Goal: Task Accomplishment & Management: Manage account settings

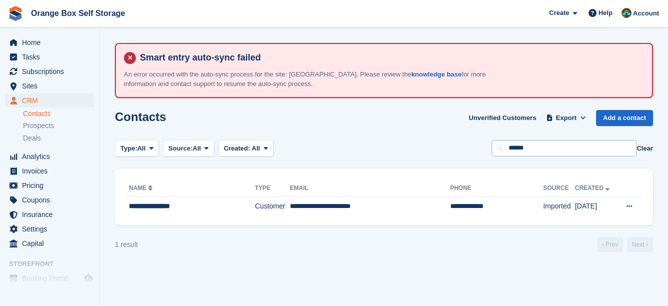
click at [556, 155] on input "******" at bounding box center [564, 148] width 145 height 16
drag, startPoint x: 555, startPoint y: 151, endPoint x: 429, endPoint y: 147, distance: 126.5
click at [429, 147] on div "Type: All All Lead Customer Source: All All Storefront Backoffice Pre-Opening i…" at bounding box center [384, 148] width 538 height 16
type input "******"
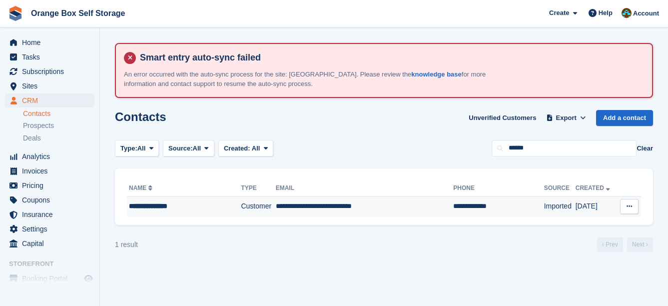
click at [402, 201] on td "**********" at bounding box center [365, 206] width 178 height 21
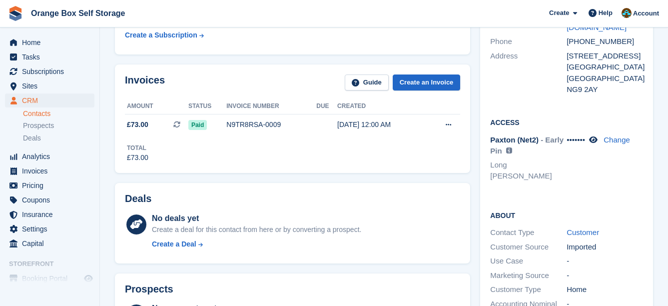
scroll to position [100, 0]
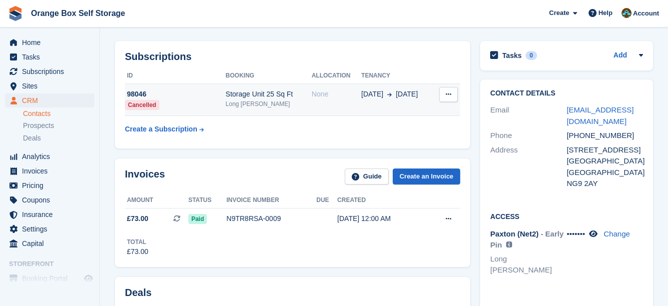
click at [320, 109] on td "None" at bounding box center [336, 100] width 49 height 32
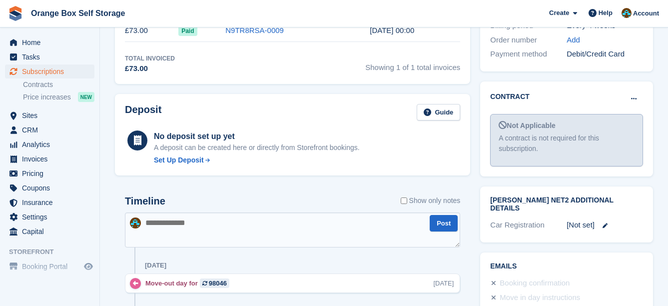
scroll to position [400, 0]
click at [637, 91] on button at bounding box center [634, 98] width 18 height 15
click at [618, 125] on p "Mark as signed" at bounding box center [595, 131] width 87 height 13
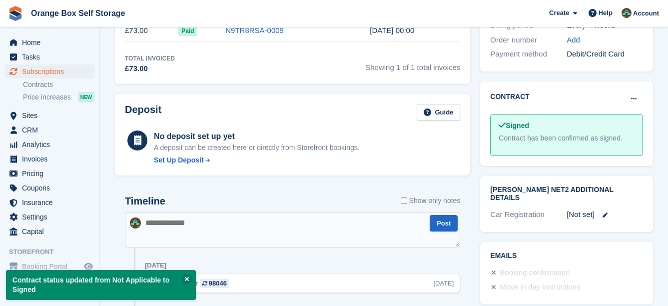
click at [408, 118] on div "Deposit Guide" at bounding box center [292, 115] width 335 height 22
drag, startPoint x: 411, startPoint y: 118, endPoint x: 392, endPoint y: 113, distance: 19.6
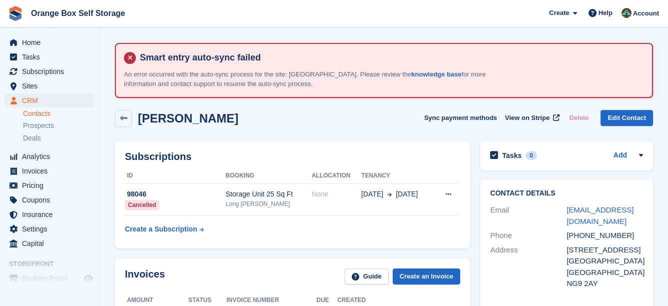
drag, startPoint x: 398, startPoint y: 130, endPoint x: 392, endPoint y: 129, distance: 5.7
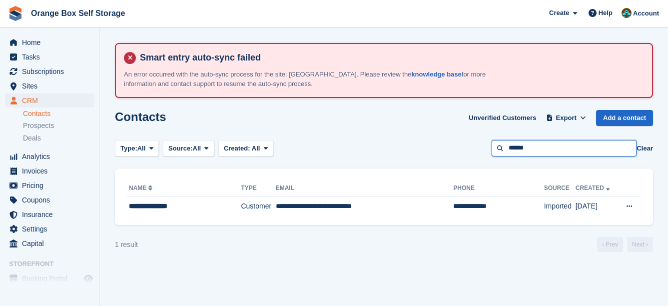
drag, startPoint x: 559, startPoint y: 151, endPoint x: 433, endPoint y: 148, distance: 126.0
click at [433, 148] on div "Type: All All Lead Customer Source: All All Storefront Backoffice Pre-Opening i…" at bounding box center [384, 148] width 538 height 16
type input "*******"
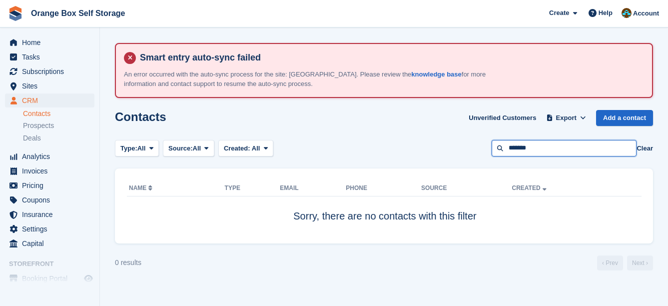
drag, startPoint x: 559, startPoint y: 142, endPoint x: 365, endPoint y: 146, distance: 194.4
click at [365, 146] on div "Type: All All Lead Customer Source: All All Storefront Backoffice Pre-Opening i…" at bounding box center [384, 148] width 538 height 16
type input "*****"
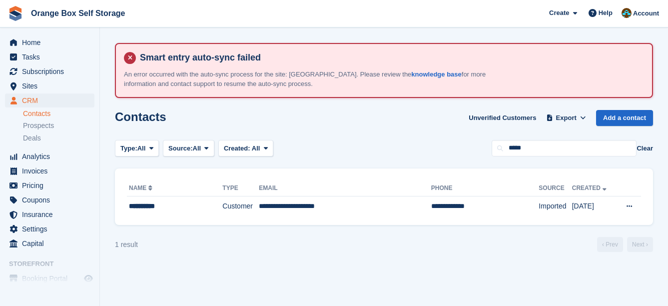
drag, startPoint x: 351, startPoint y: 218, endPoint x: 345, endPoint y: 203, distance: 16.1
click at [350, 218] on div "**********" at bounding box center [384, 196] width 538 height 57
click at [345, 203] on td "**********" at bounding box center [345, 206] width 172 height 21
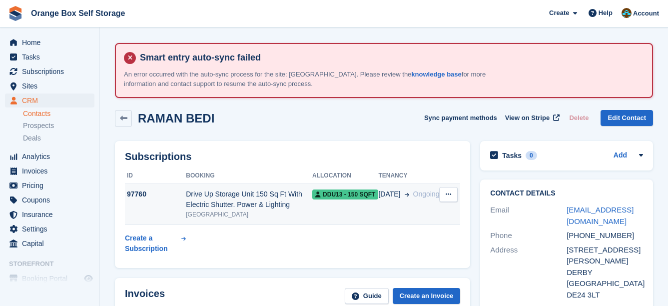
click at [348, 202] on td "DDU13 - 150 SQFT" at bounding box center [345, 204] width 66 height 41
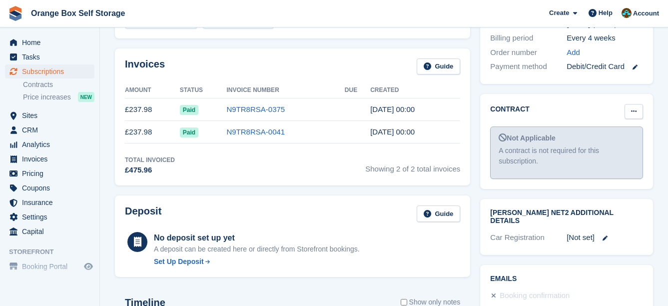
scroll to position [350, 0]
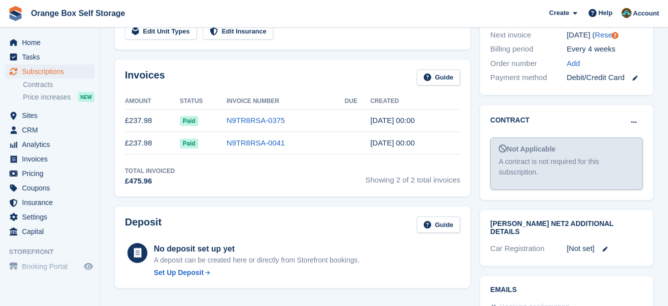
click at [631, 105] on div "Contract [PERSON_NAME] as pending [PERSON_NAME] as signed Not Applicable A cont…" at bounding box center [566, 152] width 173 height 95
click at [632, 119] on icon at bounding box center [633, 122] width 5 height 6
click at [612, 148] on p "Mark as signed" at bounding box center [595, 154] width 87 height 13
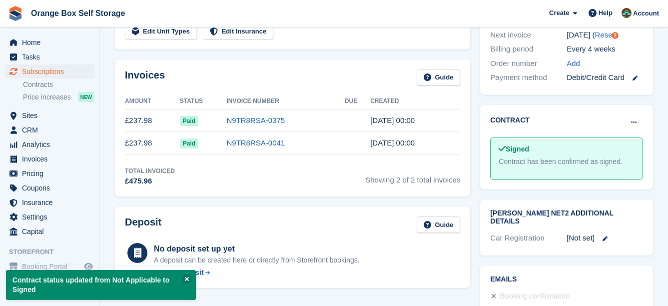
click at [473, 162] on div "Invoices Guide Amount Status Invoice Number Due Created £237.98 Paid N9TR8RSA-0…" at bounding box center [292, 127] width 365 height 147
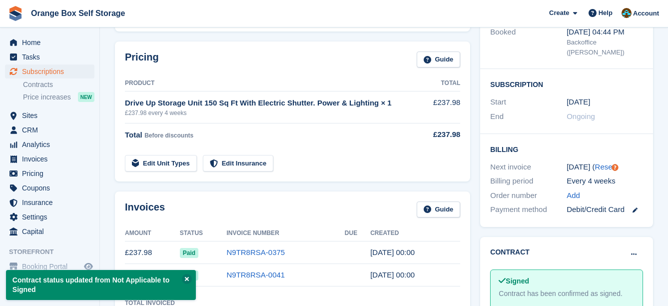
scroll to position [200, 0]
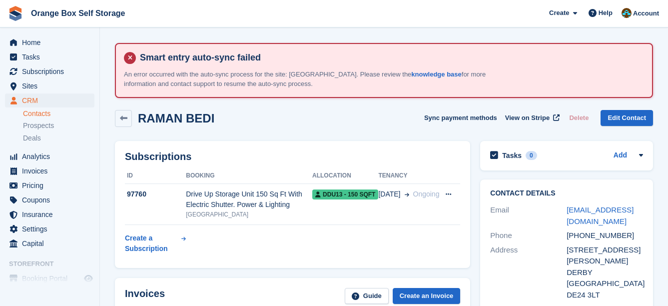
drag, startPoint x: 393, startPoint y: 129, endPoint x: 381, endPoint y: 125, distance: 12.2
click at [387, 128] on div "RAMAN BEDI Sync payment methods View on Stripe Delete Edit Contact" at bounding box center [384, 120] width 548 height 31
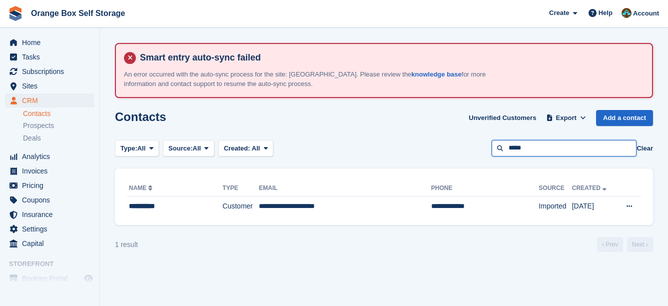
drag, startPoint x: 549, startPoint y: 145, endPoint x: 463, endPoint y: 147, distance: 86.0
click at [463, 147] on div "Type: All All Lead Customer Source: All All Storefront Backoffice Pre-Opening i…" at bounding box center [384, 148] width 538 height 16
type input "****"
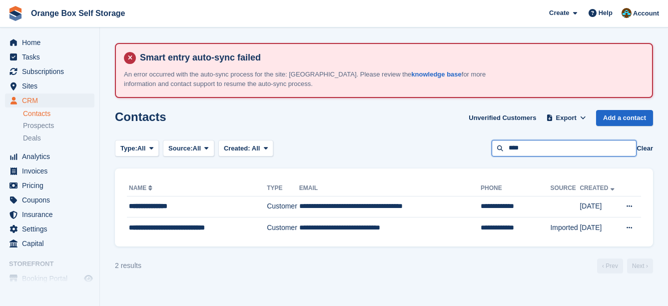
drag, startPoint x: 571, startPoint y: 149, endPoint x: 435, endPoint y: 140, distance: 136.8
click at [433, 140] on div "Type: All All Lead Customer Source: All All Storefront Backoffice Pre-Opening i…" at bounding box center [384, 148] width 538 height 16
type input "******"
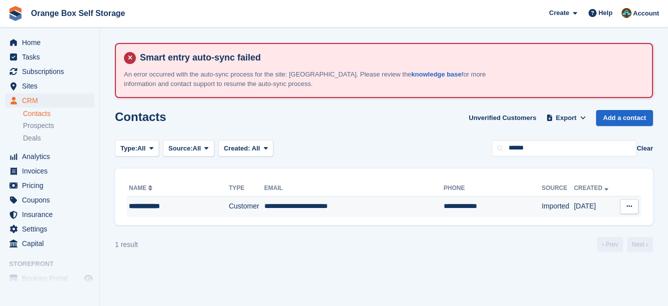
click at [278, 210] on td "**********" at bounding box center [353, 206] width 179 height 21
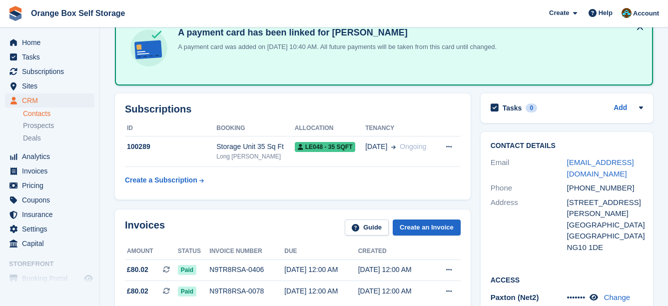
scroll to position [150, 0]
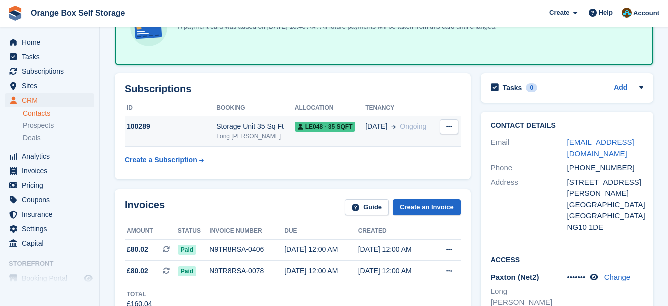
click at [338, 138] on td "LE048 - 35 SQFT" at bounding box center [330, 131] width 70 height 30
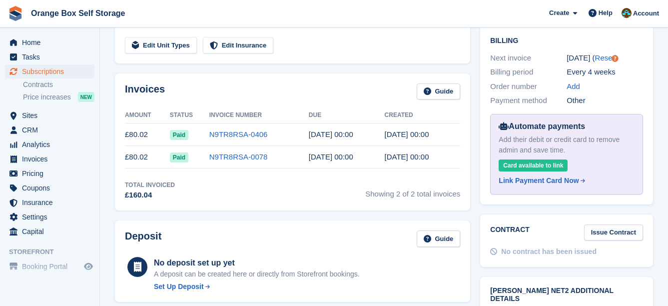
scroll to position [150, 0]
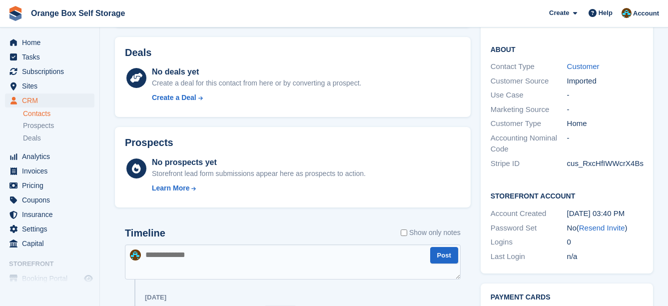
scroll to position [550, 0]
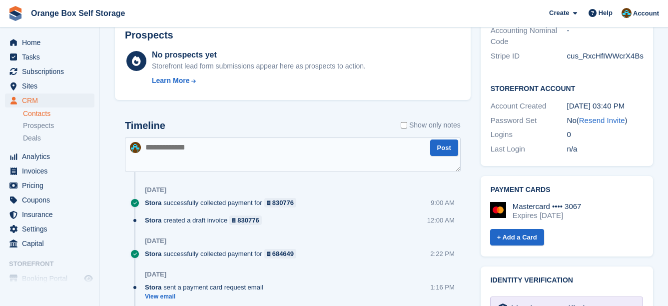
click at [244, 148] on textarea at bounding box center [293, 154] width 336 height 35
type textarea "**********"
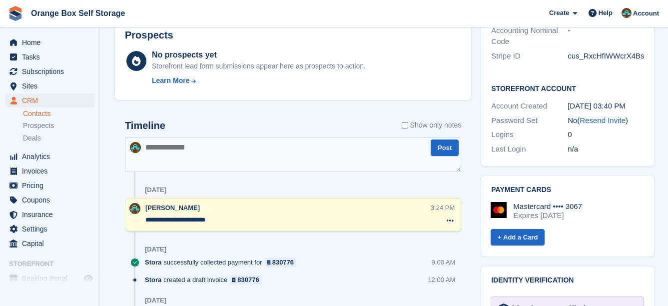
click at [48, 115] on link "Contacts" at bounding box center [58, 113] width 71 height 9
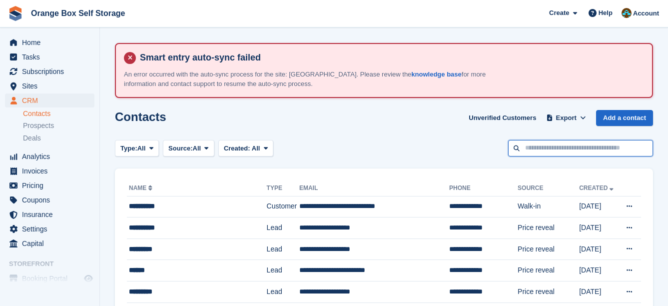
click at [613, 154] on input "text" at bounding box center [580, 148] width 145 height 16
type input "*****"
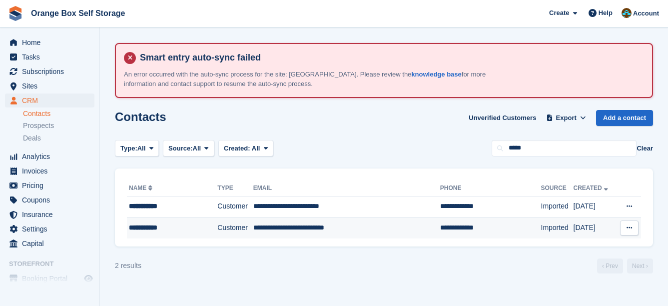
click at [373, 231] on td "**********" at bounding box center [346, 227] width 187 height 21
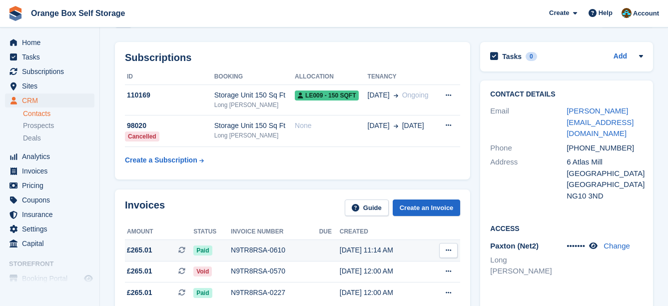
scroll to position [150, 0]
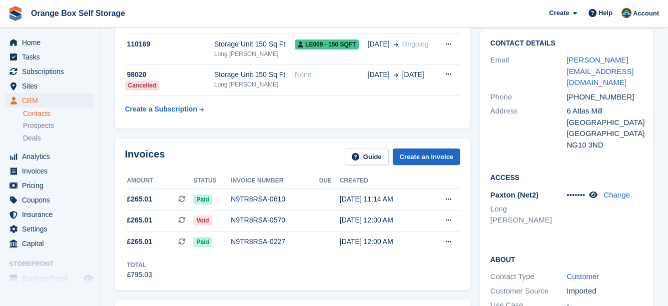
click at [596, 188] on div "Paxton (Net2) Long Eaton ••••••• Change" at bounding box center [566, 209] width 153 height 42
click at [596, 191] on icon at bounding box center [593, 194] width 8 height 7
click at [587, 190] on span "15266580" at bounding box center [583, 194] width 33 height 8
copy span "15266580"
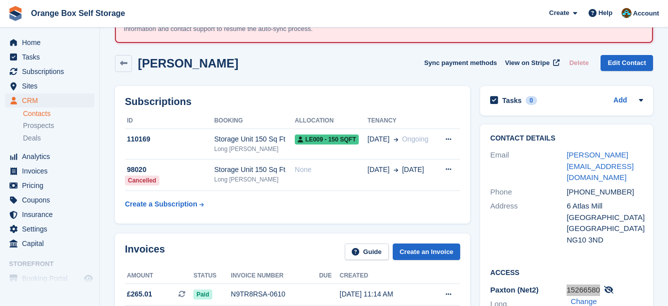
scroll to position [0, 0]
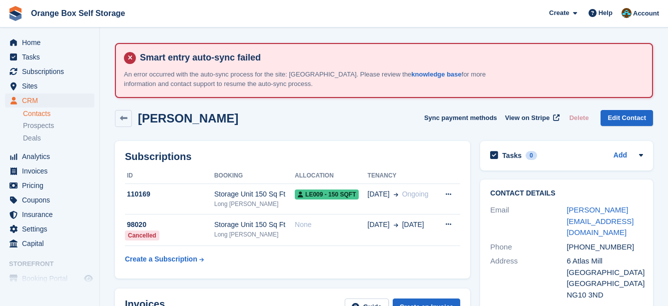
click at [332, 139] on div "Subscriptions ID Booking Allocation Tenancy 110169 Storage Unit 150 Sq Ft Long …" at bounding box center [292, 210] width 365 height 148
click at [58, 112] on link "Contacts" at bounding box center [58, 113] width 71 height 9
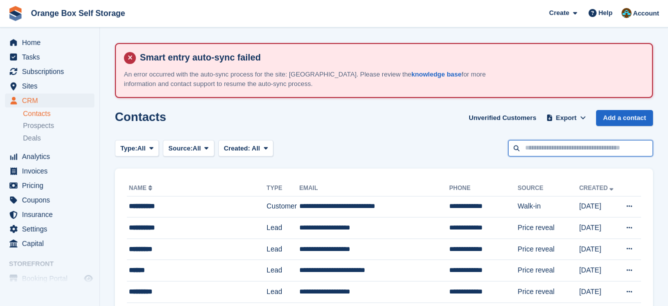
click at [551, 152] on input "text" at bounding box center [580, 148] width 145 height 16
type input "*******"
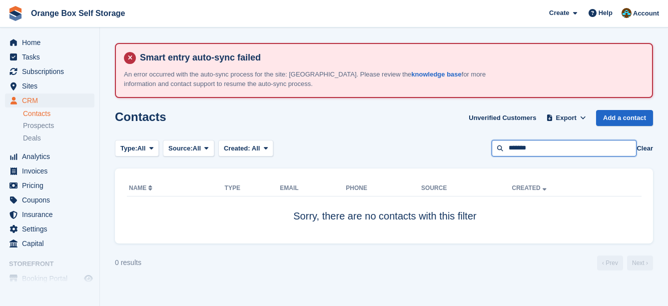
drag, startPoint x: 566, startPoint y: 147, endPoint x: 446, endPoint y: 147, distance: 119.4
click at [446, 147] on div "Type: All All Lead Customer Source: All All Storefront Backoffice Pre-Opening i…" at bounding box center [384, 148] width 538 height 16
type input "********"
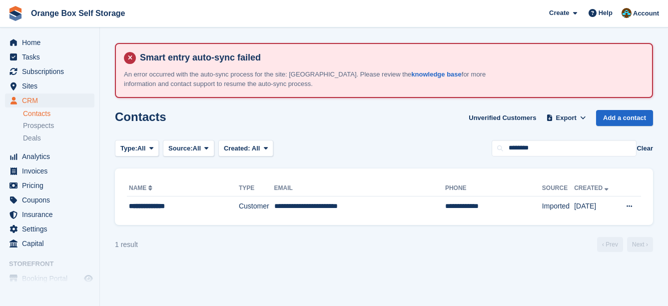
click at [421, 217] on div "**********" at bounding box center [384, 196] width 538 height 57
click at [415, 202] on td "**********" at bounding box center [359, 206] width 171 height 21
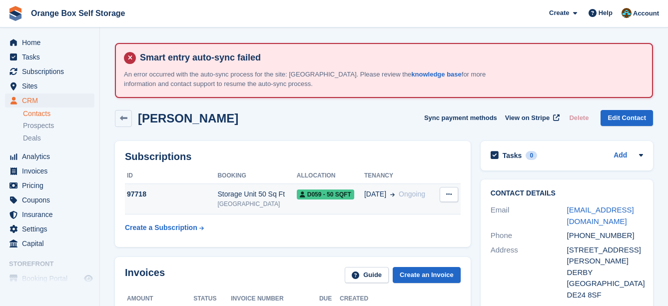
click at [396, 202] on td "26 Aug Ongoing" at bounding box center [399, 199] width 71 height 30
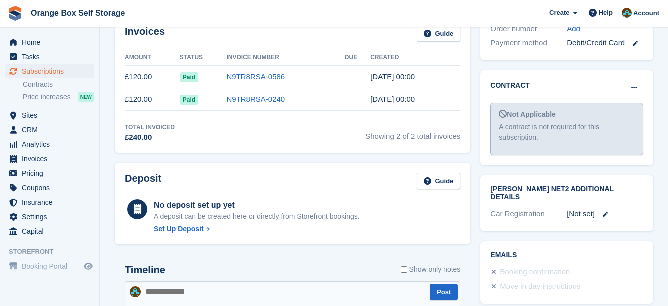
scroll to position [400, 0]
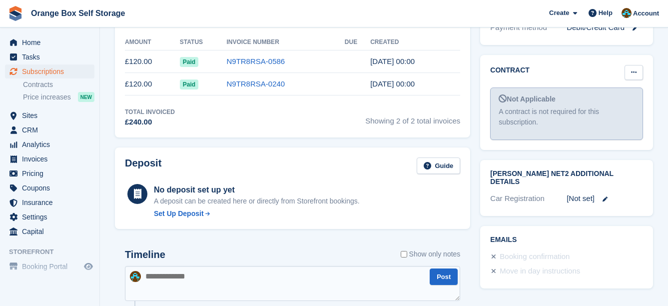
click at [634, 65] on button at bounding box center [634, 72] width 18 height 15
drag, startPoint x: 616, startPoint y: 83, endPoint x: 391, endPoint y: 37, distance: 229.5
click at [616, 98] on p "Mark as signed" at bounding box center [595, 104] width 87 height 13
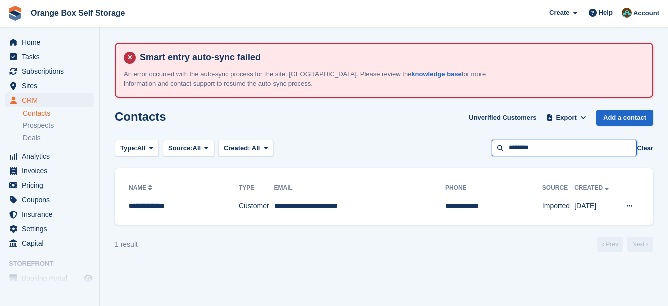
drag, startPoint x: 0, startPoint y: 0, endPoint x: 468, endPoint y: 149, distance: 491.6
click at [468, 149] on div "Type: All All Lead Customer Source: All All Storefront Backoffice Pre-Opening i…" at bounding box center [384, 148] width 538 height 16
type input "****"
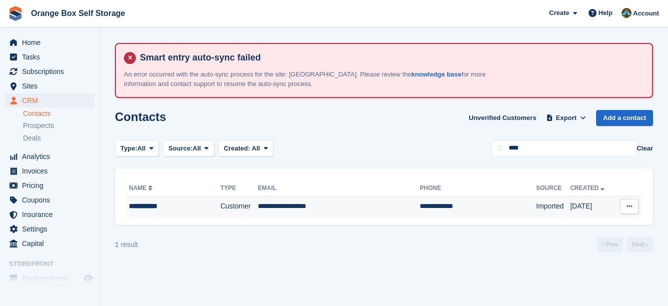
click at [437, 197] on td "**********" at bounding box center [478, 206] width 116 height 21
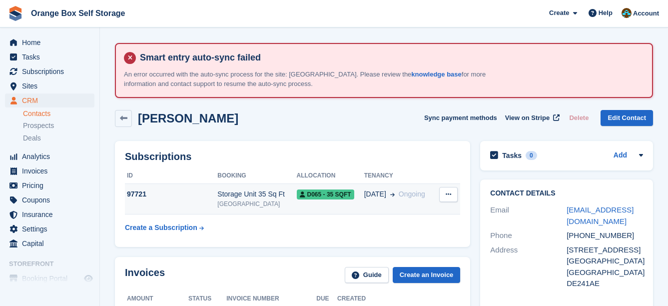
drag, startPoint x: 349, startPoint y: 219, endPoint x: 353, endPoint y: 203, distance: 16.5
click at [350, 216] on table "ID Booking Allocation Tenancy 97721 Storage Unit 35 Sq Ft Derby D065 - 35 SQFT …" at bounding box center [292, 202] width 335 height 69
click at [353, 203] on td "D065 - 35 SQFT" at bounding box center [330, 199] width 67 height 30
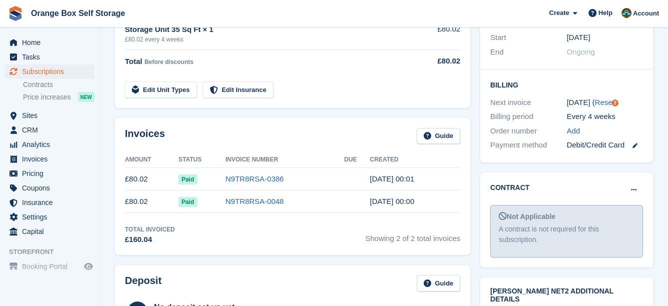
scroll to position [350, 0]
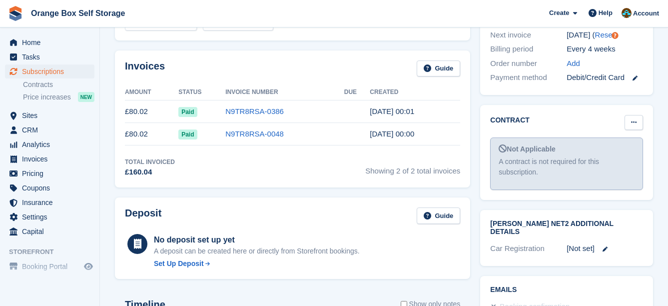
click at [634, 119] on icon at bounding box center [633, 122] width 5 height 6
click at [606, 148] on p "Mark as signed" at bounding box center [595, 154] width 87 height 13
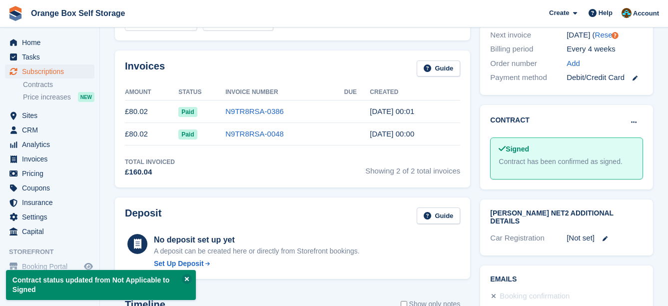
click at [482, 194] on div "Paxton Net2 Additional Details Car Registration [Not set]" at bounding box center [566, 227] width 183 height 66
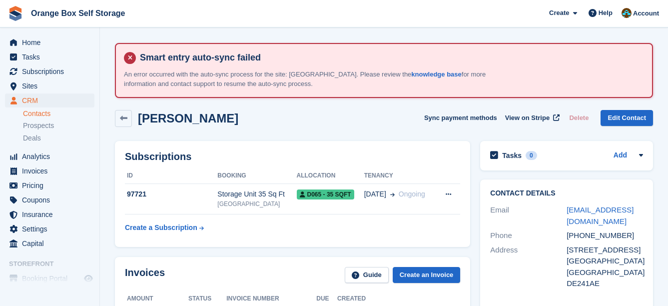
drag, startPoint x: 485, startPoint y: 173, endPoint x: 478, endPoint y: 172, distance: 7.6
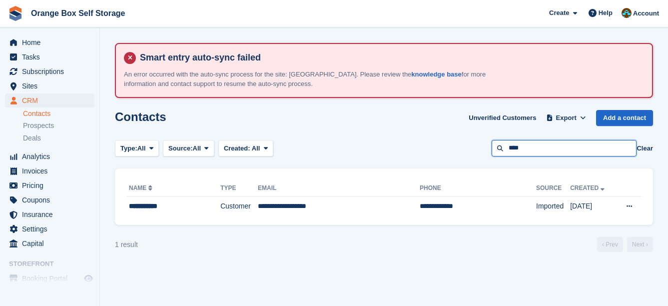
drag, startPoint x: 533, startPoint y: 146, endPoint x: 480, endPoint y: 145, distance: 53.0
click at [480, 145] on div "Type: All All Lead Customer Source: All All Storefront Backoffice Pre-Opening i…" at bounding box center [384, 148] width 538 height 16
type input "******"
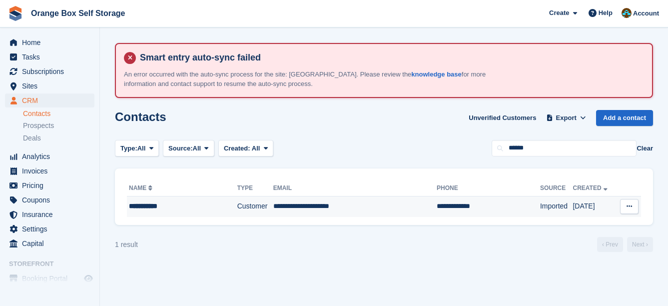
click at [372, 213] on td "**********" at bounding box center [354, 206] width 163 height 21
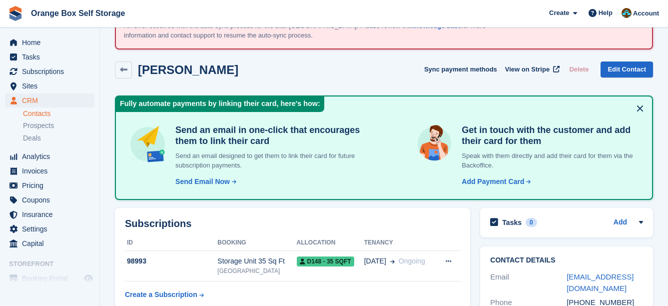
scroll to position [150, 0]
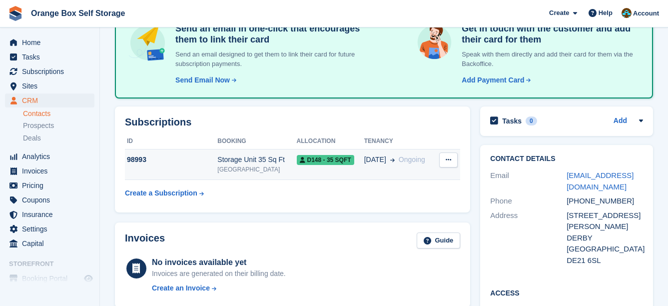
click at [354, 159] on div "D148 - 35 SQFT" at bounding box center [330, 159] width 67 height 10
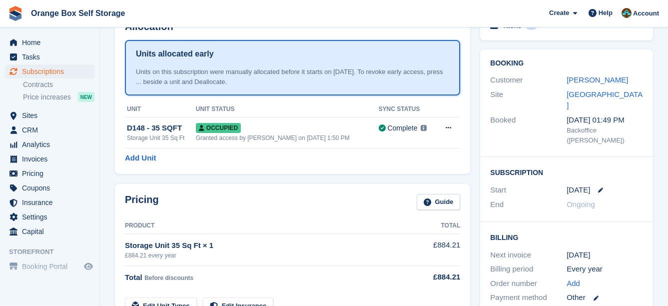
scroll to position [150, 0]
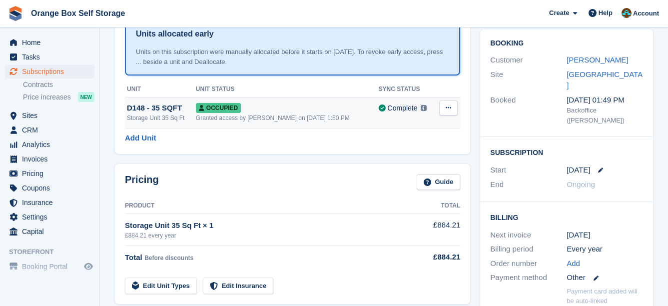
click at [330, 114] on div "Granted access by [PERSON_NAME] on [DATE] 1:50 PM" at bounding box center [287, 117] width 183 height 9
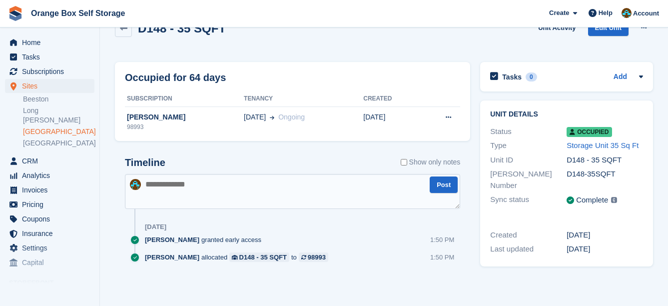
scroll to position [90, 0]
drag, startPoint x: 319, startPoint y: 111, endPoint x: 306, endPoint y: 100, distance: 17.0
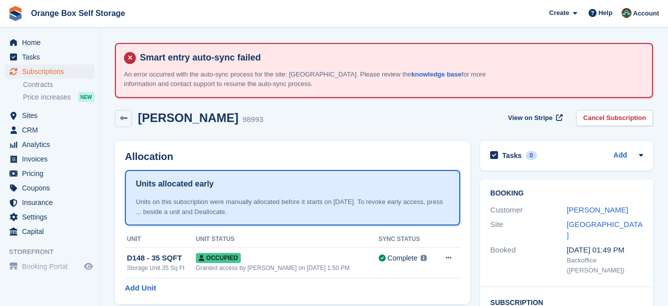
scroll to position [516, 0]
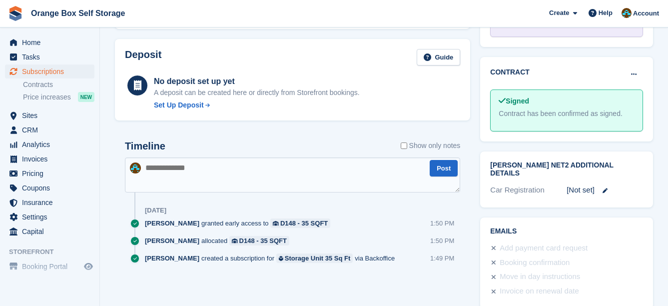
drag, startPoint x: 442, startPoint y: 125, endPoint x: 431, endPoint y: 121, distance: 11.5
click at [441, 125] on div "Timeline Show only notes Post 30 Jul SARAH T granted early access to D148 - 35 …" at bounding box center [292, 208] width 365 height 179
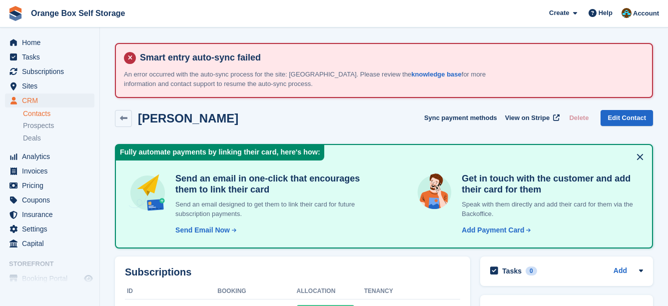
scroll to position [150, 0]
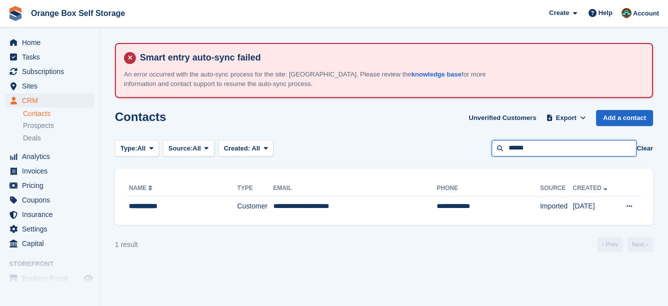
drag, startPoint x: 534, startPoint y: 150, endPoint x: 441, endPoint y: 149, distance: 93.0
click at [441, 149] on div "Type: All All Lead Customer Source: All All Storefront Backoffice Pre-Opening i…" at bounding box center [384, 148] width 538 height 16
type input "***"
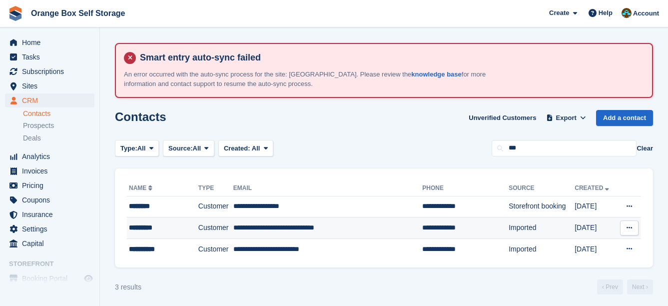
click at [364, 226] on td "**********" at bounding box center [327, 227] width 189 height 21
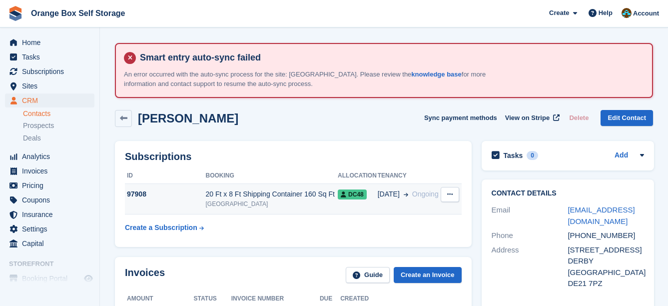
click at [385, 200] on td "[DATE] Ongoing" at bounding box center [409, 199] width 62 height 30
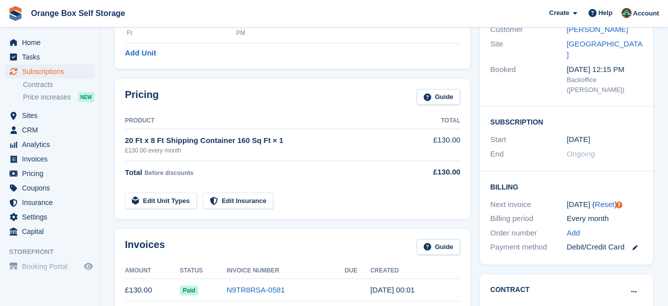
scroll to position [200, 0]
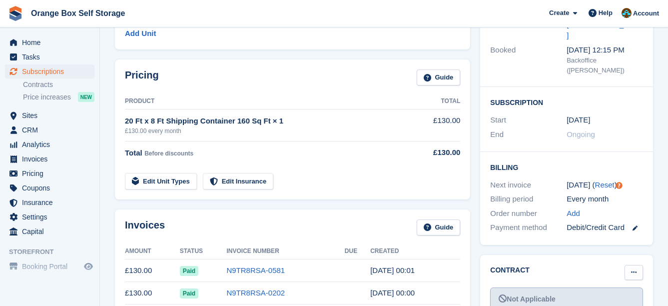
click at [637, 265] on button at bounding box center [634, 272] width 18 height 15
click at [576, 298] on p "Mark as signed" at bounding box center [595, 304] width 87 height 13
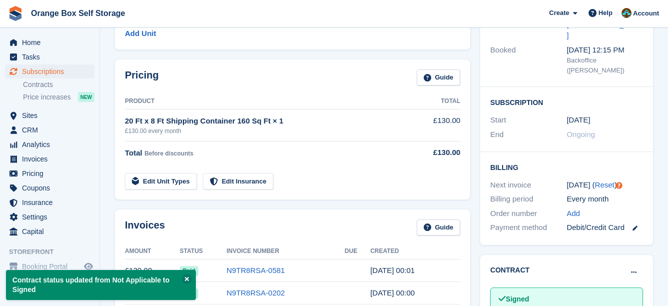
click at [340, 169] on td "Edit Unit Types Edit Insurance" at bounding box center [268, 179] width 286 height 20
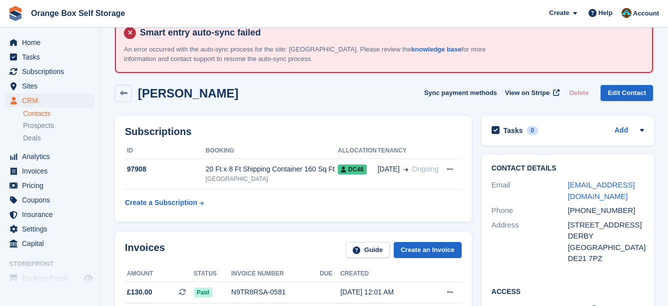
scroll to position [50, 0]
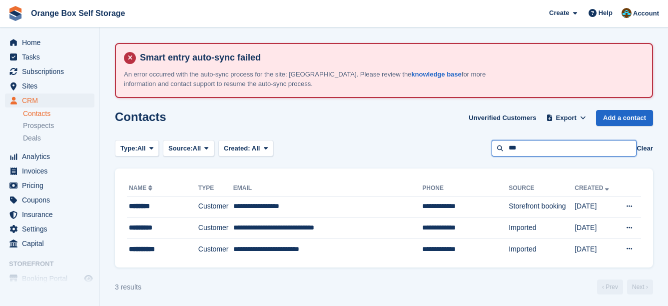
drag, startPoint x: 524, startPoint y: 145, endPoint x: 444, endPoint y: 145, distance: 79.5
click at [445, 146] on div "Type: All All Lead Customer Source: All All Storefront Backoffice Pre-Opening i…" at bounding box center [384, 148] width 538 height 16
type input "*******"
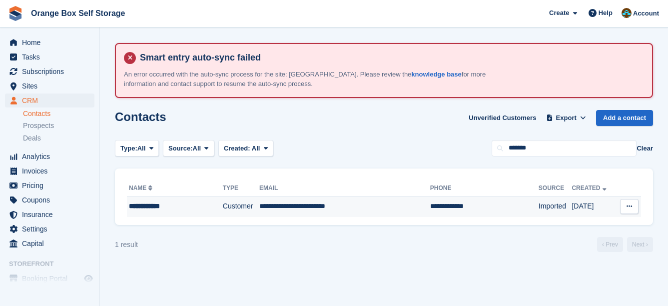
click at [395, 205] on td "**********" at bounding box center [344, 206] width 171 height 21
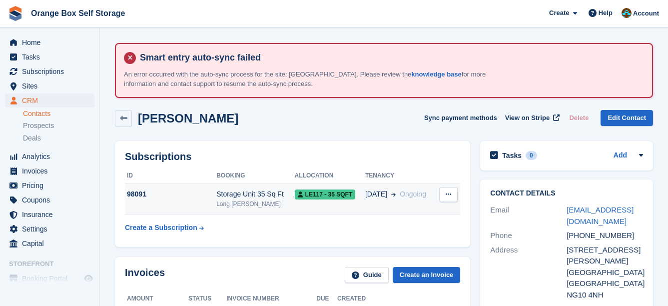
click at [384, 199] on td "[DATE] Ongoing" at bounding box center [400, 199] width 71 height 30
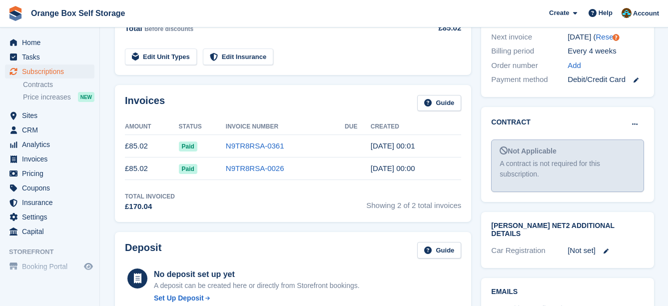
scroll to position [350, 0]
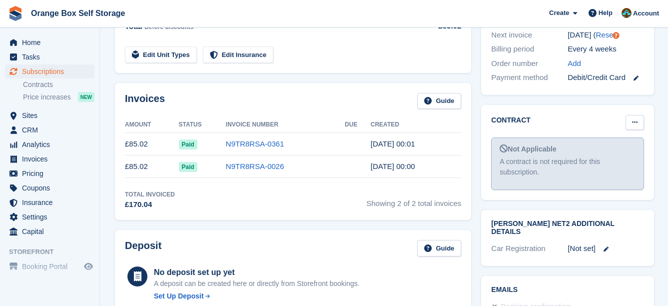
click at [635, 119] on icon at bounding box center [634, 122] width 5 height 6
click at [599, 148] on p "Mark as signed" at bounding box center [596, 154] width 87 height 13
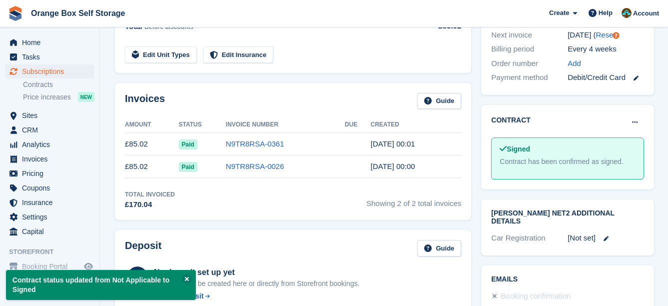
click at [466, 155] on div "Invoices Guide Amount Status Invoice Number Due Created £85.02 Paid N9TR8RSA-03…" at bounding box center [293, 151] width 356 height 137
drag, startPoint x: 466, startPoint y: 155, endPoint x: 457, endPoint y: 153, distance: 9.6
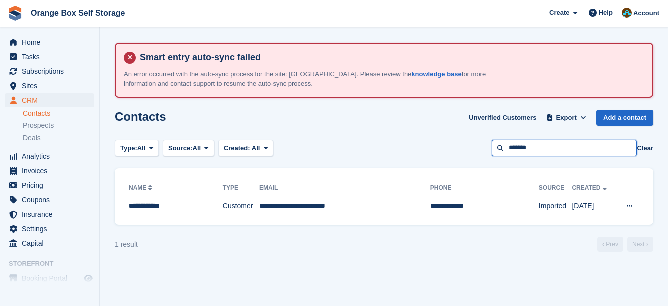
drag, startPoint x: 549, startPoint y: 151, endPoint x: 481, endPoint y: 148, distance: 67.5
click at [481, 148] on div "Type: All All Lead Customer Source: All All Storefront Backoffice Pre-Opening i…" at bounding box center [384, 148] width 538 height 16
type input "*****"
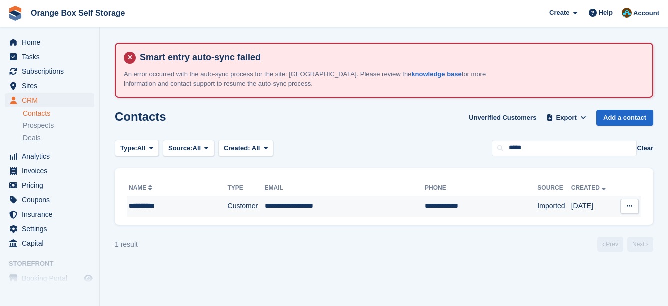
click at [448, 197] on td "**********" at bounding box center [481, 206] width 112 height 21
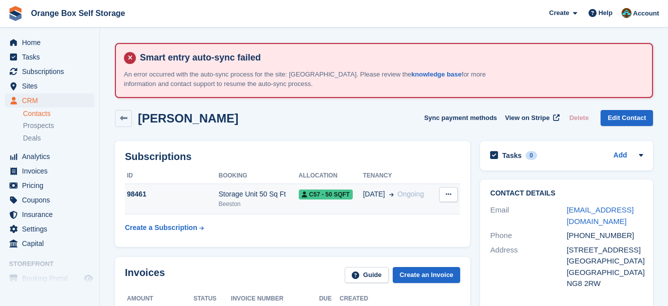
click at [436, 197] on td "Cancel subscription" at bounding box center [448, 199] width 25 height 30
click at [403, 196] on span "Ongoing" at bounding box center [411, 194] width 26 height 8
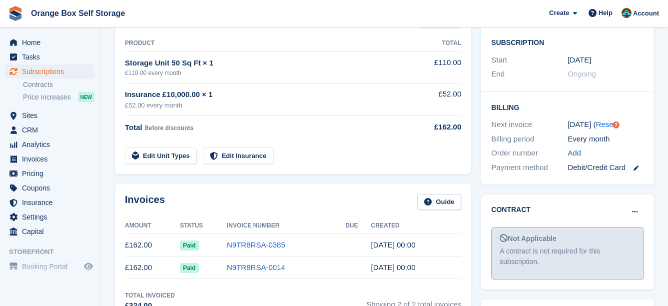
scroll to position [250, 0]
click at [637, 204] on button at bounding box center [635, 210] width 18 height 15
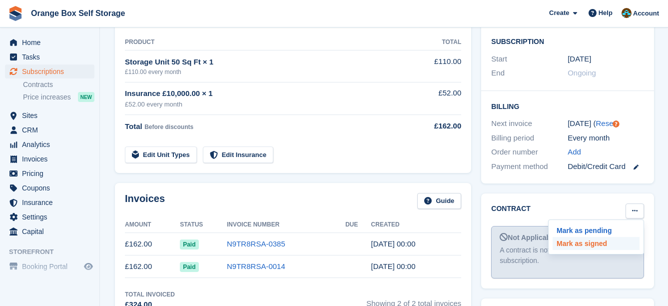
click at [596, 237] on p "Mark as signed" at bounding box center [596, 243] width 87 height 13
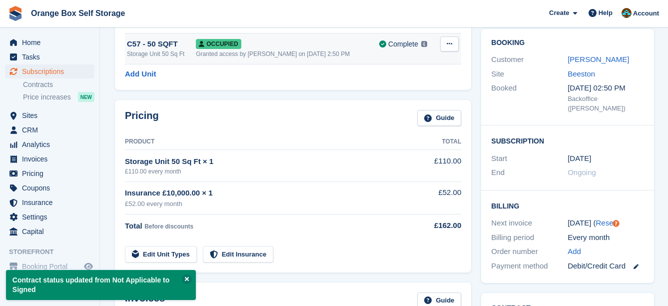
scroll to position [50, 0]
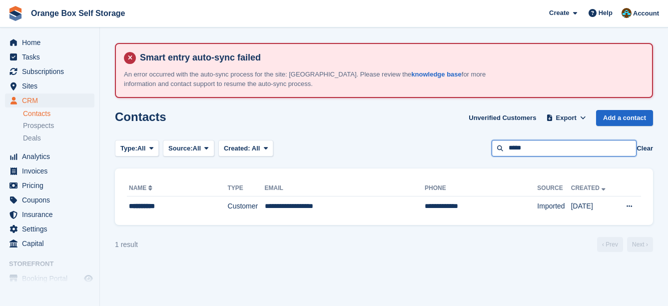
drag, startPoint x: 539, startPoint y: 145, endPoint x: 308, endPoint y: 108, distance: 234.3
click at [308, 108] on section "Smart entry auto-sync failed An error occurred with the auto-sync process for t…" at bounding box center [384, 153] width 568 height 306
type input "*****"
drag, startPoint x: 539, startPoint y: 142, endPoint x: 420, endPoint y: 138, distance: 118.5
click at [420, 138] on section "Smart entry auto-sync failed An error occurred with the auto-sync process for t…" at bounding box center [384, 153] width 568 height 306
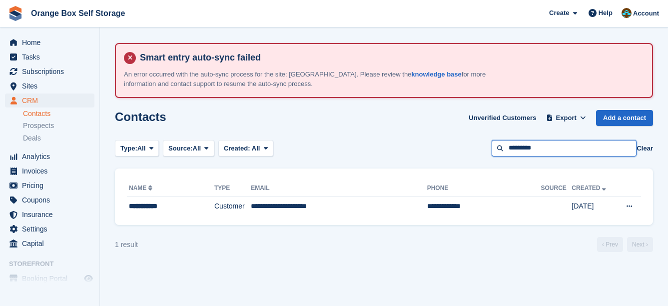
type input "*********"
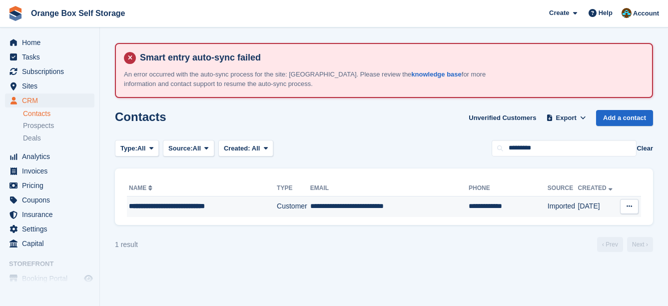
click at [404, 206] on td "**********" at bounding box center [389, 206] width 158 height 21
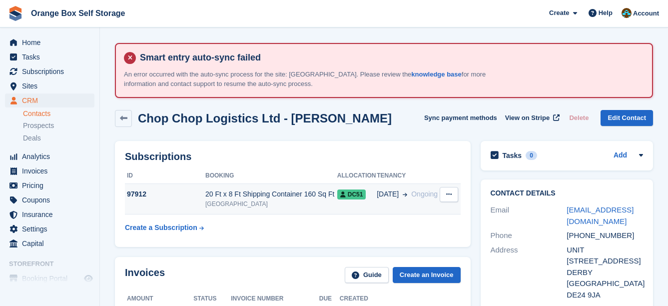
click at [399, 205] on td "[DATE] Ongoing" at bounding box center [408, 199] width 62 height 30
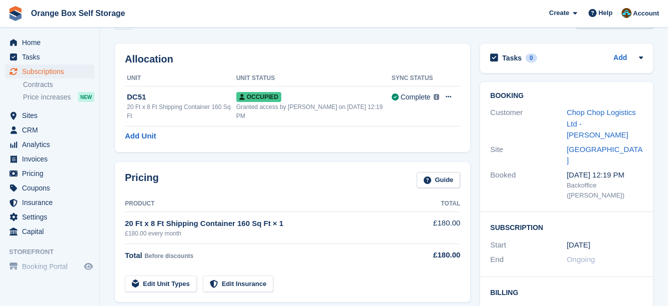
scroll to position [100, 0]
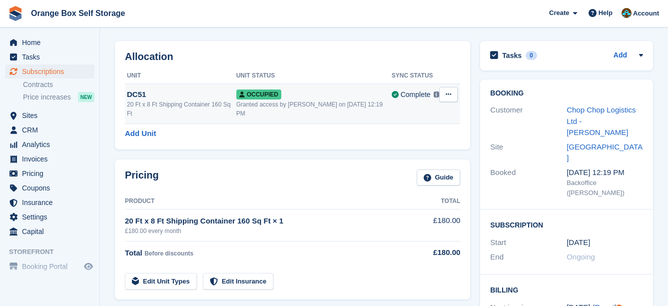
click at [338, 104] on div "Granted access by [PERSON_NAME] on [DATE] 12:19 PM" at bounding box center [313, 109] width 155 height 18
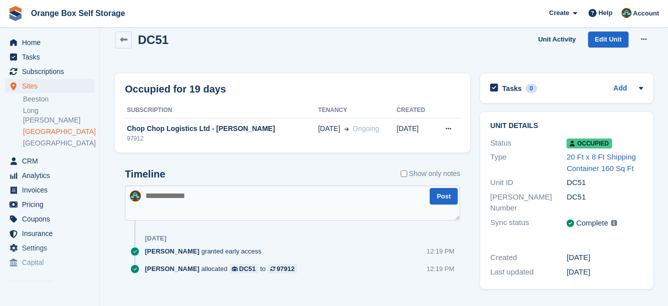
scroll to position [90, 0]
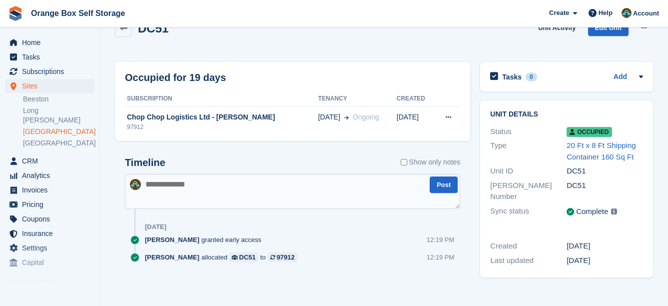
drag, startPoint x: 574, startPoint y: 179, endPoint x: 558, endPoint y: 164, distance: 21.6
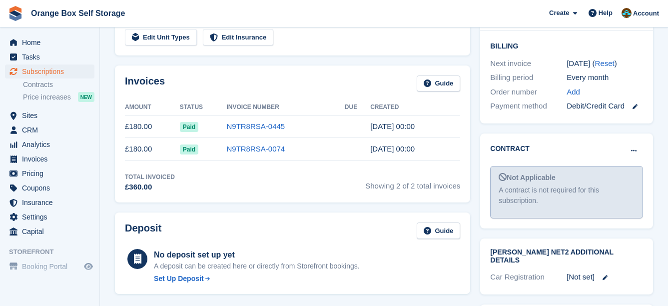
scroll to position [350, 0]
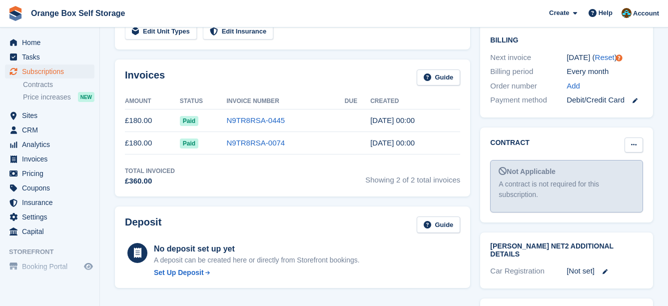
click at [628, 137] on button at bounding box center [634, 144] width 18 height 15
drag, startPoint x: 609, startPoint y: 152, endPoint x: 393, endPoint y: 33, distance: 246.5
click at [609, 171] on p "Mark as signed" at bounding box center [595, 177] width 87 height 13
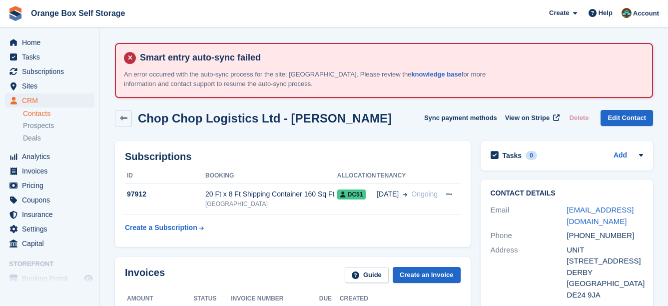
drag, startPoint x: 564, startPoint y: 151, endPoint x: 551, endPoint y: 143, distance: 15.4
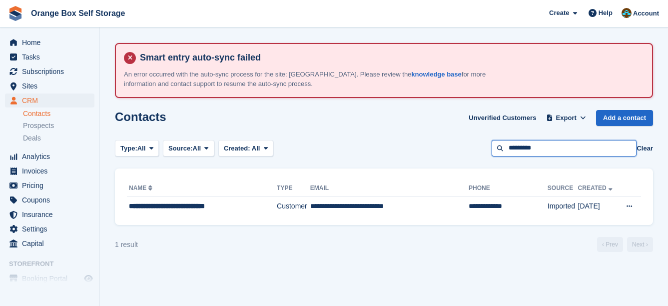
drag, startPoint x: 560, startPoint y: 147, endPoint x: 384, endPoint y: 149, distance: 175.9
click at [384, 149] on div "Type: All All Lead Customer Source: All All Storefront Backoffice Pre-Opening i…" at bounding box center [384, 148] width 538 height 16
type input "*******"
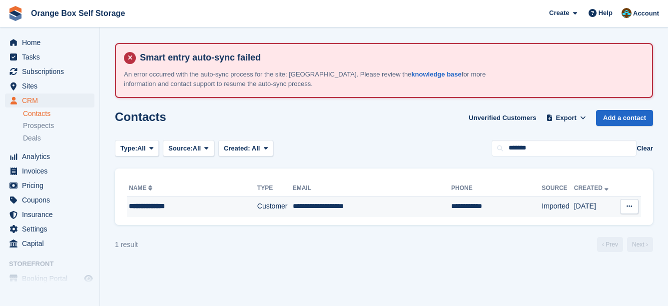
click at [375, 205] on td "**********" at bounding box center [372, 206] width 158 height 21
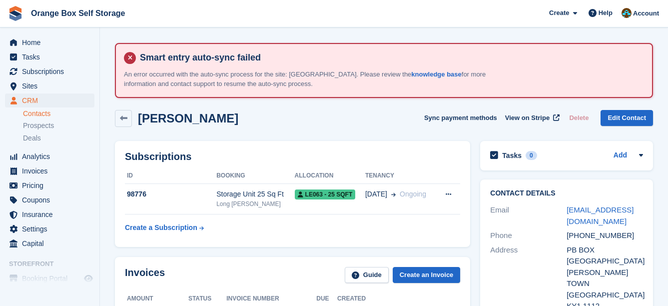
click at [375, 205] on td "19 Aug Ongoing" at bounding box center [400, 199] width 71 height 30
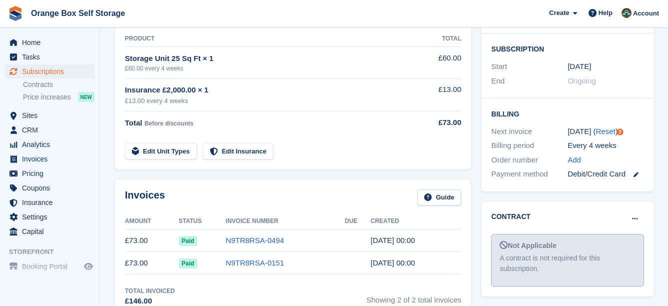
scroll to position [300, 0]
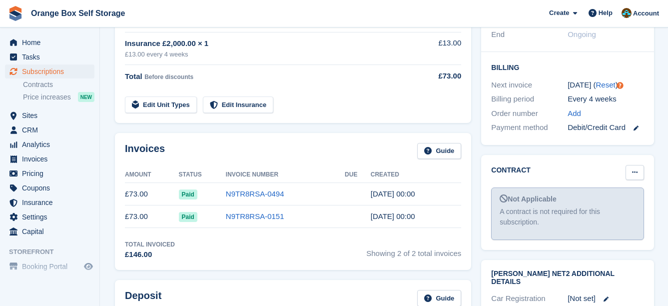
click at [628, 165] on button at bounding box center [635, 172] width 18 height 15
drag, startPoint x: 623, startPoint y: 197, endPoint x: 388, endPoint y: 34, distance: 286.2
click at [623, 198] on p "Mark as signed" at bounding box center [596, 204] width 87 height 13
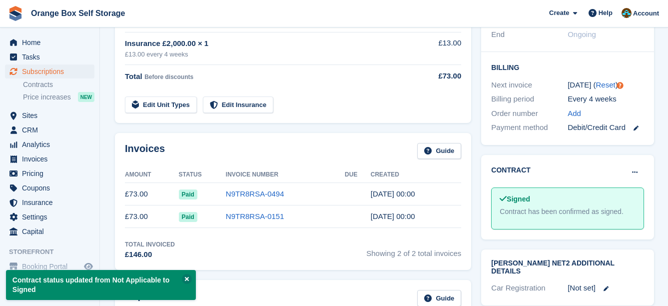
click at [473, 163] on div "Invoices Guide Amount Status Invoice Number Due Created £73.00 Paid N9TR8RSA-04…" at bounding box center [293, 201] width 366 height 147
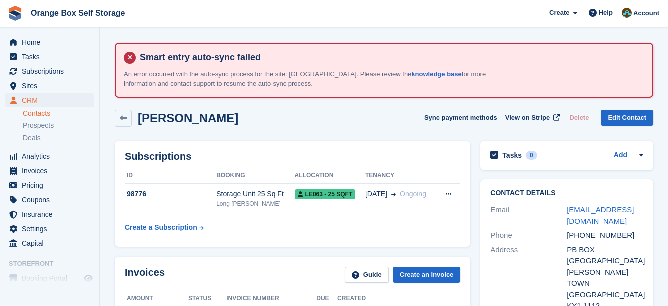
drag, startPoint x: 465, startPoint y: 160, endPoint x: 455, endPoint y: 154, distance: 11.7
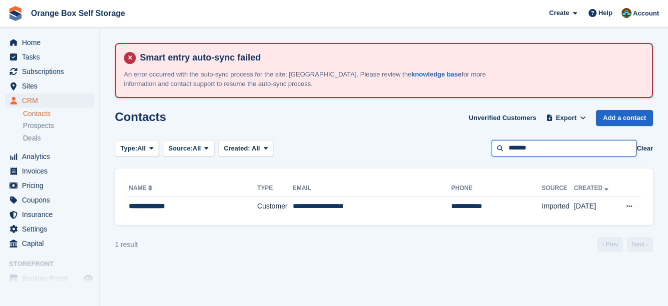
drag, startPoint x: 548, startPoint y: 144, endPoint x: 378, endPoint y: 136, distance: 170.6
click at [381, 137] on section "Smart entry auto-sync failed An error occurred with the auto-sync process for t…" at bounding box center [384, 153] width 568 height 306
type input "****"
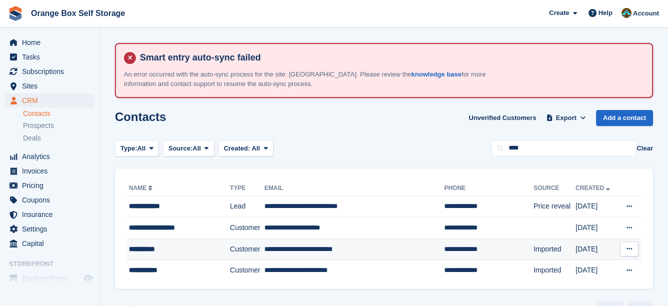
click at [363, 249] on td "**********" at bounding box center [354, 248] width 180 height 21
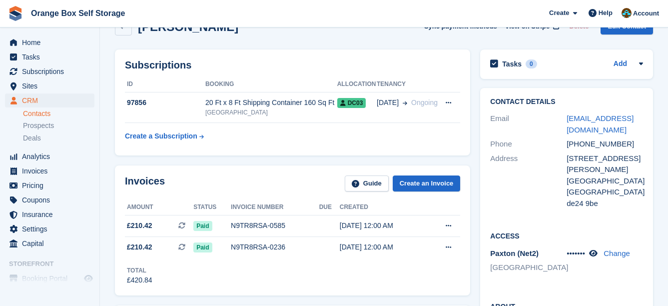
scroll to position [100, 0]
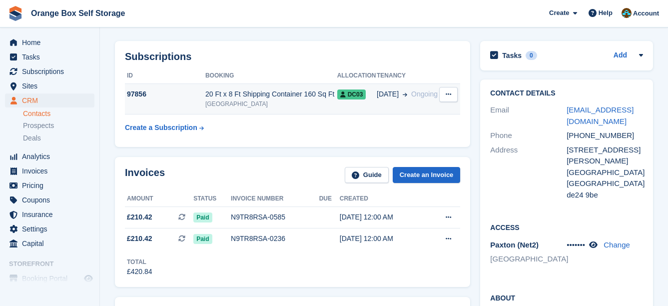
click at [327, 101] on div "[GEOGRAPHIC_DATA]" at bounding box center [271, 103] width 132 height 9
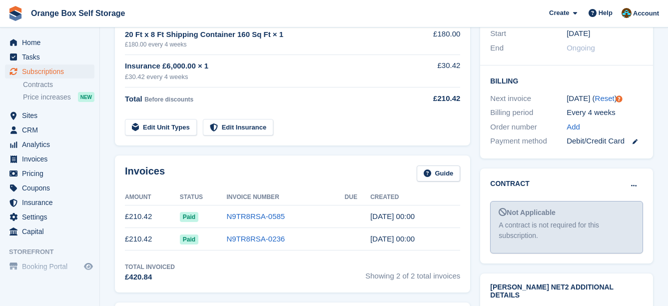
scroll to position [300, 0]
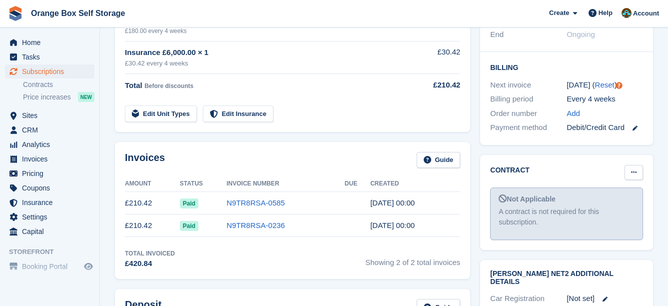
click at [630, 165] on button at bounding box center [634, 172] width 18 height 15
click at [607, 198] on p "Mark as signed" at bounding box center [595, 204] width 87 height 13
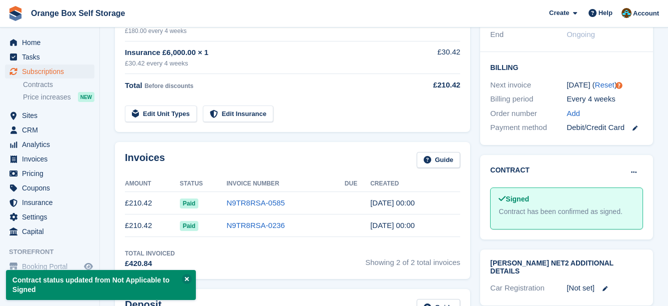
drag, startPoint x: 402, startPoint y: 61, endPoint x: 392, endPoint y: 58, distance: 10.3
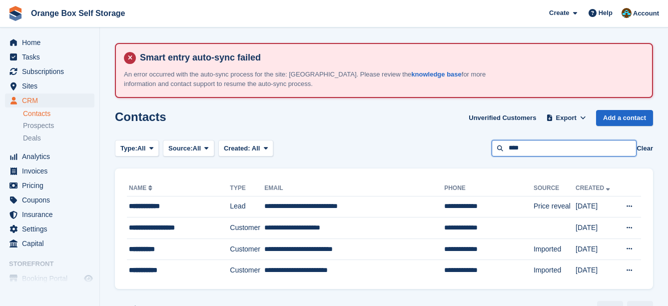
drag, startPoint x: 552, startPoint y: 145, endPoint x: 449, endPoint y: 149, distance: 103.1
click at [452, 149] on div "Type: All All Lead Customer Source: All All Storefront Backoffice Pre-Opening i…" at bounding box center [384, 148] width 538 height 16
type input "*******"
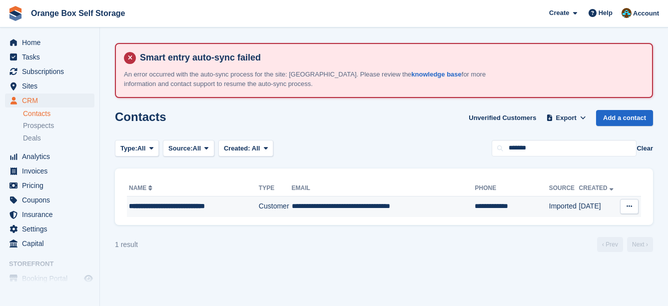
click at [431, 205] on td "**********" at bounding box center [383, 206] width 183 height 21
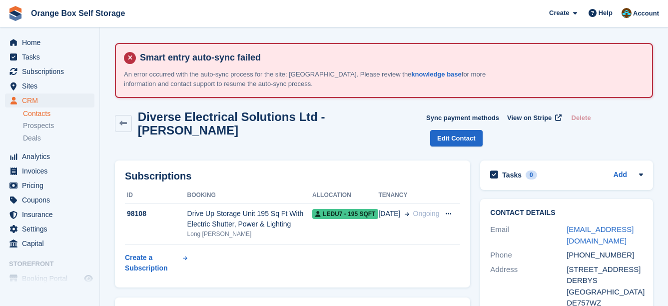
click at [378, 208] on div "LEDU7 - 195 SQFT" at bounding box center [345, 213] width 66 height 10
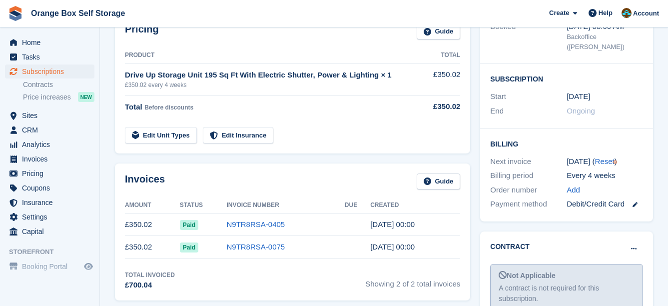
scroll to position [300, 0]
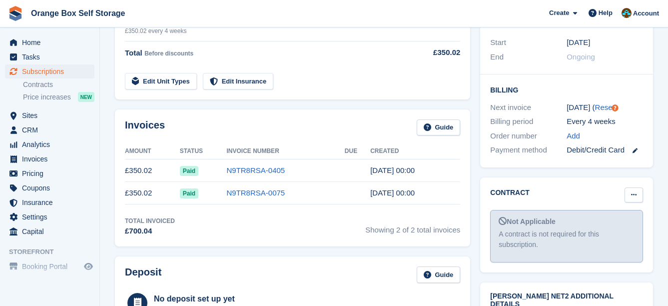
click at [629, 187] on button at bounding box center [634, 194] width 18 height 15
drag, startPoint x: 603, startPoint y: 203, endPoint x: 384, endPoint y: 27, distance: 280.8
click at [603, 221] on p "Mark as signed" at bounding box center [595, 227] width 87 height 13
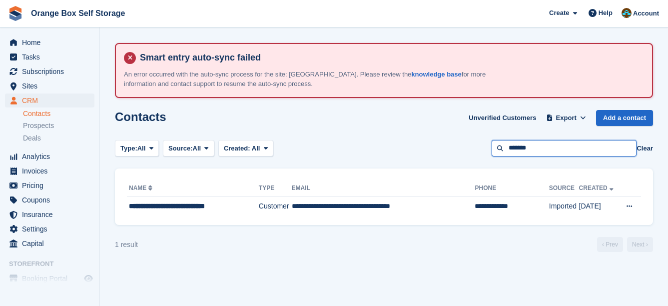
drag, startPoint x: 532, startPoint y: 152, endPoint x: 462, endPoint y: 152, distance: 69.5
click at [462, 152] on div "Type: All All Lead Customer Source: All All Storefront Backoffice Pre-Opening i…" at bounding box center [384, 148] width 538 height 16
type input "******"
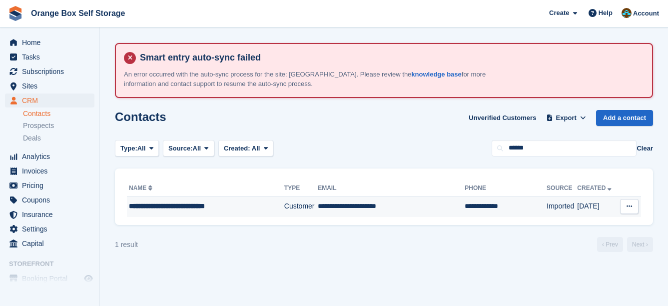
click at [428, 199] on td "**********" at bounding box center [391, 206] width 147 height 21
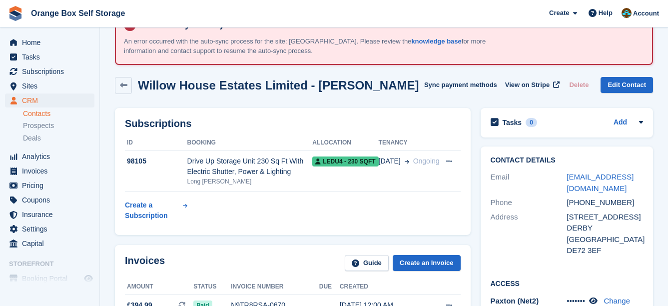
scroll to position [50, 0]
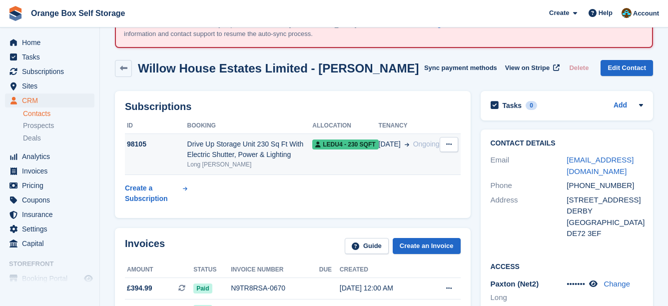
click at [391, 175] on td "02 Sep Ongoing" at bounding box center [409, 154] width 61 height 41
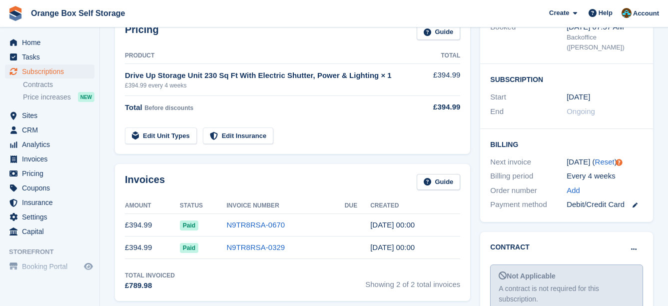
scroll to position [300, 0]
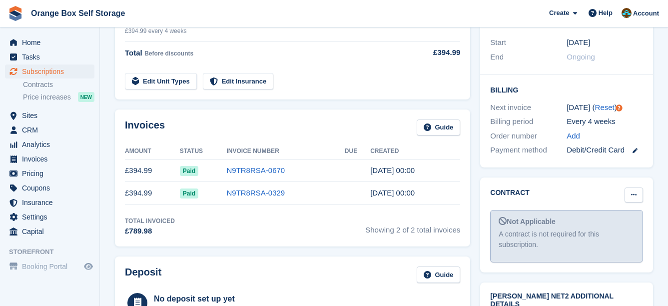
click at [641, 187] on button at bounding box center [634, 194] width 18 height 15
click at [603, 221] on p "Mark as signed" at bounding box center [595, 227] width 87 height 13
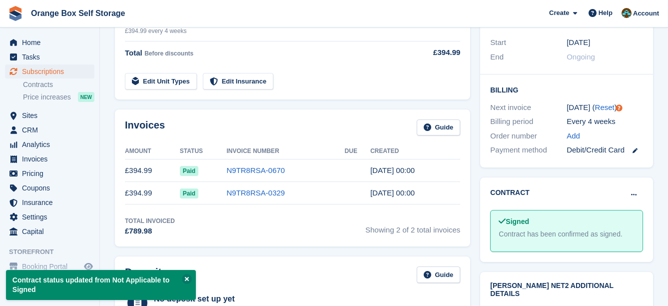
click at [414, 97] on div "Pricing Guide Product Total Drive Up Storage Unit 230 Sq Ft With Electric Shutt…" at bounding box center [292, 30] width 355 height 140
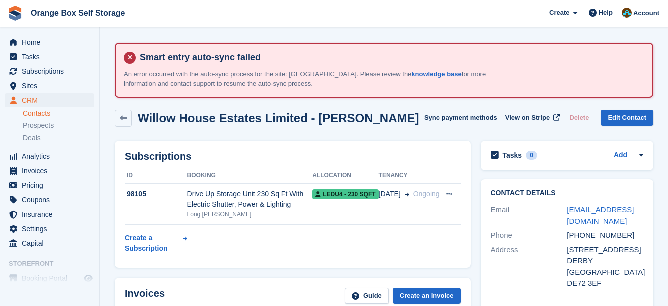
scroll to position [50, 0]
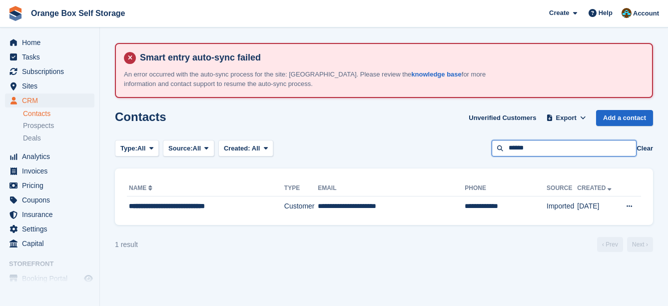
drag, startPoint x: 577, startPoint y: 152, endPoint x: 374, endPoint y: 152, distance: 202.9
click at [374, 152] on div "Type: All All Lead Customer Source: All All Storefront Backoffice Pre-Opening i…" at bounding box center [384, 148] width 538 height 16
type input "*******"
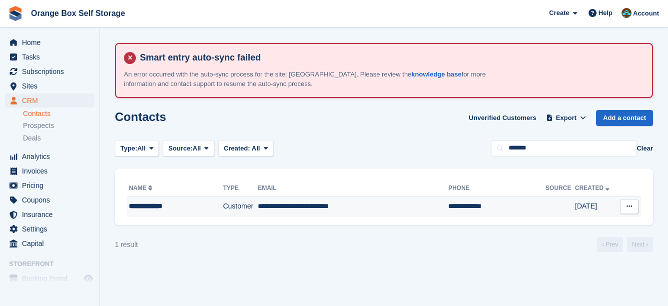
click at [396, 198] on td "**********" at bounding box center [353, 206] width 190 height 21
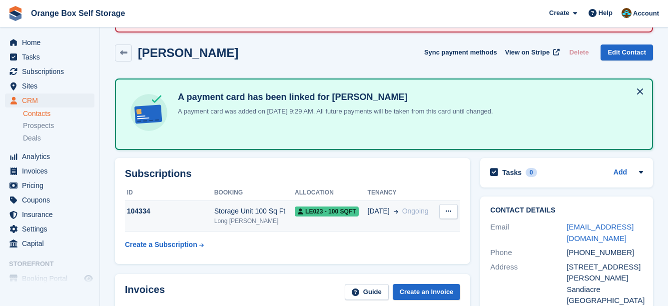
scroll to position [100, 0]
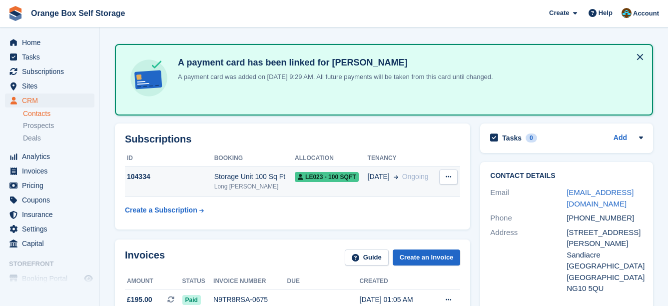
click at [390, 180] on span at bounding box center [394, 176] width 8 height 10
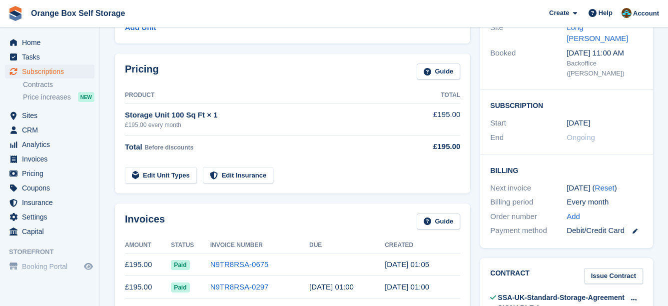
scroll to position [250, 0]
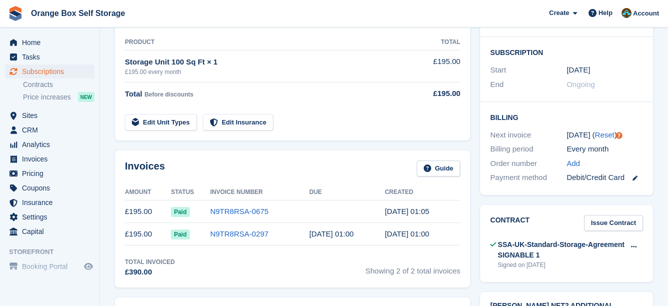
click at [413, 138] on div "Pricing Guide Product Total Storage Unit 100 Sq Ft × 1 £195.00 every month £195…" at bounding box center [292, 70] width 355 height 140
drag, startPoint x: 420, startPoint y: 139, endPoint x: 403, endPoint y: 133, distance: 18.0
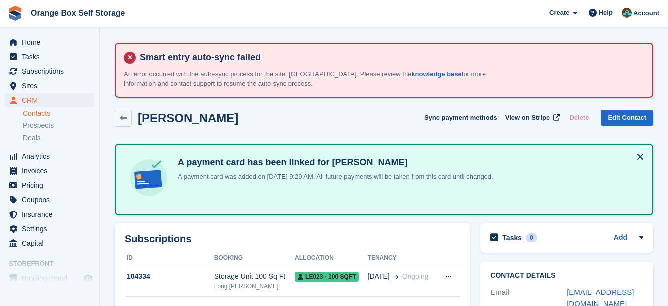
scroll to position [100, 0]
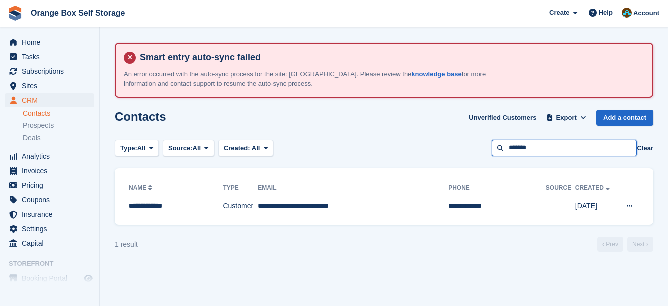
drag, startPoint x: 538, startPoint y: 153, endPoint x: 452, endPoint y: 146, distance: 86.2
click at [452, 146] on div "Type: All All Lead Customer Source: All All Storefront Backoffice Pre-Opening i…" at bounding box center [384, 148] width 538 height 16
type input "******"
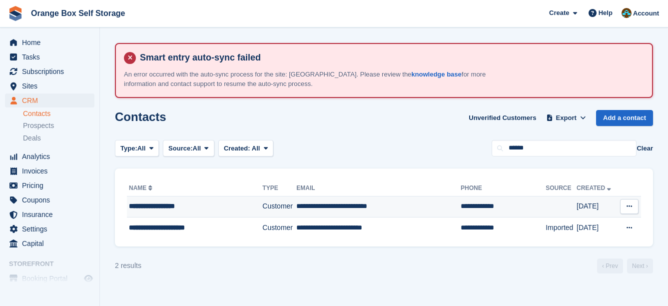
click at [363, 203] on td "**********" at bounding box center [378, 206] width 164 height 21
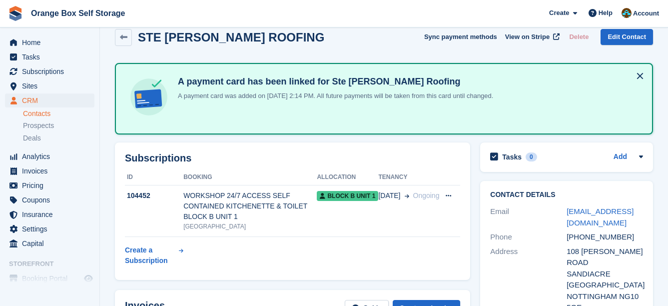
scroll to position [100, 0]
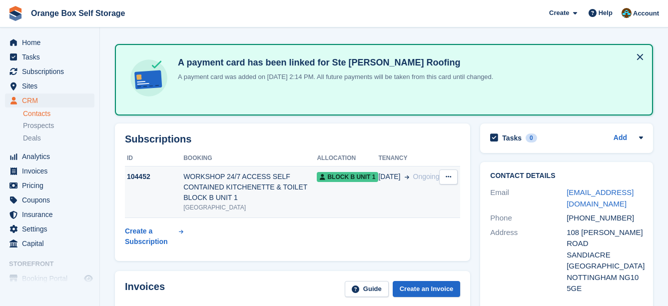
drag, startPoint x: 0, startPoint y: 0, endPoint x: 359, endPoint y: 202, distance: 412.0
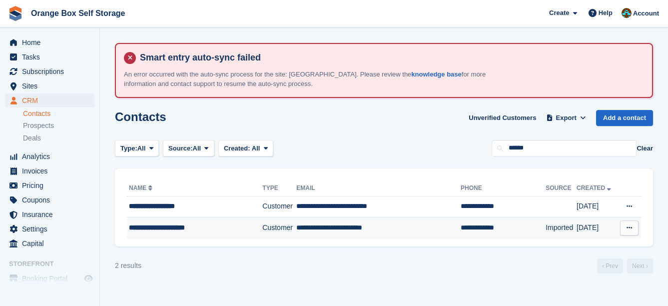
click at [363, 227] on td "**********" at bounding box center [378, 227] width 164 height 21
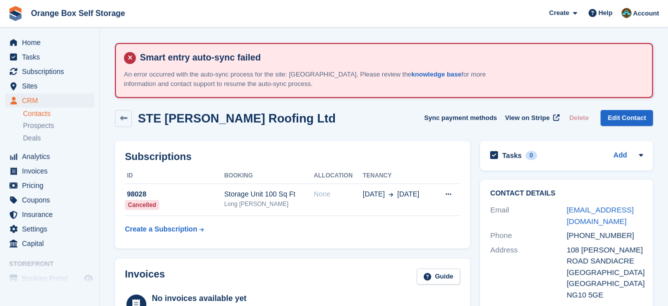
scroll to position [100, 0]
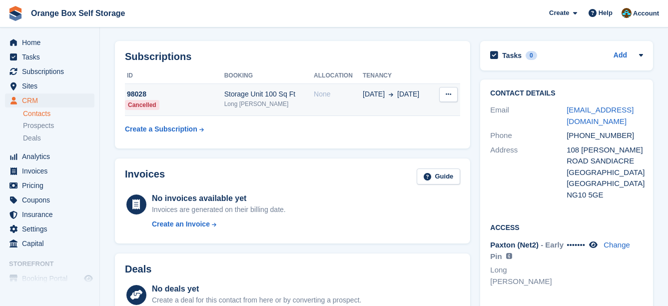
click at [350, 92] on div "None" at bounding box center [338, 94] width 49 height 10
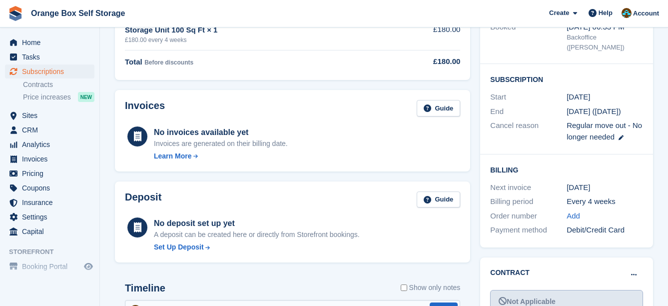
scroll to position [300, 0]
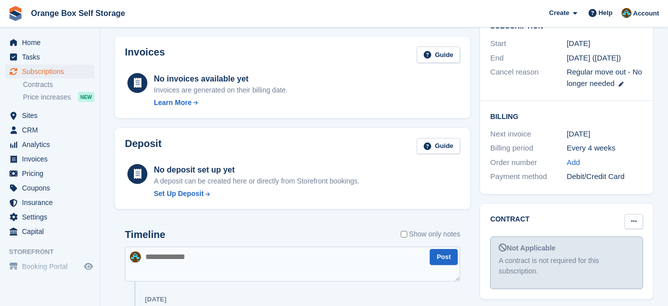
click at [634, 214] on button at bounding box center [634, 221] width 18 height 15
click at [616, 247] on p "Mark as signed" at bounding box center [595, 253] width 87 height 13
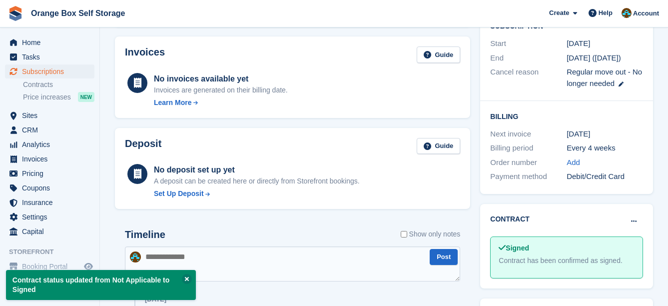
drag, startPoint x: 380, startPoint y: 112, endPoint x: 366, endPoint y: 106, distance: 15.4
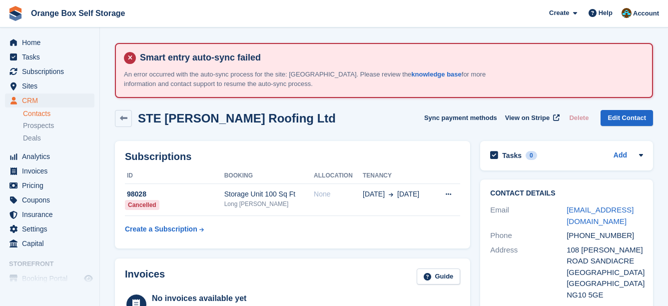
scroll to position [100, 0]
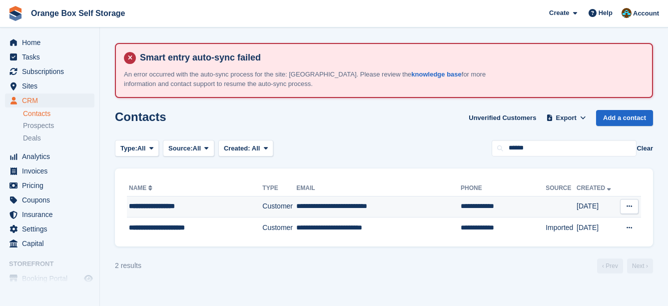
click at [296, 202] on td "**********" at bounding box center [378, 206] width 164 height 21
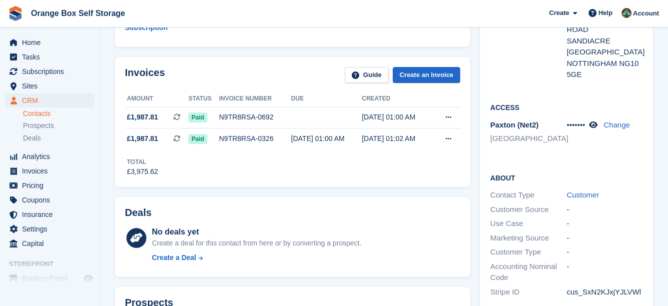
scroll to position [200, 0]
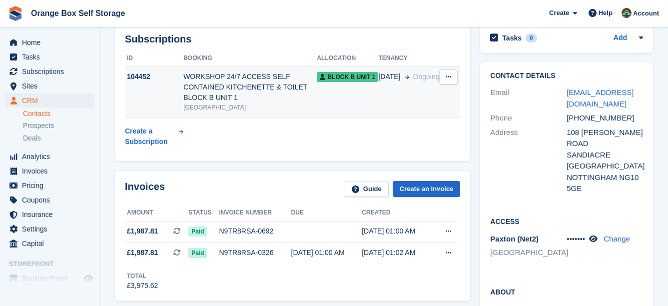
click at [317, 103] on div "[GEOGRAPHIC_DATA]" at bounding box center [249, 107] width 133 height 9
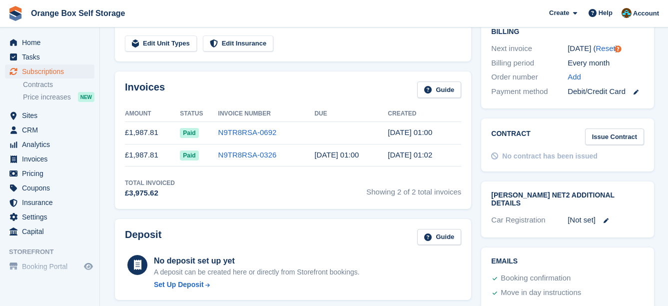
scroll to position [350, 0]
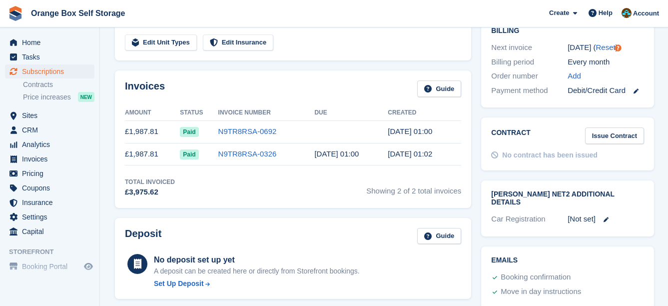
drag, startPoint x: 374, startPoint y: 157, endPoint x: 361, endPoint y: 152, distance: 13.9
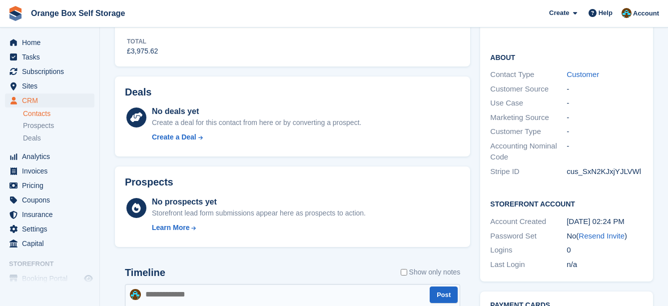
scroll to position [550, 0]
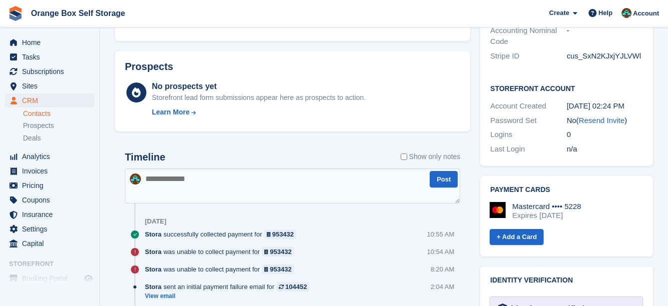
click at [306, 187] on textarea at bounding box center [292, 185] width 335 height 35
type textarea "**********"
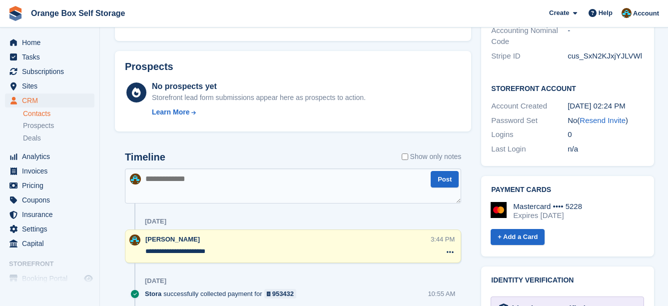
drag, startPoint x: 366, startPoint y: 129, endPoint x: 341, endPoint y: 92, distance: 43.9
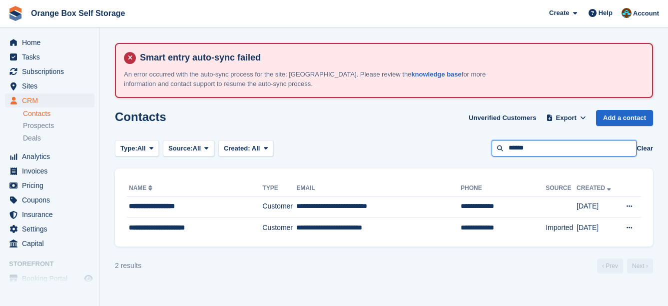
drag, startPoint x: 554, startPoint y: 140, endPoint x: 444, endPoint y: 141, distance: 110.0
click at [444, 141] on div "Type: All All Lead Customer Source: All All Storefront Backoffice Pre-Opening i…" at bounding box center [384, 148] width 538 height 16
type input "*****"
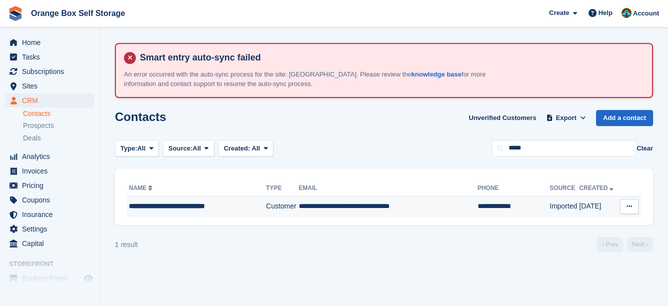
click at [337, 206] on td "**********" at bounding box center [388, 206] width 179 height 21
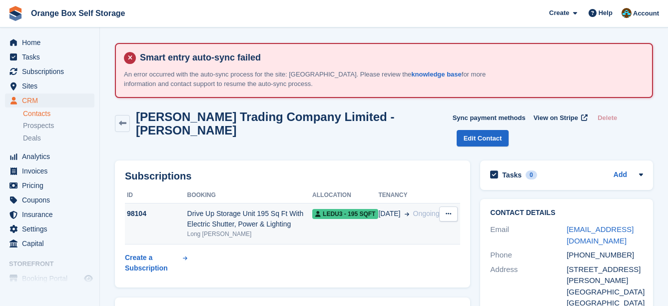
click at [270, 214] on div "Drive Up Storage Unit 195 Sq Ft With Electric Shutter, Power & Lighting" at bounding box center [249, 218] width 125 height 21
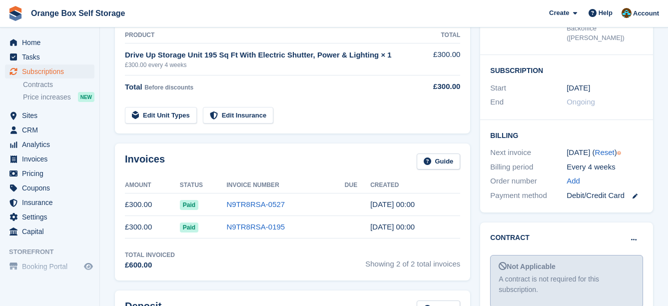
scroll to position [300, 0]
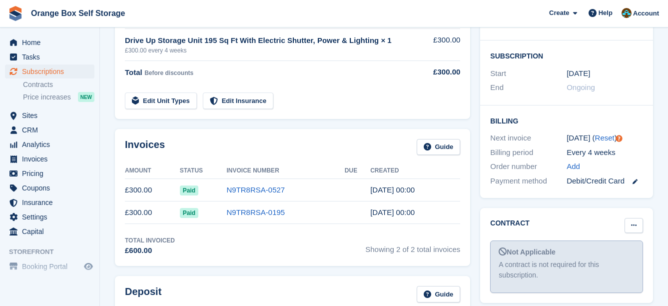
click at [631, 222] on icon at bounding box center [633, 225] width 5 height 6
click at [601, 251] on p "Mark as signed" at bounding box center [595, 257] width 87 height 13
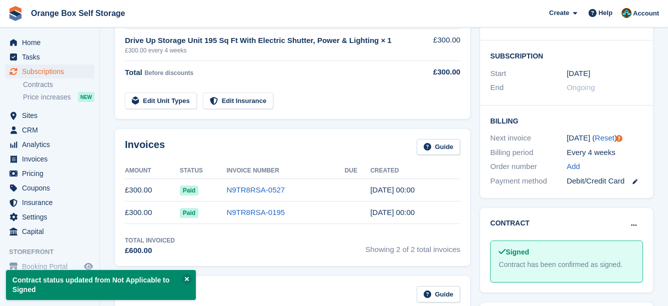
click at [453, 90] on div "Pricing Guide Product Total Drive Up Storage Unit 195 Sq Ft With Electric Shutt…" at bounding box center [292, 49] width 355 height 140
drag, startPoint x: 449, startPoint y: 89, endPoint x: 433, endPoint y: 84, distance: 17.2
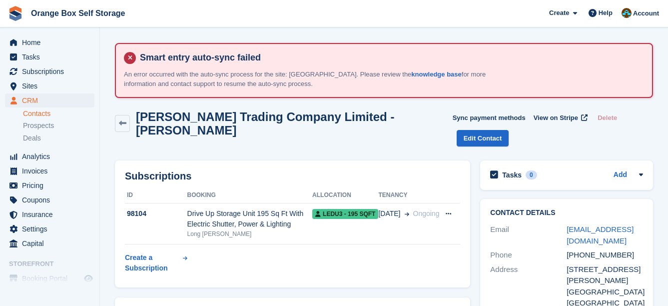
drag, startPoint x: 444, startPoint y: 96, endPoint x: 414, endPoint y: 82, distance: 32.9
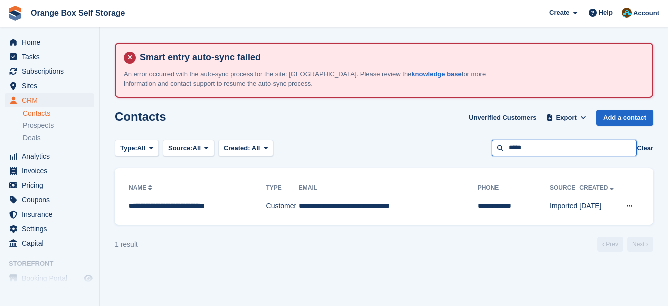
drag, startPoint x: 528, startPoint y: 144, endPoint x: 437, endPoint y: 144, distance: 91.5
click at [437, 144] on div "Type: All All Lead Customer Source: All All Storefront Backoffice Pre-Opening i…" at bounding box center [384, 148] width 538 height 16
type input "*******"
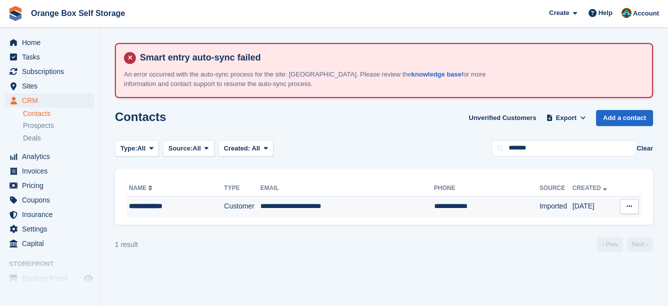
click at [369, 197] on td "**********" at bounding box center [347, 206] width 174 height 21
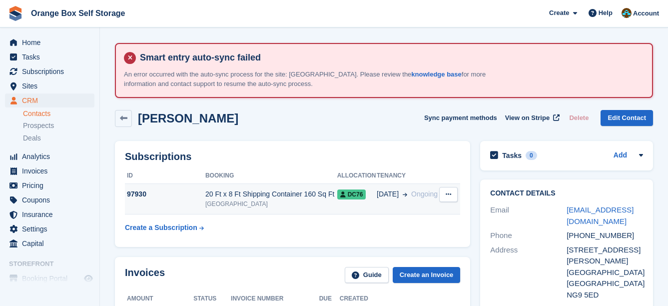
click at [321, 188] on td "20 Ft x 8 Ft Shipping Container 160 Sq Ft Derby" at bounding box center [271, 199] width 132 height 30
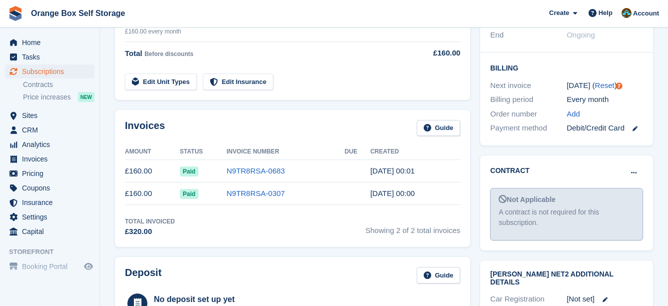
scroll to position [300, 0]
click at [629, 165] on button at bounding box center [634, 172] width 18 height 15
click at [605, 198] on p "Mark as signed" at bounding box center [595, 204] width 87 height 13
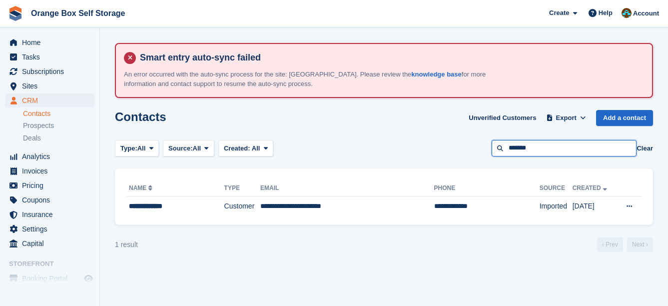
drag, startPoint x: 558, startPoint y: 143, endPoint x: 404, endPoint y: 137, distance: 154.0
click at [404, 137] on section "Smart entry auto-sync failed An error occurred with the auto-sync process for t…" at bounding box center [384, 153] width 568 height 306
type input "***"
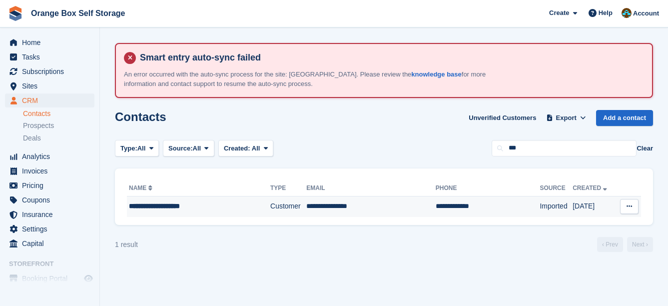
click at [336, 199] on td "**********" at bounding box center [370, 206] width 129 height 21
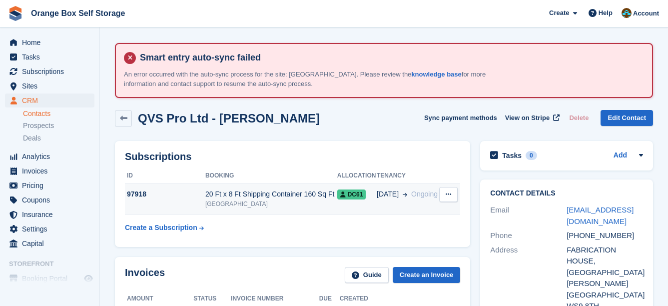
click at [324, 194] on div "20 Ft x 8 Ft Shipping Container 160 Sq Ft" at bounding box center [271, 194] width 132 height 10
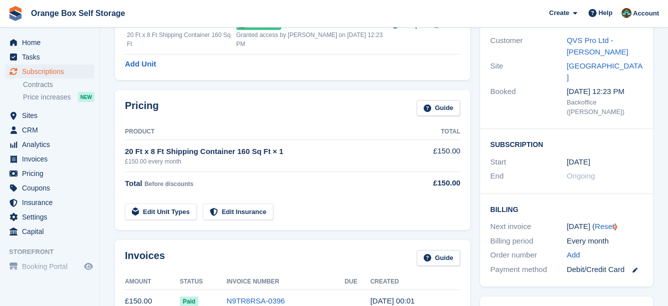
scroll to position [250, 0]
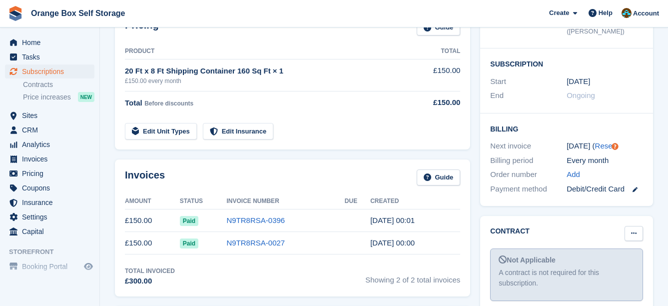
click at [631, 230] on icon at bounding box center [633, 233] width 5 height 6
click at [603, 259] on p "Mark as signed" at bounding box center [595, 265] width 87 height 13
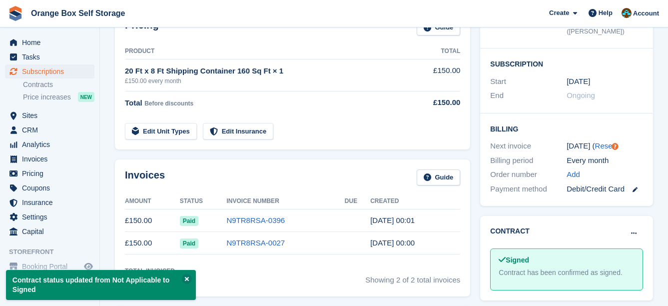
click at [416, 118] on td at bounding box center [435, 125] width 49 height 28
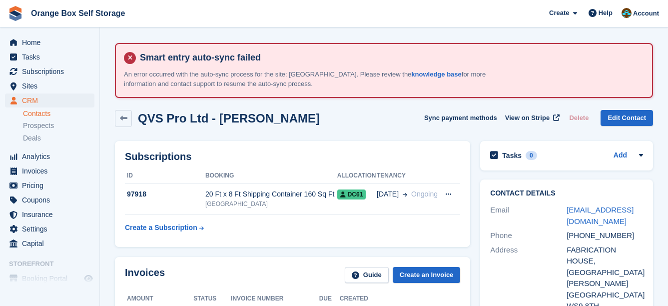
drag, startPoint x: 403, startPoint y: 115, endPoint x: 389, endPoint y: 105, distance: 17.6
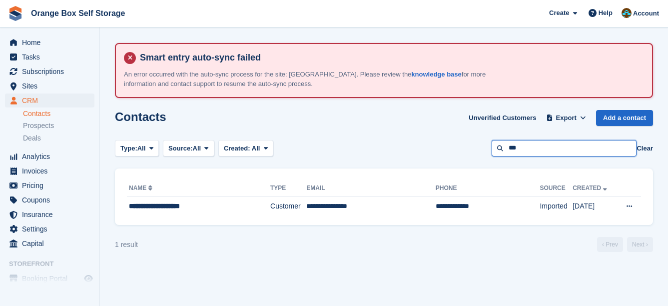
drag, startPoint x: 537, startPoint y: 152, endPoint x: 465, endPoint y: 151, distance: 71.5
click at [465, 151] on div "Type: All All Lead Customer Source: All All Storefront Backoffice Pre-Opening i…" at bounding box center [384, 148] width 538 height 16
type input "******"
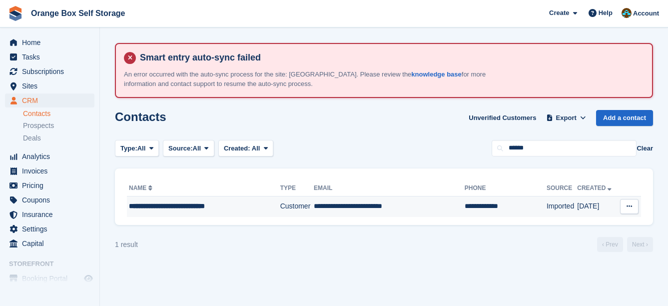
click at [423, 203] on td "**********" at bounding box center [389, 206] width 151 height 21
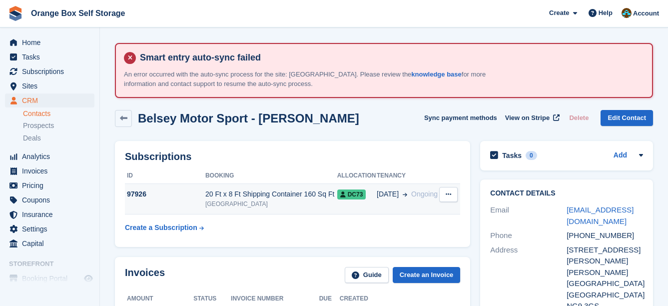
drag, startPoint x: 0, startPoint y: 0, endPoint x: 422, endPoint y: 203, distance: 468.1
click at [422, 203] on td "01 Sep Ongoing" at bounding box center [408, 199] width 62 height 30
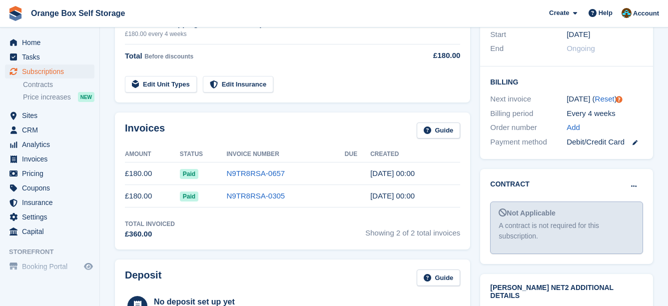
scroll to position [300, 0]
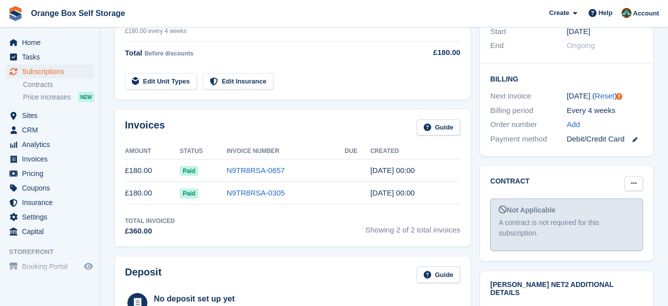
click at [640, 176] on button at bounding box center [634, 183] width 18 height 15
click at [621, 209] on p "Mark as signed" at bounding box center [595, 215] width 87 height 13
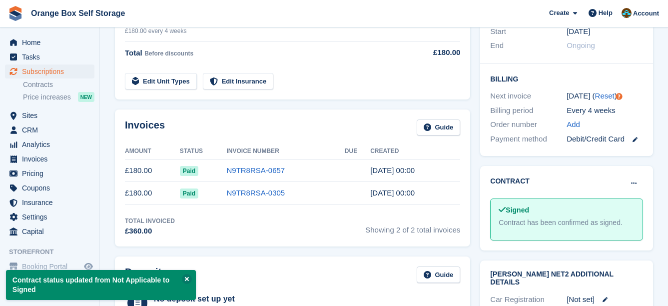
click at [473, 151] on div "Invoices Guide Amount Status Invoice Number Due Created £180.00 Paid N9TR8RSA-0…" at bounding box center [292, 177] width 365 height 147
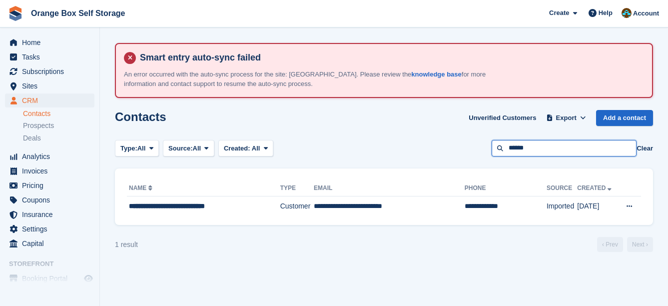
drag, startPoint x: 550, startPoint y: 144, endPoint x: 438, endPoint y: 147, distance: 112.5
click at [438, 147] on div "Type: All All Lead Customer Source: All All Storefront Backoffice Pre-Opening i…" at bounding box center [384, 148] width 538 height 16
type input "******"
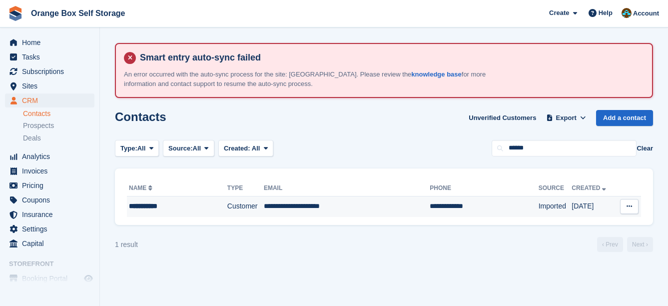
click at [352, 202] on td "**********" at bounding box center [347, 206] width 166 height 21
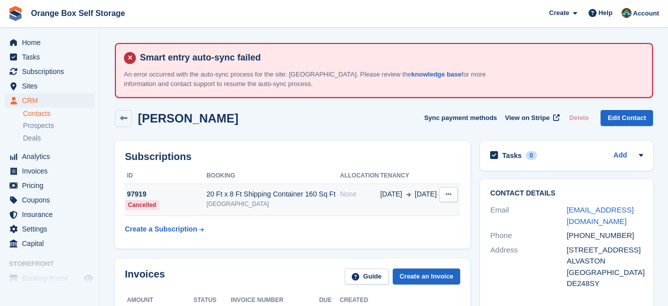
click at [345, 202] on td "None" at bounding box center [360, 200] width 40 height 32
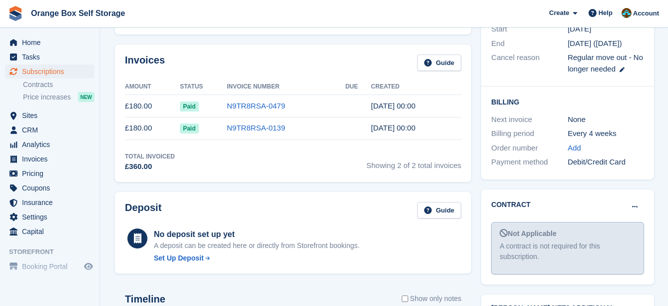
scroll to position [300, 0]
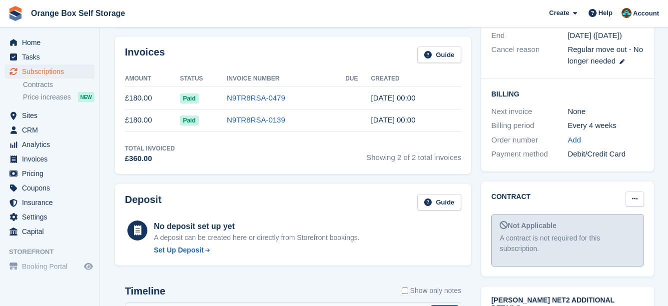
click at [634, 195] on icon at bounding box center [634, 198] width 5 height 6
drag, startPoint x: 621, startPoint y: 205, endPoint x: 390, endPoint y: 28, distance: 290.2
click at [620, 225] on p "Mark as signed" at bounding box center [596, 231] width 87 height 13
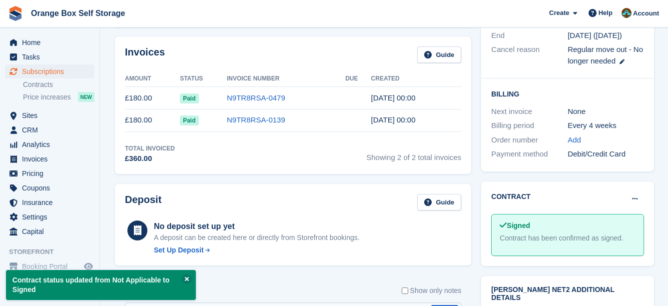
drag, startPoint x: 460, startPoint y: 83, endPoint x: 449, endPoint y: 80, distance: 11.4
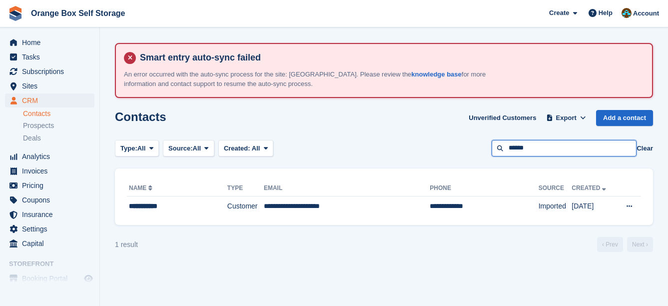
drag, startPoint x: 541, startPoint y: 148, endPoint x: 374, endPoint y: 142, distance: 167.5
click at [374, 142] on div "Type: All All Lead Customer Source: All All Storefront Backoffice Pre-Opening i…" at bounding box center [384, 148] width 538 height 16
type input "****"
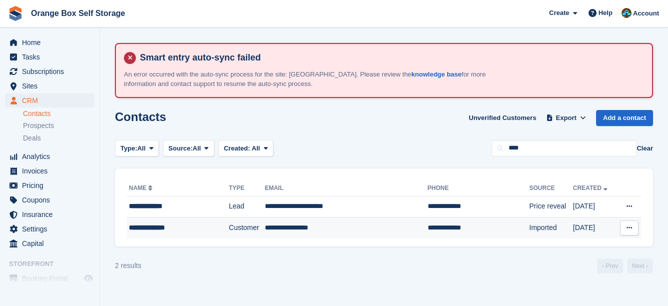
click at [355, 232] on td "**********" at bounding box center [346, 227] width 163 height 21
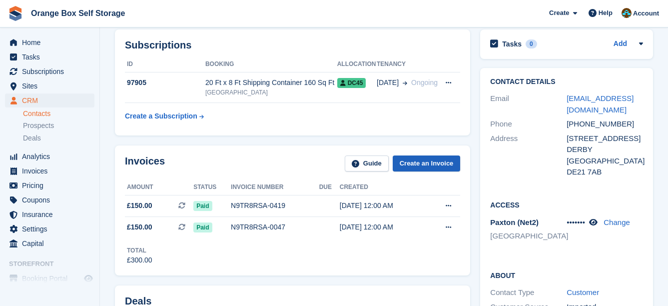
scroll to position [100, 0]
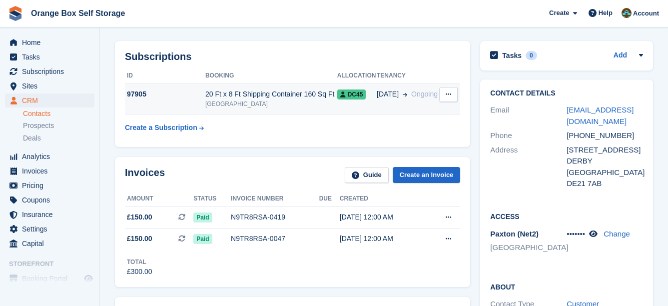
click at [397, 106] on td "[DATE] Ongoing" at bounding box center [408, 99] width 62 height 30
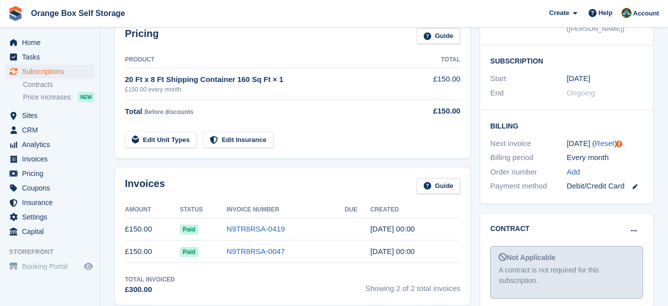
scroll to position [250, 0]
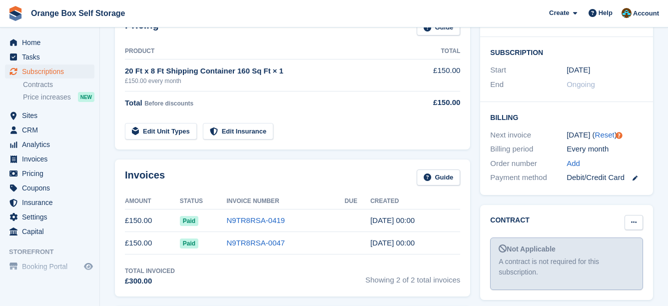
click at [635, 219] on icon at bounding box center [633, 222] width 5 height 6
click at [569, 248] on p "Mark as signed" at bounding box center [595, 254] width 87 height 13
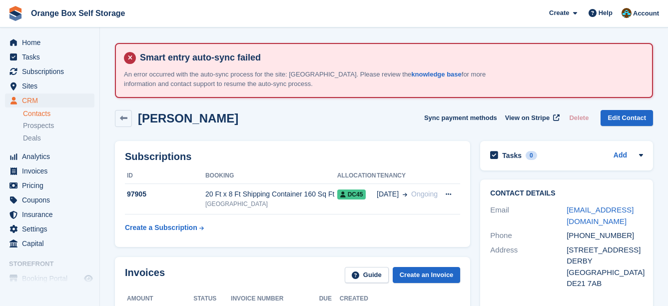
scroll to position [100, 0]
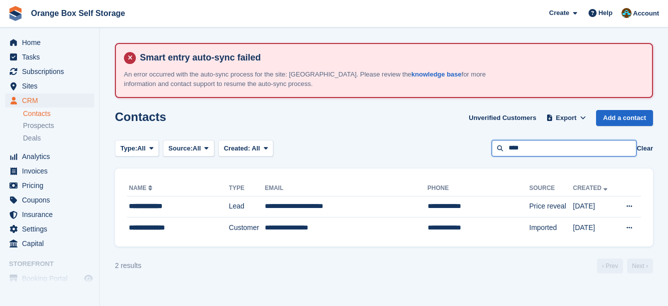
drag, startPoint x: 572, startPoint y: 154, endPoint x: 467, endPoint y: 150, distance: 105.0
click at [467, 150] on div "Type: All All Lead Customer Source: All All Storefront Backoffice Pre-Opening i…" at bounding box center [384, 148] width 538 height 16
type input "******"
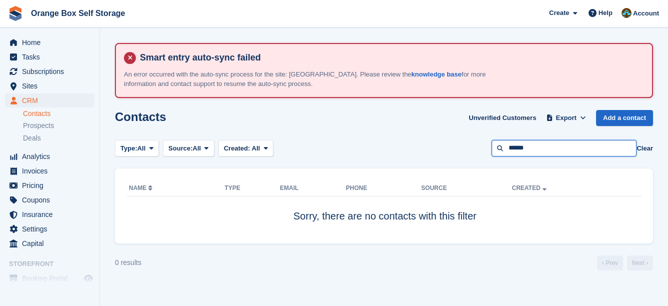
drag, startPoint x: 573, startPoint y: 154, endPoint x: 373, endPoint y: 143, distance: 200.2
click at [373, 143] on div "Type: All All Lead Customer Source: All All Storefront Backoffice Pre-Opening i…" at bounding box center [384, 148] width 538 height 16
type input "******"
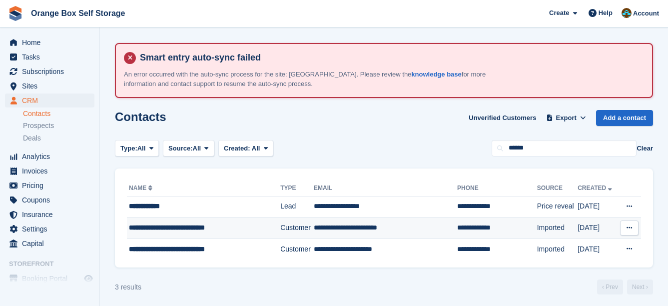
click at [306, 223] on td "Customer" at bounding box center [296, 227] width 33 height 21
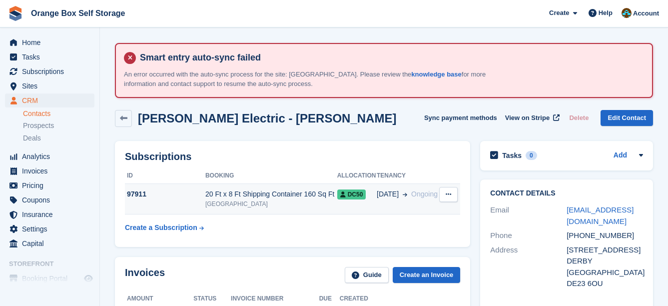
click at [325, 205] on div "[GEOGRAPHIC_DATA]" at bounding box center [271, 203] width 132 height 9
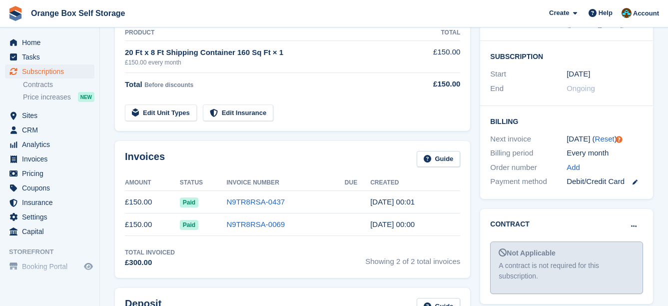
scroll to position [300, 0]
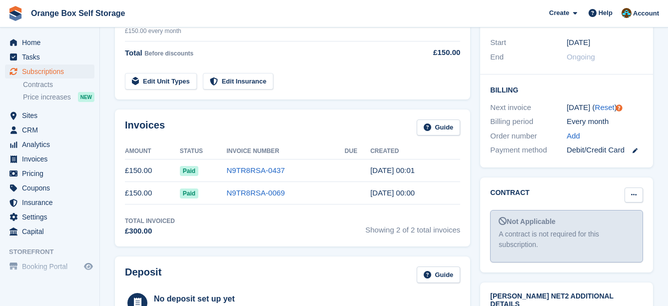
click at [630, 187] on button at bounding box center [634, 194] width 18 height 15
drag, startPoint x: 601, startPoint y: 208, endPoint x: 379, endPoint y: 24, distance: 287.5
click at [600, 221] on p "Mark as signed" at bounding box center [595, 227] width 87 height 13
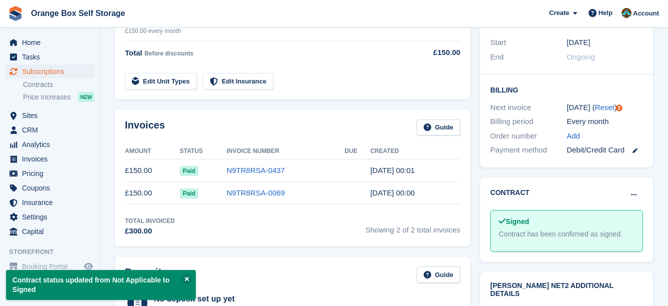
drag, startPoint x: 409, startPoint y: 63, endPoint x: 404, endPoint y: 62, distance: 5.1
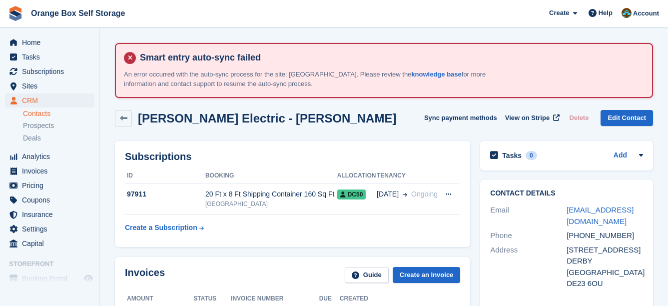
drag, startPoint x: 0, startPoint y: 0, endPoint x: 387, endPoint y: 102, distance: 400.6
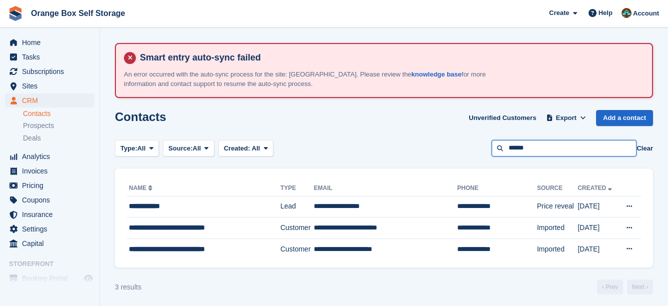
drag, startPoint x: 542, startPoint y: 144, endPoint x: 592, endPoint y: 153, distance: 50.8
click at [451, 136] on section "Smart entry auto-sync failed An error occurred with the auto-sync process for t…" at bounding box center [384, 154] width 568 height 309
type input "******"
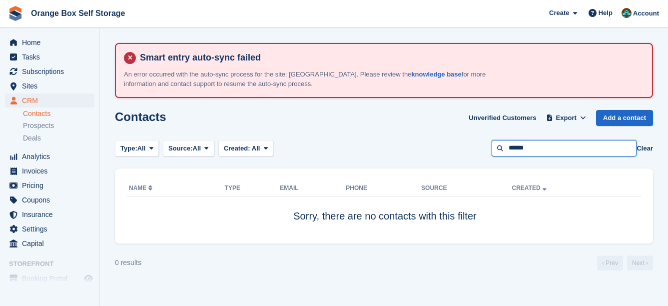
drag, startPoint x: 490, startPoint y: 158, endPoint x: 461, endPoint y: 159, distance: 28.5
click at [463, 159] on section "Smart entry auto-sync failed An error occurred with the auto-sync process for t…" at bounding box center [384, 153] width 568 height 306
type input "******"
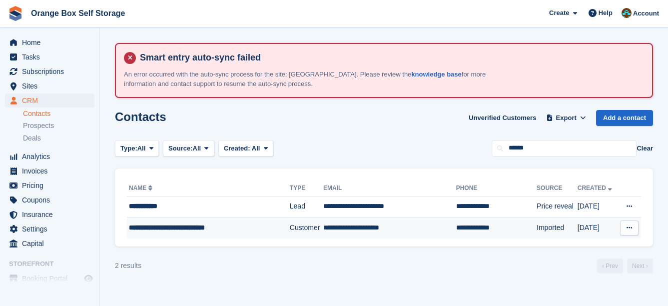
click at [392, 223] on td "**********" at bounding box center [389, 227] width 133 height 21
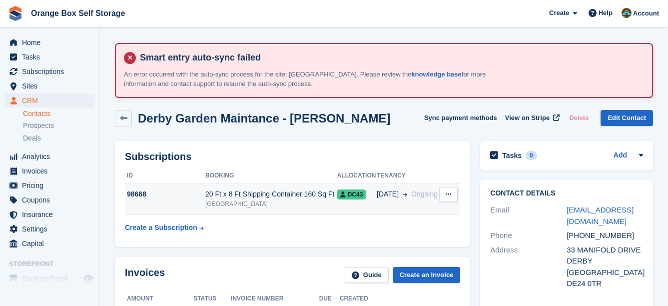
click at [311, 202] on div "[GEOGRAPHIC_DATA]" at bounding box center [271, 203] width 132 height 9
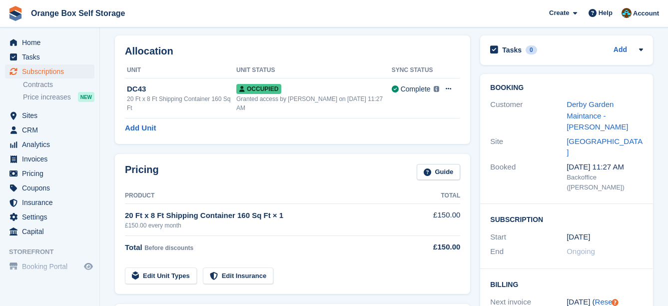
scroll to position [250, 0]
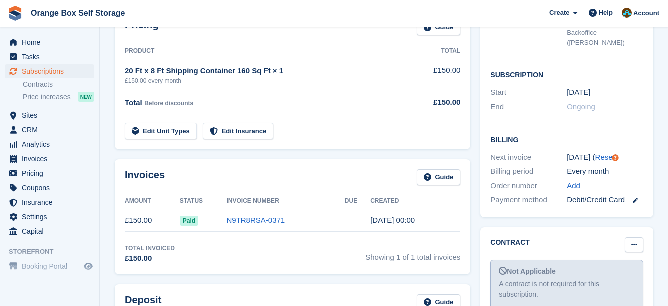
click at [630, 237] on button at bounding box center [634, 244] width 18 height 15
click at [615, 271] on p "Mark as signed" at bounding box center [595, 277] width 87 height 13
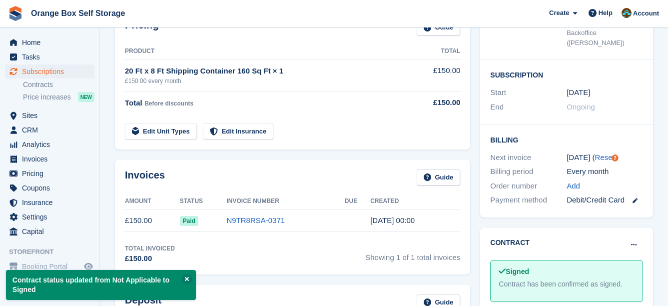
click at [431, 124] on td at bounding box center [435, 125] width 49 height 28
drag, startPoint x: 436, startPoint y: 126, endPoint x: 418, endPoint y: 120, distance: 18.7
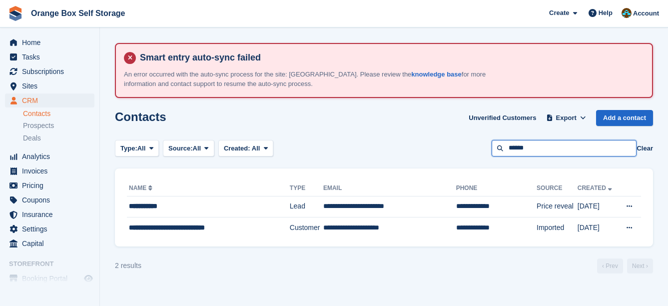
drag, startPoint x: 0, startPoint y: 0, endPoint x: 451, endPoint y: 153, distance: 476.7
click at [452, 153] on div "Type: All All Lead Customer Source: All All Storefront Backoffice Pre-Opening i…" at bounding box center [384, 148] width 538 height 16
type input "******"
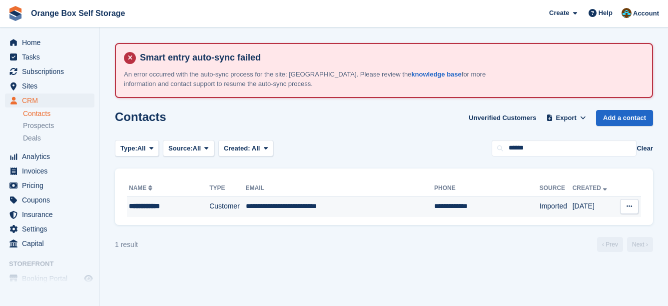
click at [434, 203] on td "**********" at bounding box center [486, 206] width 105 height 21
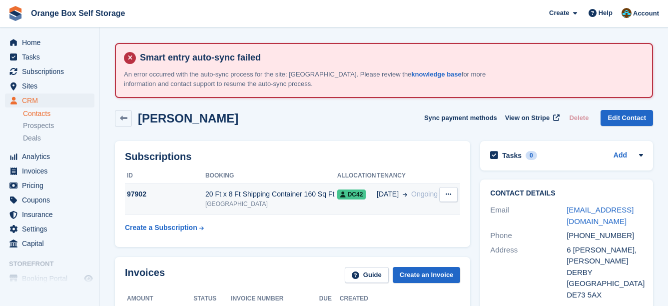
click at [352, 187] on td "DC42" at bounding box center [356, 199] width 39 height 30
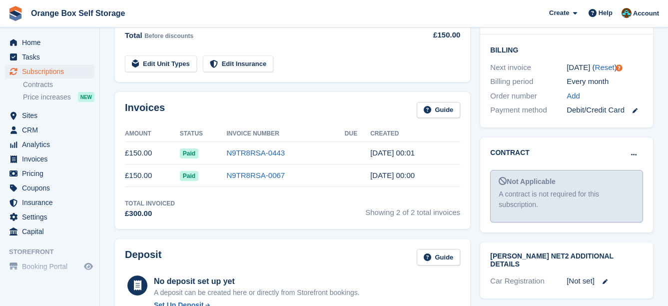
scroll to position [350, 0]
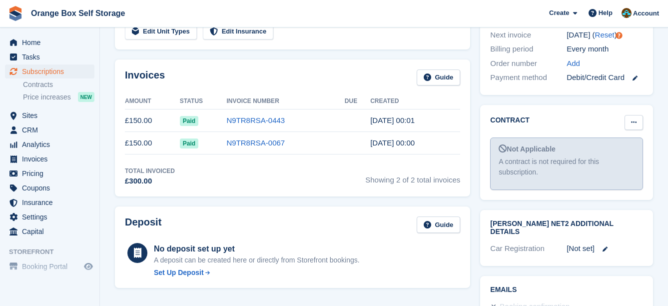
click at [641, 115] on button at bounding box center [634, 122] width 18 height 15
click at [611, 148] on p "Mark as signed" at bounding box center [595, 154] width 87 height 13
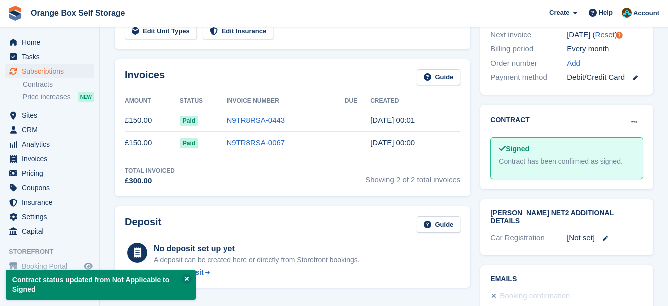
drag, startPoint x: 403, startPoint y: 51, endPoint x: 379, endPoint y: 39, distance: 26.2
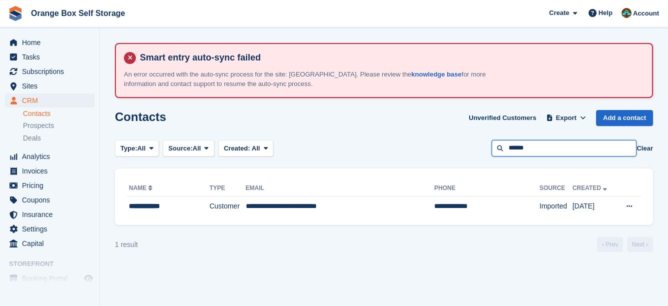
drag, startPoint x: 548, startPoint y: 140, endPoint x: 381, endPoint y: 138, distance: 166.9
click at [381, 138] on section "Smart entry auto-sync failed An error occurred with the auto-sync process for t…" at bounding box center [384, 153] width 568 height 306
type input "*****"
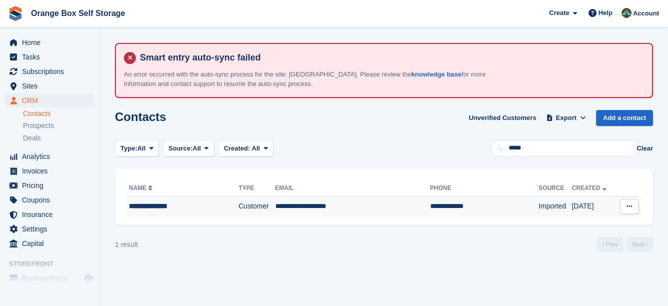
click at [388, 205] on td "**********" at bounding box center [352, 206] width 155 height 21
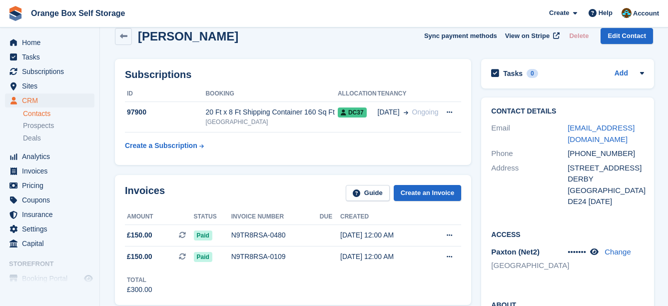
scroll to position [100, 0]
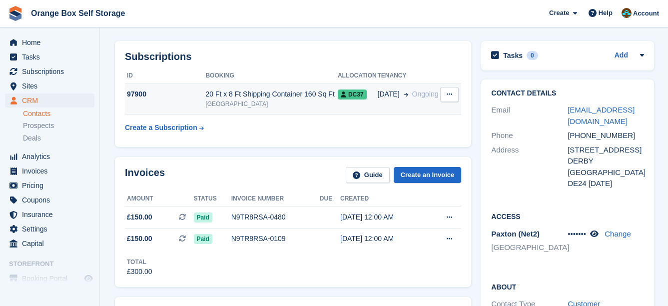
click at [378, 105] on td "[DATE] Ongoing" at bounding box center [409, 99] width 62 height 30
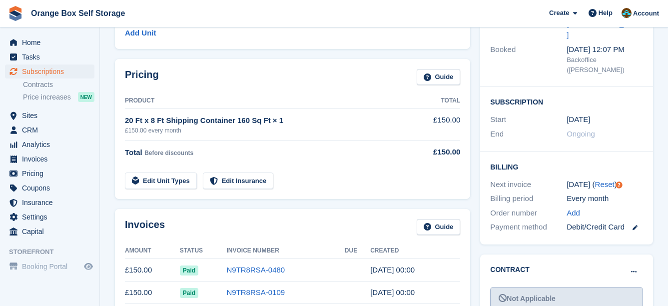
scroll to position [200, 0]
click at [628, 265] on button at bounding box center [634, 272] width 18 height 15
drag, startPoint x: 601, startPoint y: 281, endPoint x: 383, endPoint y: 32, distance: 330.8
click at [601, 298] on p "Mark as signed" at bounding box center [595, 304] width 87 height 13
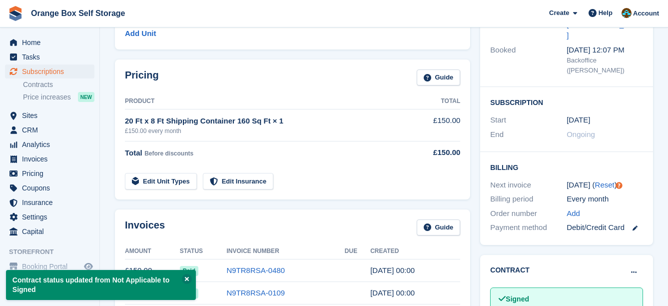
click at [363, 76] on div "Pricing Guide" at bounding box center [292, 80] width 335 height 22
drag, startPoint x: 357, startPoint y: 70, endPoint x: 350, endPoint y: 68, distance: 7.3
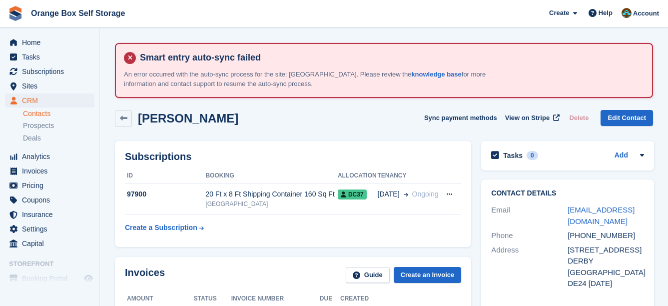
scroll to position [100, 0]
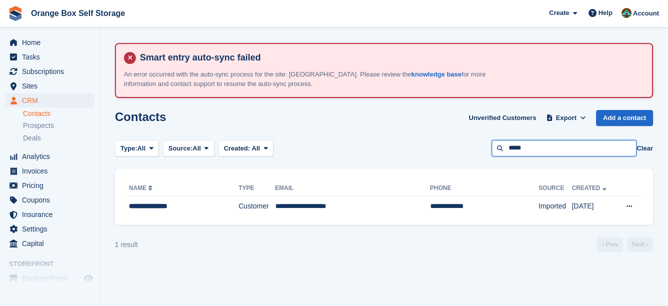
drag, startPoint x: 543, startPoint y: 145, endPoint x: 413, endPoint y: 151, distance: 130.1
click at [413, 151] on div "Type: All All Lead Customer Source: All All Storefront Backoffice Pre-Opening i…" at bounding box center [384, 148] width 538 height 16
type input "***"
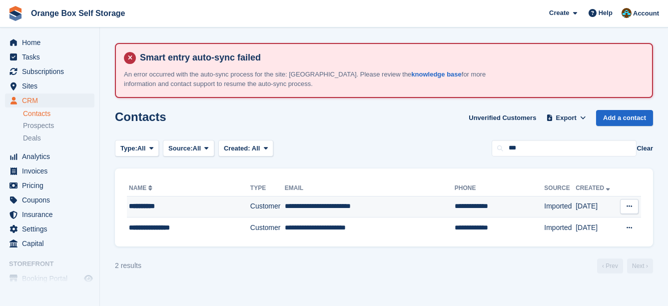
click at [363, 200] on td "**********" at bounding box center [370, 206] width 170 height 21
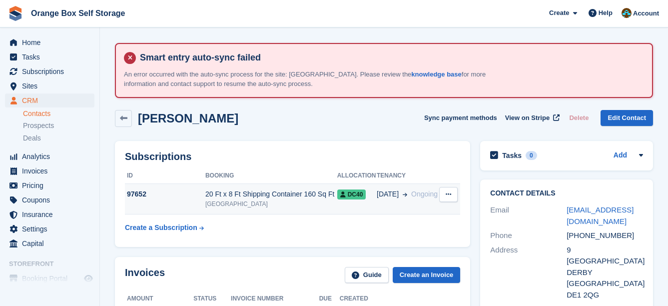
click at [327, 187] on td "20 Ft x 8 Ft Shipping Container 160 Sq Ft Derby" at bounding box center [271, 199] width 132 height 30
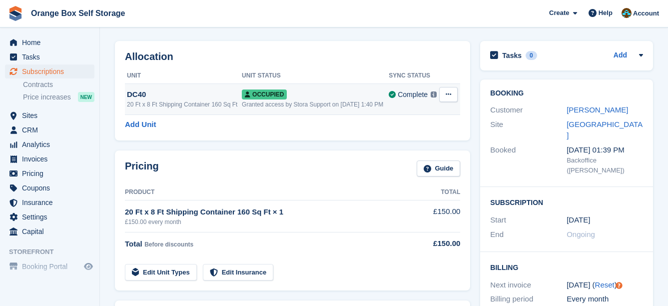
scroll to position [350, 0]
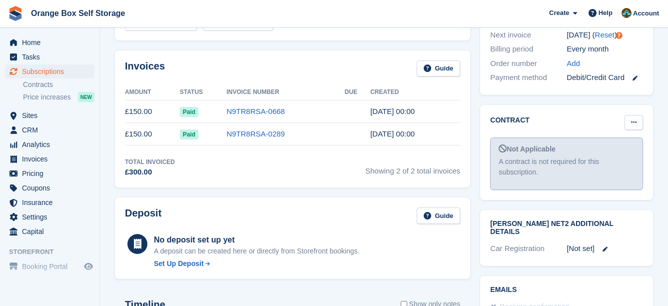
click at [634, 115] on button at bounding box center [634, 122] width 18 height 15
drag, startPoint x: 619, startPoint y: 138, endPoint x: 390, endPoint y: 29, distance: 253.7
click at [619, 148] on p "Mark as signed" at bounding box center [595, 154] width 87 height 13
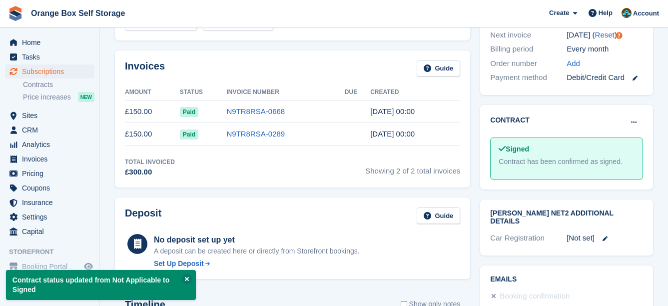
click at [466, 106] on div "Invoices Guide Amount Status Invoice Number Due Created £150.00 Paid N9TR8RSA-0…" at bounding box center [292, 118] width 355 height 137
drag, startPoint x: 469, startPoint y: 107, endPoint x: 454, endPoint y: 101, distance: 15.9
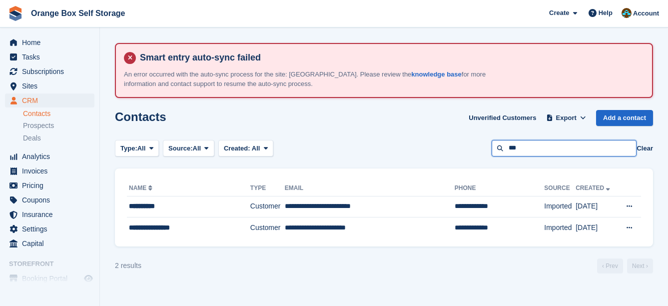
click at [481, 151] on div "Type: All All Lead Customer Source: All All Storefront Backoffice Pre-Opening i…" at bounding box center [384, 148] width 538 height 16
type input "*******"
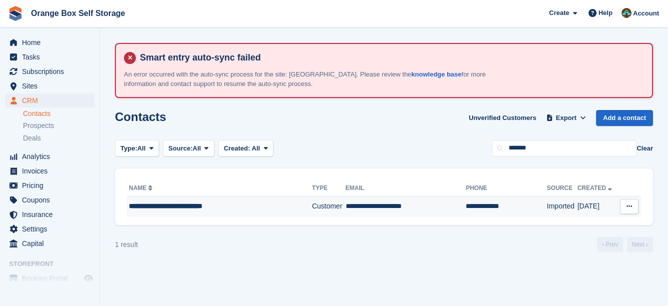
click at [466, 204] on td "**********" at bounding box center [506, 206] width 81 height 21
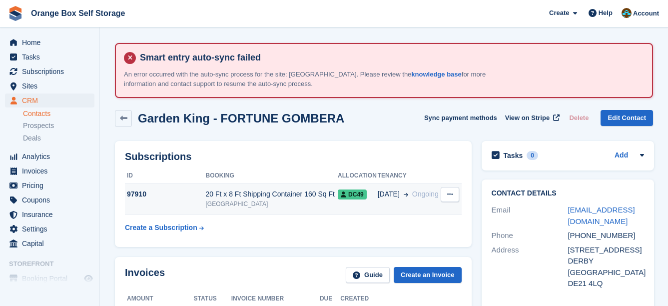
click at [400, 185] on td "30 Aug Ongoing" at bounding box center [409, 199] width 62 height 30
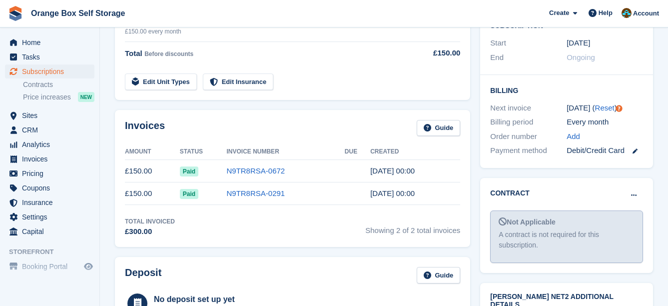
scroll to position [300, 0]
click at [638, 187] on button at bounding box center [634, 194] width 18 height 15
drag, startPoint x: 608, startPoint y: 191, endPoint x: 390, endPoint y: 22, distance: 275.7
click at [608, 221] on p "Mark as signed" at bounding box center [595, 227] width 87 height 13
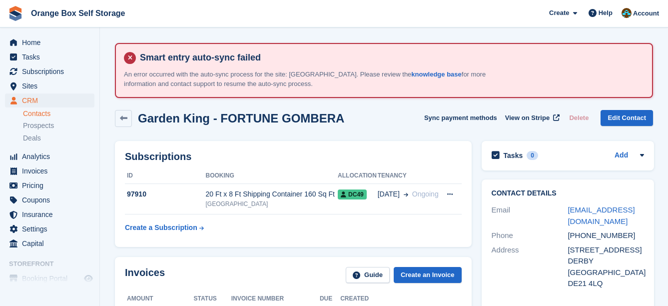
click at [446, 139] on div "Subscriptions ID Booking Allocation Tenancy 97910 20 Ft x 8 Ft Shipping Contain…" at bounding box center [293, 194] width 367 height 116
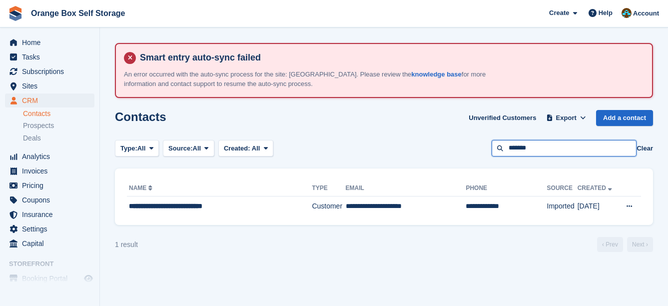
drag, startPoint x: 540, startPoint y: 149, endPoint x: 462, endPoint y: 152, distance: 78.0
click at [462, 152] on div "Type: All All Lead Customer Source: All All Storefront Backoffice Pre-Opening i…" at bounding box center [384, 148] width 538 height 16
type input "********"
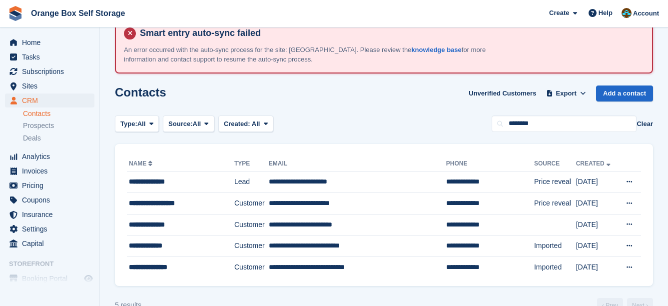
scroll to position [46, 0]
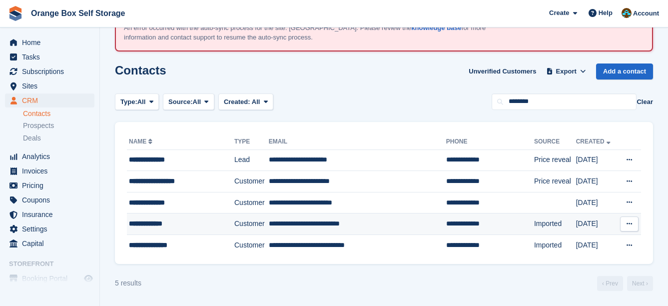
click at [191, 226] on div "**********" at bounding box center [175, 223] width 93 height 10
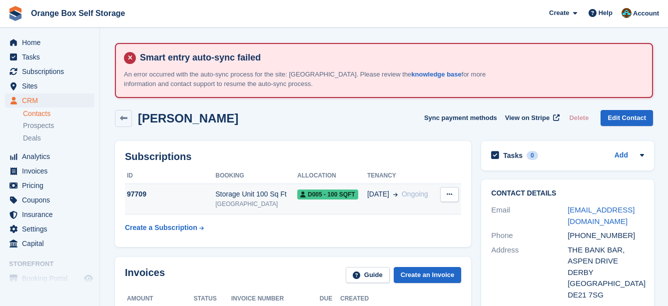
click at [321, 195] on span "D005 - 100 SQFT" at bounding box center [327, 194] width 61 height 10
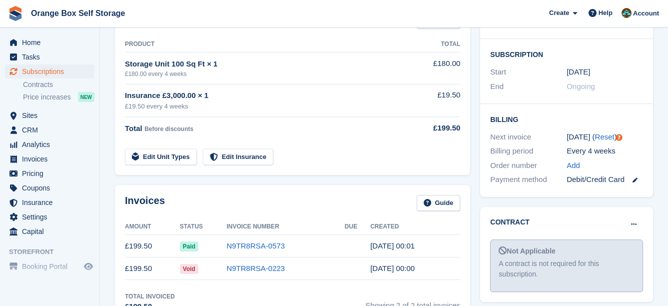
scroll to position [250, 0]
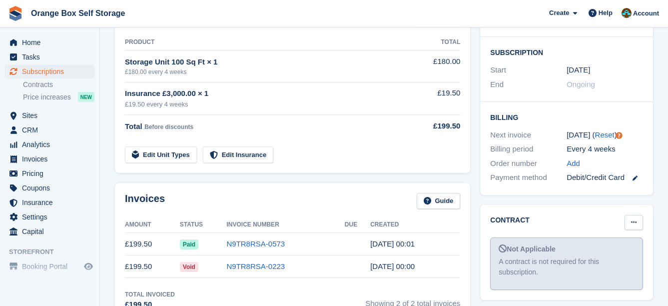
click at [631, 215] on button at bounding box center [634, 222] width 18 height 15
click at [610, 248] on p "Mark as signed" at bounding box center [595, 254] width 87 height 13
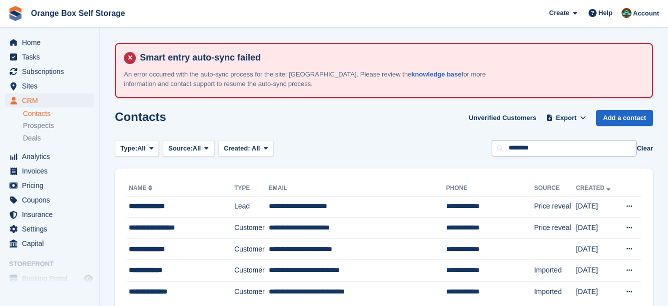
scroll to position [46, 0]
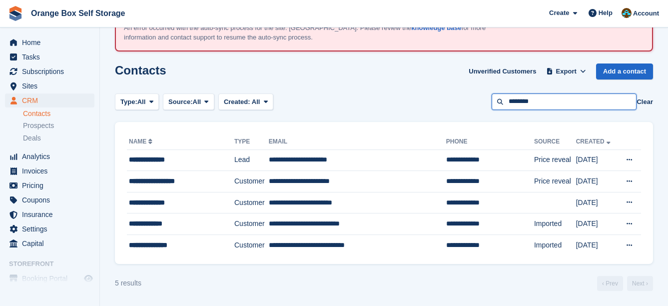
drag, startPoint x: 546, startPoint y: 100, endPoint x: 480, endPoint y: 102, distance: 66.5
click at [480, 102] on div "Type: All All Lead Customer Source: All All Storefront Backoffice Pre-Opening i…" at bounding box center [384, 101] width 538 height 16
type input "*****"
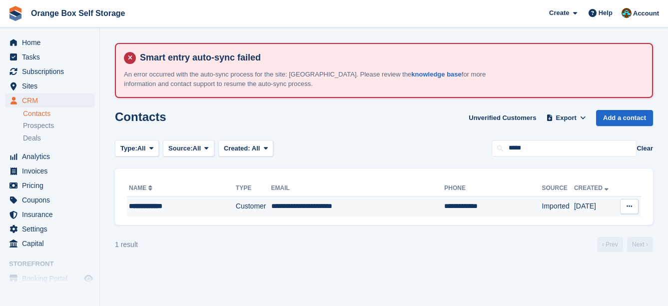
click at [358, 213] on td "**********" at bounding box center [357, 206] width 173 height 21
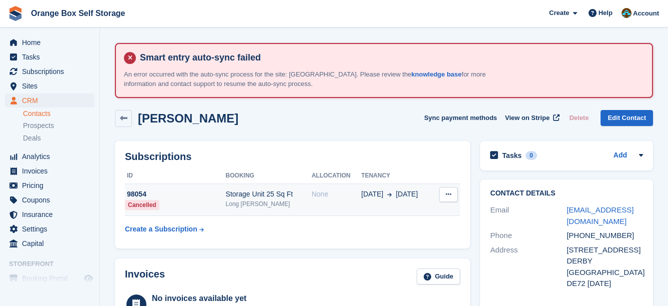
click at [316, 194] on div "None" at bounding box center [336, 194] width 49 height 10
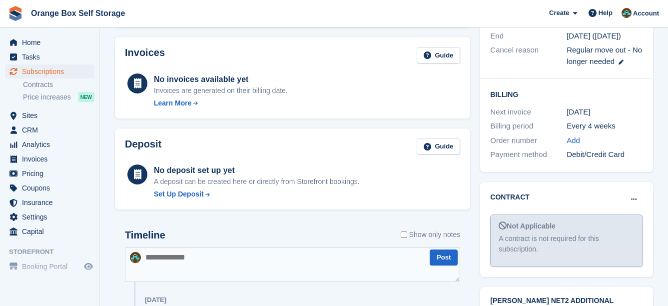
scroll to position [300, 0]
click at [626, 191] on button at bounding box center [634, 198] width 18 height 15
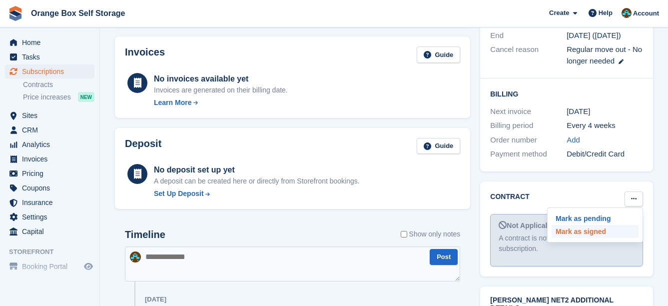
drag, startPoint x: 612, startPoint y: 210, endPoint x: 382, endPoint y: 29, distance: 292.9
click at [612, 225] on p "Mark as signed" at bounding box center [595, 231] width 87 height 13
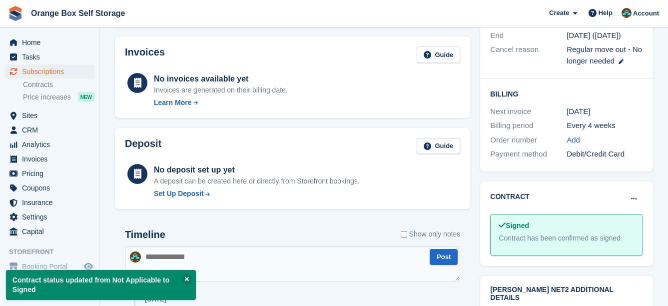
click at [377, 107] on div "No invoices available yet Invoices are generated on their billing date. Learn M…" at bounding box center [292, 89] width 335 height 37
drag, startPoint x: 387, startPoint y: 110, endPoint x: 365, endPoint y: 98, distance: 25.0
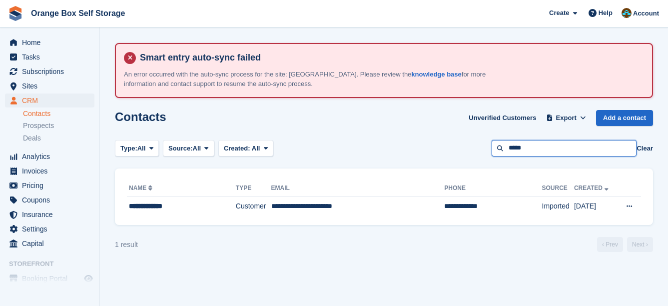
drag, startPoint x: 0, startPoint y: 0, endPoint x: 480, endPoint y: 156, distance: 504.5
click at [480, 156] on div "Type: All All Lead Customer Source: All All Storefront Backoffice Pre-Opening i…" at bounding box center [384, 148] width 538 height 16
type input "*******"
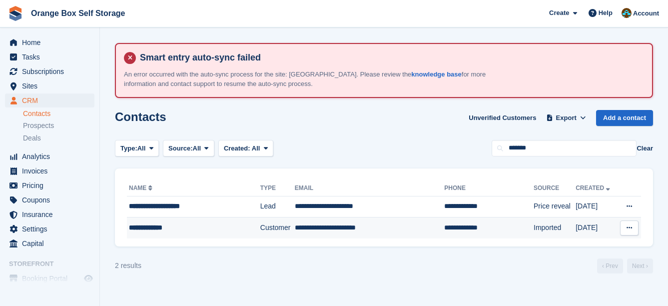
click at [407, 235] on td "**********" at bounding box center [370, 227] width 150 height 21
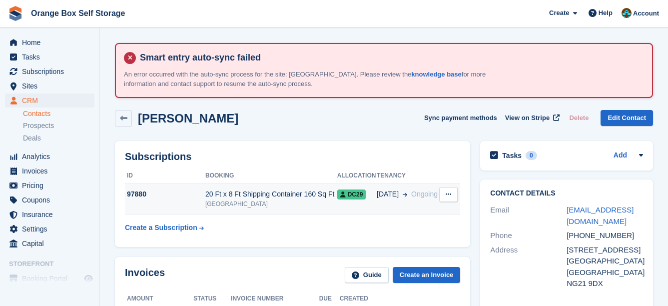
click at [384, 201] on td "17 Aug Ongoing" at bounding box center [408, 199] width 62 height 30
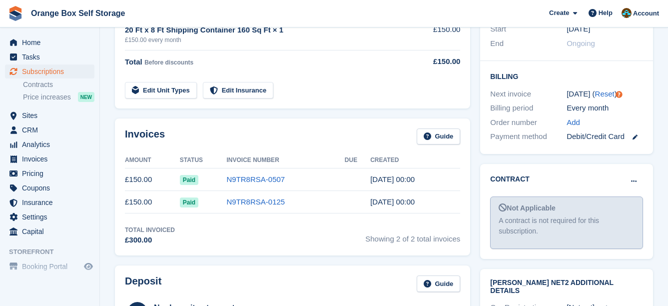
scroll to position [300, 0]
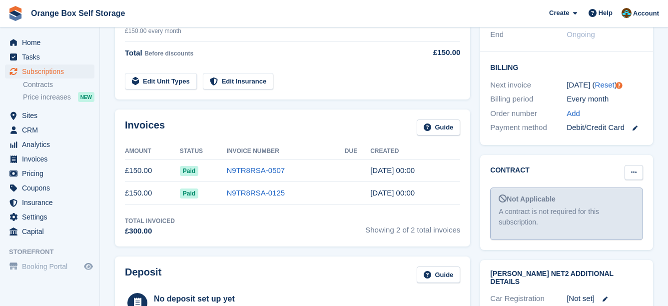
click at [631, 169] on icon at bounding box center [633, 172] width 5 height 6
drag, startPoint x: 624, startPoint y: 183, endPoint x: 390, endPoint y: 37, distance: 275.7
click at [623, 198] on p "Mark as signed" at bounding box center [595, 204] width 87 height 13
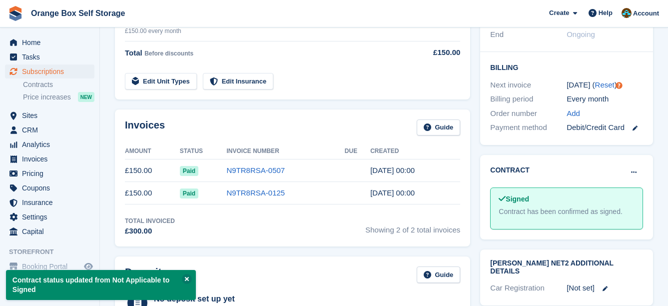
drag, startPoint x: 402, startPoint y: 101, endPoint x: 397, endPoint y: 99, distance: 5.7
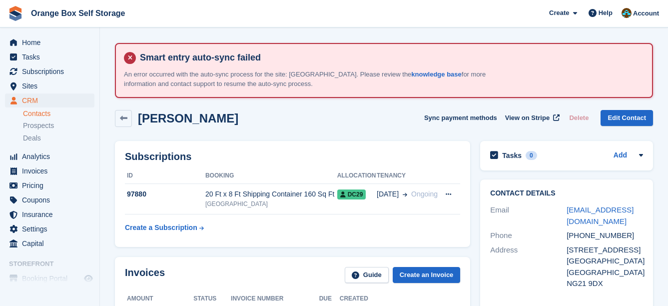
drag, startPoint x: 391, startPoint y: 174, endPoint x: 381, endPoint y: 166, distance: 12.9
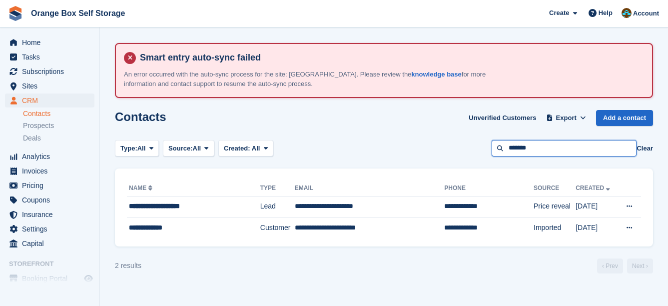
drag, startPoint x: 547, startPoint y: 143, endPoint x: 464, endPoint y: 149, distance: 83.2
click at [464, 149] on div "Type: All All Lead Customer Source: All All Storefront Backoffice Pre-Opening i…" at bounding box center [384, 148] width 538 height 16
type input "********"
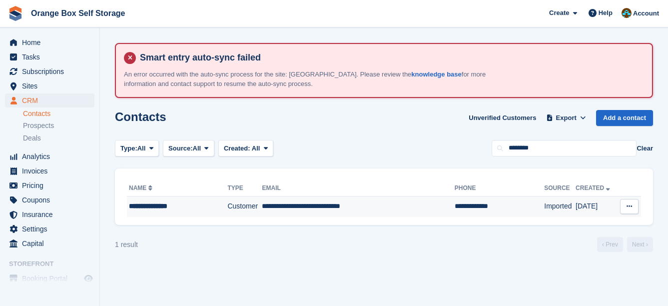
click at [425, 203] on td "**********" at bounding box center [358, 206] width 192 height 21
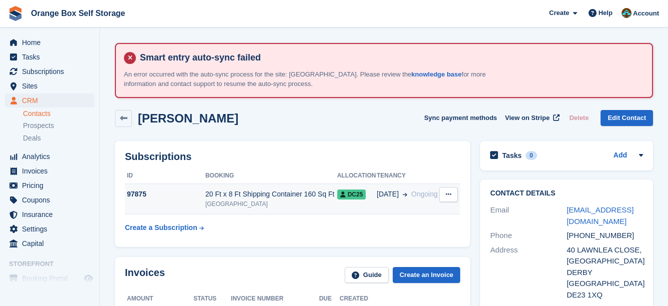
click at [355, 190] on span "DC25" at bounding box center [351, 194] width 29 height 10
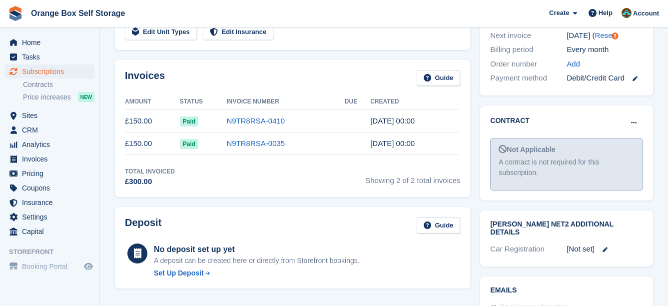
scroll to position [350, 0]
click at [627, 115] on button at bounding box center [634, 122] width 18 height 15
click at [597, 148] on p "Mark as signed" at bounding box center [595, 154] width 87 height 13
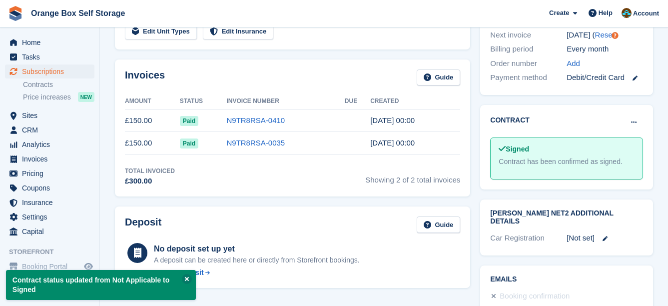
click at [417, 149] on div "Invoices Guide Amount Status Invoice Number Due Created £150.00 Paid N9TR8RSA-0…" at bounding box center [292, 127] width 355 height 137
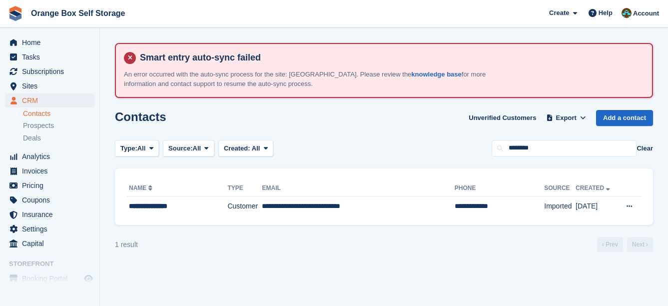
drag, startPoint x: 0, startPoint y: 0, endPoint x: 445, endPoint y: 149, distance: 469.2
click at [445, 149] on section "Smart entry auto-sync failed An error occurred with the auto-sync process for t…" at bounding box center [384, 153] width 568 height 306
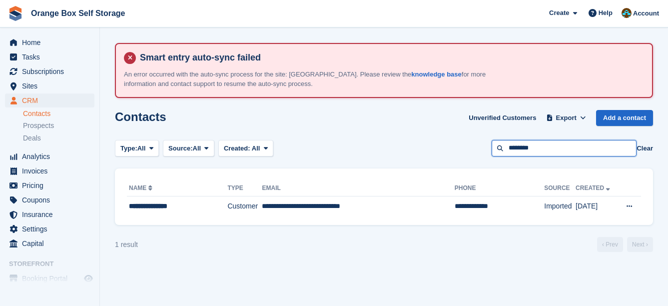
drag, startPoint x: 557, startPoint y: 143, endPoint x: 502, endPoint y: 155, distance: 55.9
click at [502, 155] on input "********" at bounding box center [564, 148] width 145 height 16
type input "******"
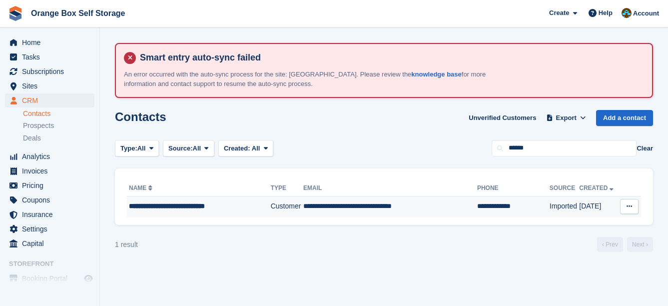
click at [386, 201] on td "**********" at bounding box center [390, 206] width 174 height 21
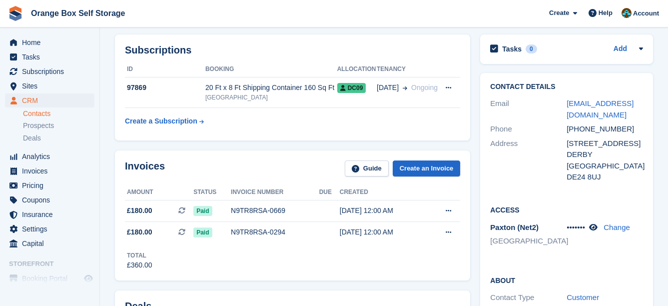
scroll to position [50, 0]
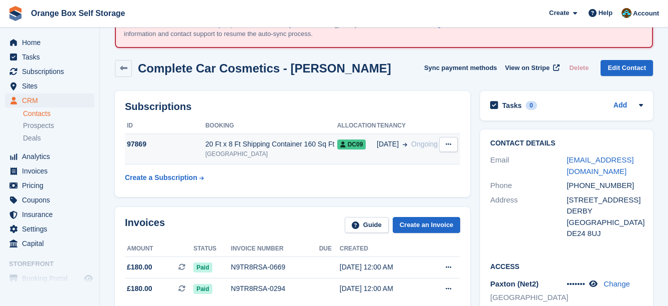
click at [326, 137] on td "20 Ft x 8 Ft Shipping Container 160 Sq Ft Derby" at bounding box center [271, 149] width 132 height 30
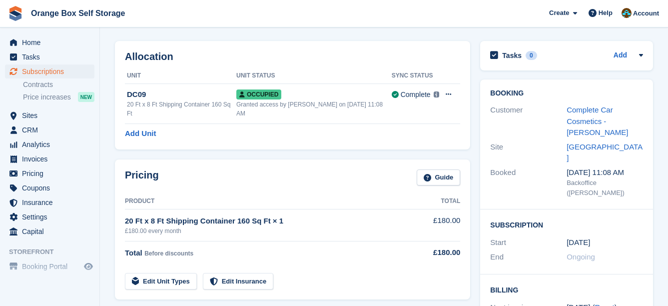
scroll to position [250, 0]
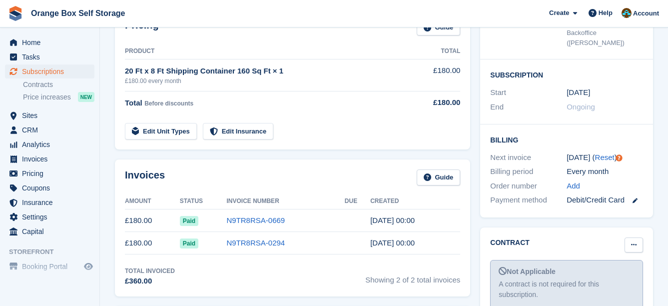
click at [625, 237] on button at bounding box center [634, 244] width 18 height 15
drag, startPoint x: 580, startPoint y: 254, endPoint x: 389, endPoint y: 30, distance: 294.2
click at [579, 271] on p "Mark as signed" at bounding box center [595, 277] width 87 height 13
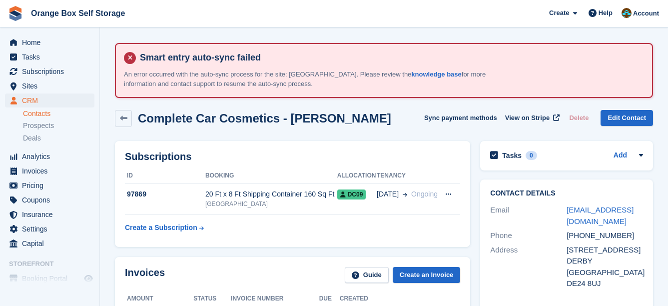
scroll to position [50, 0]
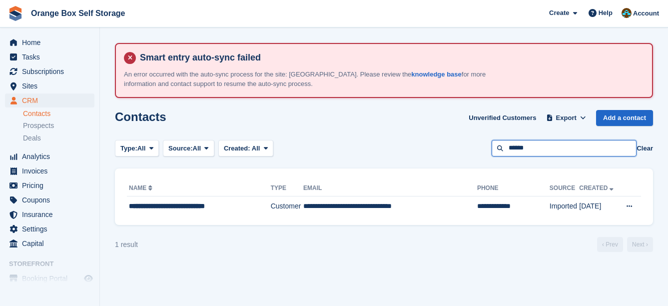
drag, startPoint x: 544, startPoint y: 143, endPoint x: 465, endPoint y: 158, distance: 80.8
click at [465, 158] on section "Smart entry auto-sync failed An error occurred with the auto-sync process for t…" at bounding box center [384, 153] width 568 height 306
type input "*******"
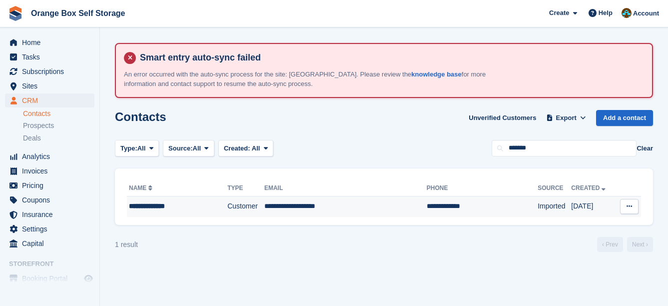
click at [357, 208] on td "**********" at bounding box center [345, 206] width 162 height 21
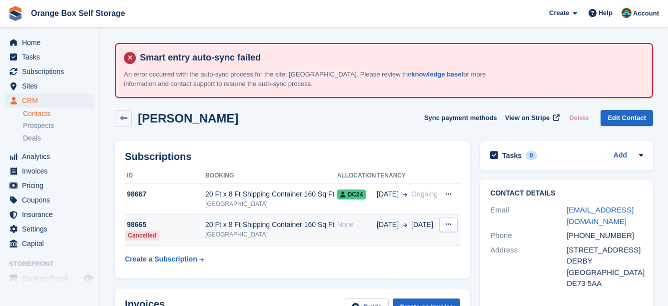
click at [312, 229] on div "20 Ft x 8 Ft Shipping Container 160 Sq Ft" at bounding box center [271, 224] width 132 height 10
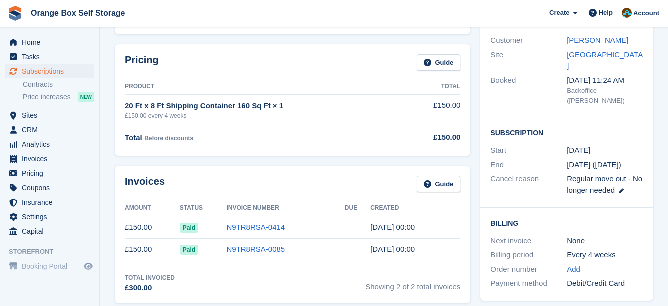
scroll to position [300, 0]
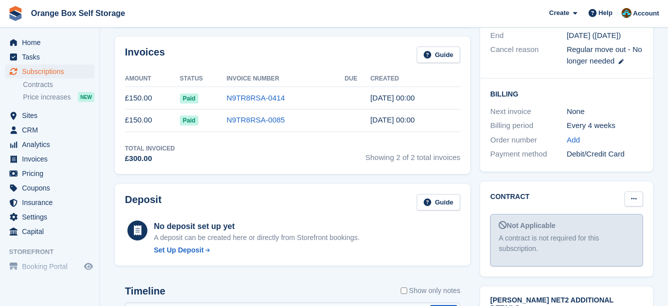
click at [633, 195] on icon at bounding box center [633, 198] width 5 height 6
click at [622, 225] on p "Mark as signed" at bounding box center [595, 231] width 87 height 13
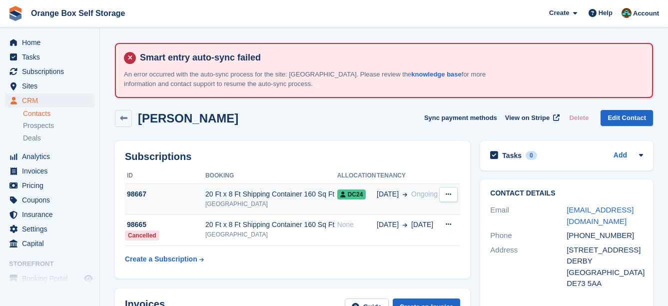
click at [294, 195] on div "20 Ft x 8 Ft Shipping Container 160 Sq Ft" at bounding box center [271, 194] width 132 height 10
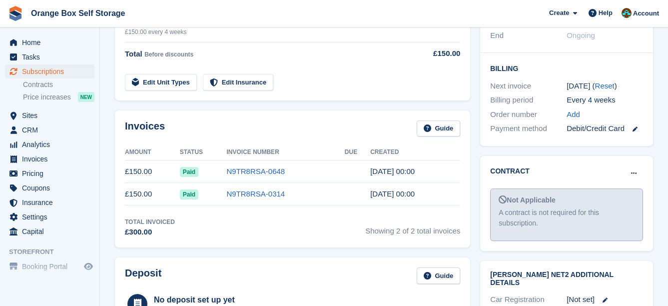
scroll to position [300, 0]
click at [641, 165] on button at bounding box center [634, 172] width 18 height 15
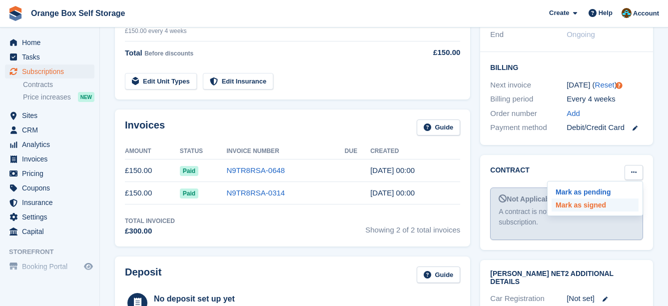
click at [611, 198] on p "Mark as signed" at bounding box center [595, 204] width 87 height 13
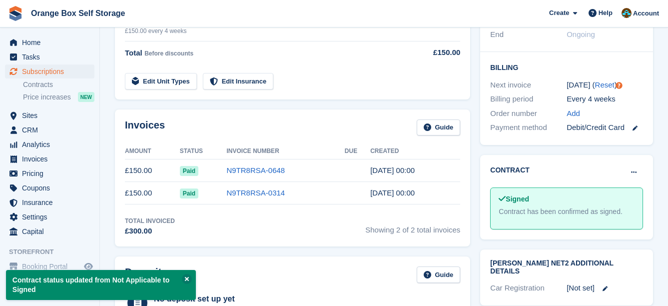
click at [383, 84] on div "Pricing Guide Product Total 20 Ft x 8 Ft Shipping Container 160 Sq Ft × 1 £150.…" at bounding box center [292, 30] width 355 height 140
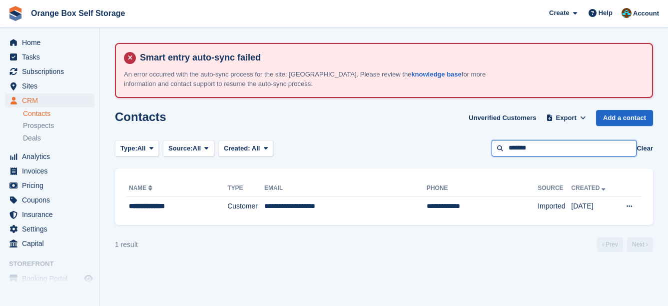
drag, startPoint x: 551, startPoint y: 148, endPoint x: 425, endPoint y: 147, distance: 125.9
click at [425, 147] on div "Type: All All Lead Customer Source: All All Storefront Backoffice Pre-Opening i…" at bounding box center [384, 148] width 538 height 16
type input "******"
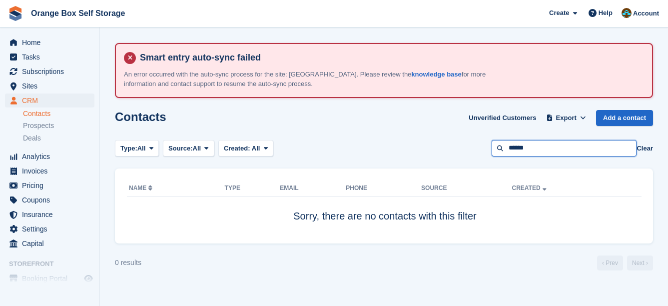
click at [580, 144] on input "******" at bounding box center [564, 148] width 145 height 16
type input "*****"
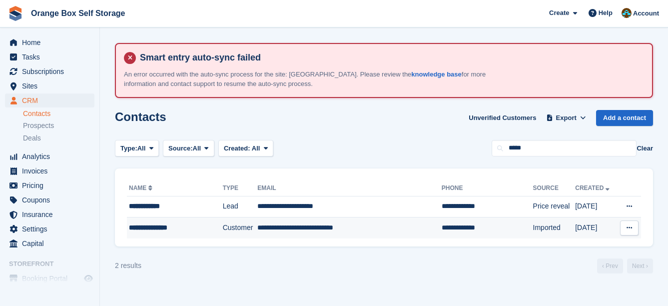
click at [336, 224] on td "**********" at bounding box center [349, 227] width 184 height 21
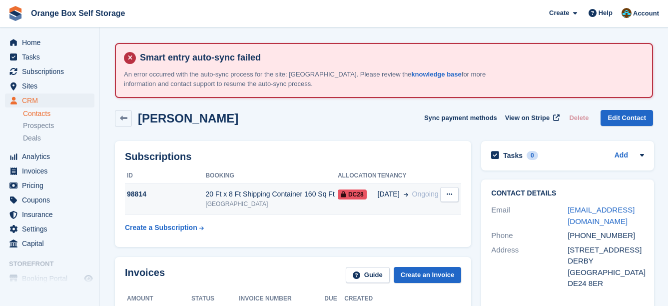
click at [290, 194] on div "20 Ft x 8 Ft Shipping Container 160 Sq Ft" at bounding box center [271, 194] width 132 height 10
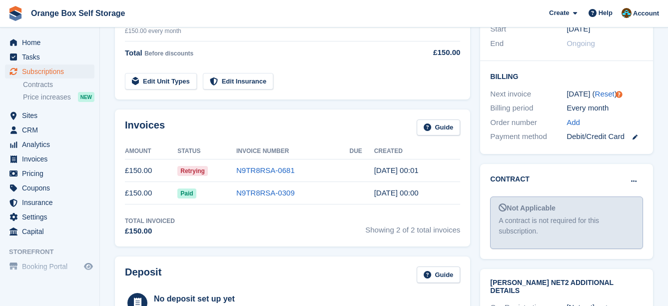
scroll to position [300, 0]
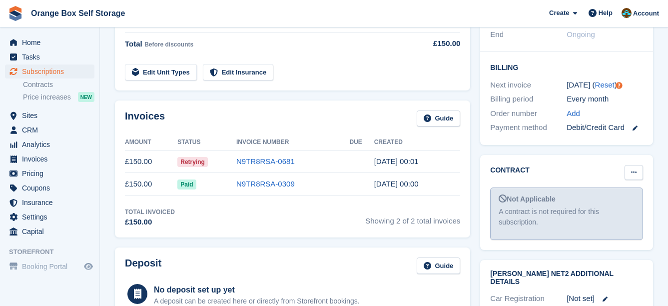
click at [637, 165] on button at bounding box center [634, 172] width 18 height 15
click at [614, 198] on p "Mark as signed" at bounding box center [595, 204] width 87 height 13
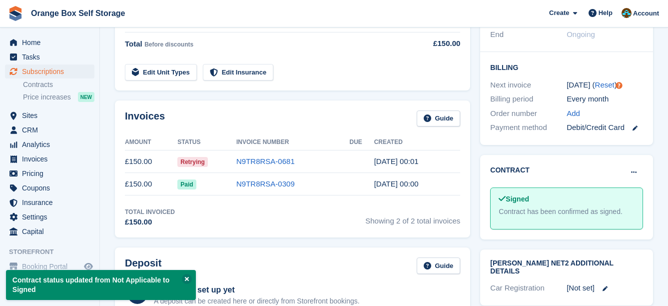
drag, startPoint x: 390, startPoint y: 74, endPoint x: 383, endPoint y: 69, distance: 8.6
click at [389, 74] on td "Edit Unit Types Edit Insurance" at bounding box center [268, 70] width 286 height 20
drag, startPoint x: 392, startPoint y: 72, endPoint x: 375, endPoint y: 69, distance: 16.9
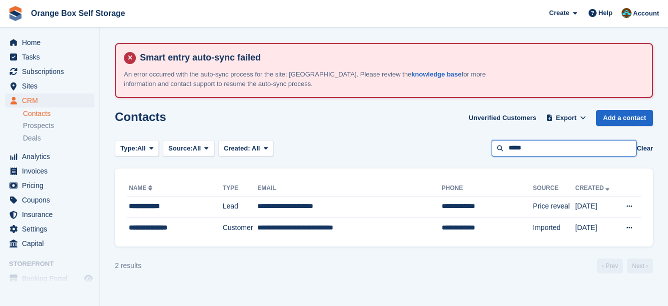
drag, startPoint x: 497, startPoint y: 151, endPoint x: 444, endPoint y: 150, distance: 52.5
click at [445, 150] on div "Type: All All Lead Customer Source: All All Storefront Backoffice Pre-Opening i…" at bounding box center [384, 148] width 538 height 16
type input "***"
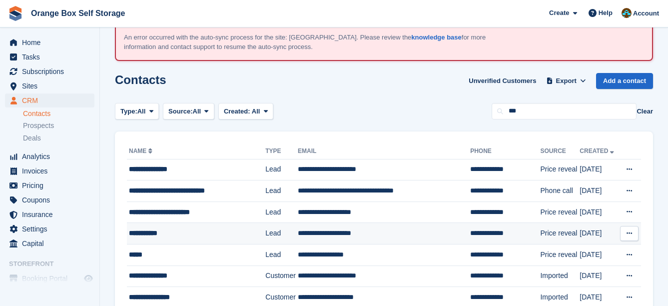
scroll to position [100, 0]
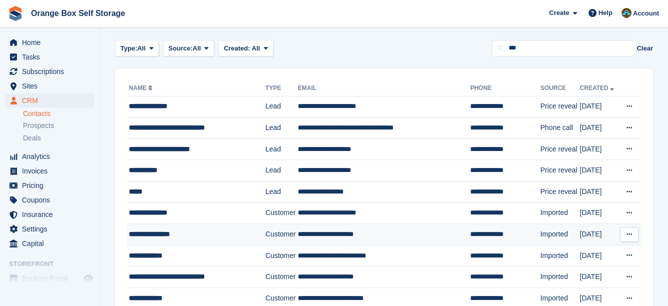
click at [378, 242] on td "**********" at bounding box center [384, 234] width 172 height 21
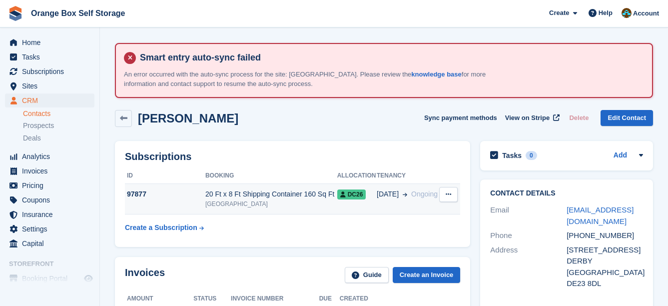
click at [377, 190] on span "09 Aug" at bounding box center [388, 194] width 22 height 10
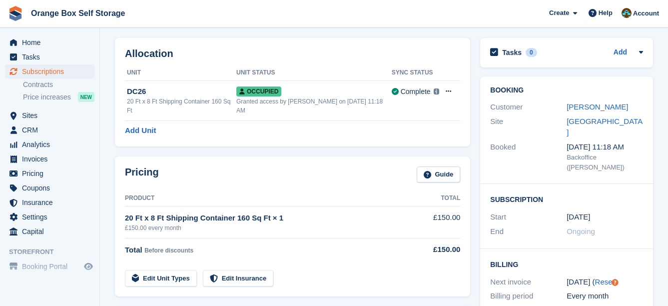
scroll to position [300, 0]
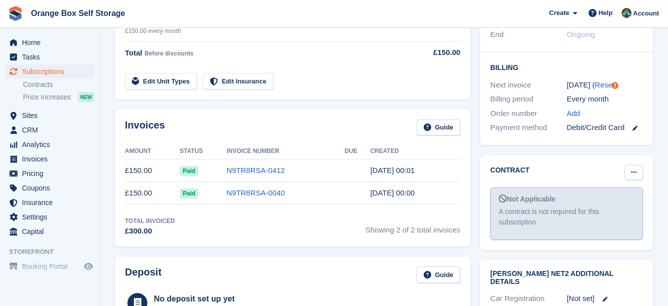
click at [637, 165] on button at bounding box center [634, 172] width 18 height 15
click at [572, 198] on p "Mark as signed" at bounding box center [595, 204] width 87 height 13
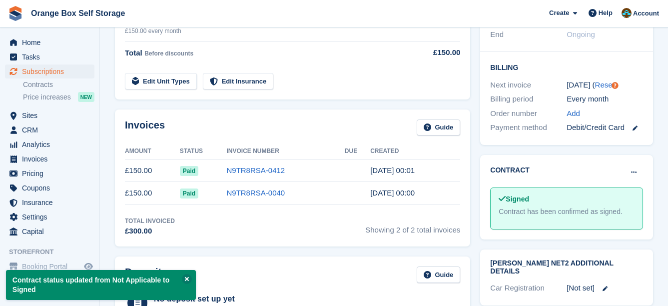
drag, startPoint x: 397, startPoint y: 43, endPoint x: 388, endPoint y: 42, distance: 9.1
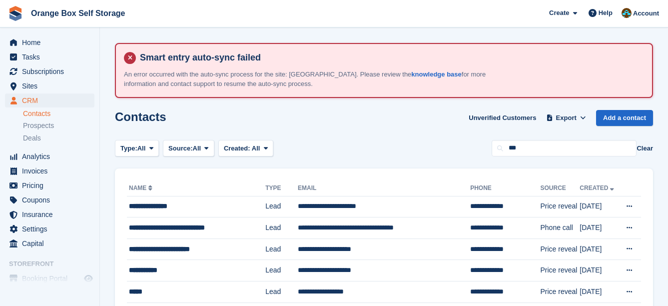
scroll to position [100, 0]
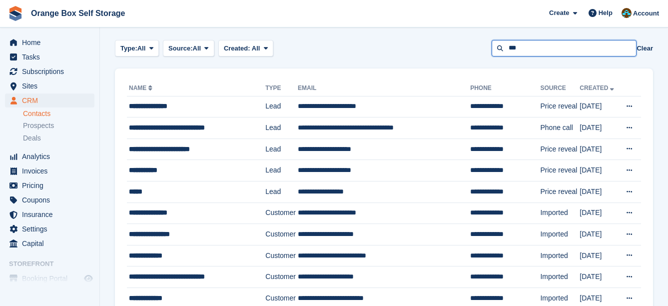
drag, startPoint x: 564, startPoint y: 54, endPoint x: 496, endPoint y: 48, distance: 68.2
click at [496, 48] on input "***" at bounding box center [564, 48] width 145 height 16
type input "**********"
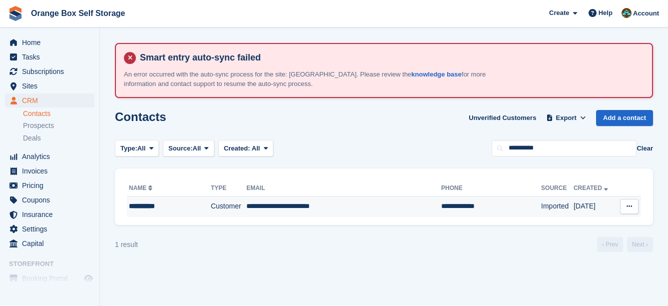
click at [344, 204] on td "**********" at bounding box center [343, 206] width 195 height 21
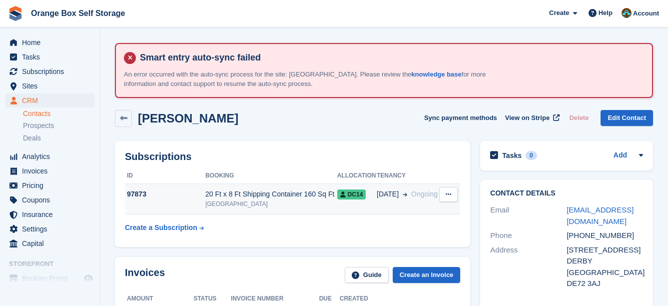
click at [329, 195] on div "20 Ft x 8 Ft Shipping Container 160 Sq Ft" at bounding box center [271, 194] width 132 height 10
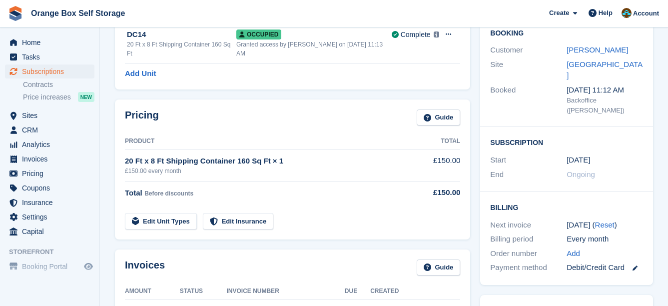
scroll to position [250, 0]
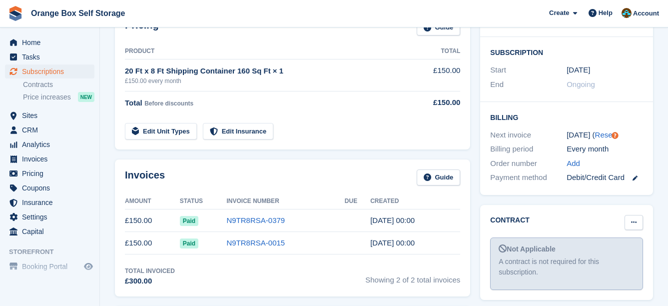
click at [628, 215] on button at bounding box center [634, 222] width 18 height 15
click at [604, 248] on p "Mark as signed" at bounding box center [595, 254] width 87 height 13
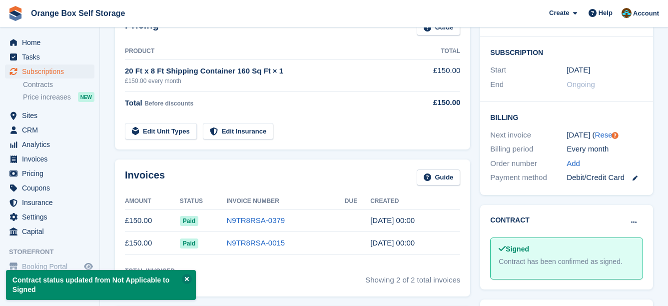
click at [439, 138] on div "Pricing Guide Product Total 20 Ft x 8 Ft Shipping Container 160 Sq Ft × 1 £150.…" at bounding box center [292, 79] width 355 height 140
drag, startPoint x: 420, startPoint y: 122, endPoint x: 403, endPoint y: 118, distance: 17.3
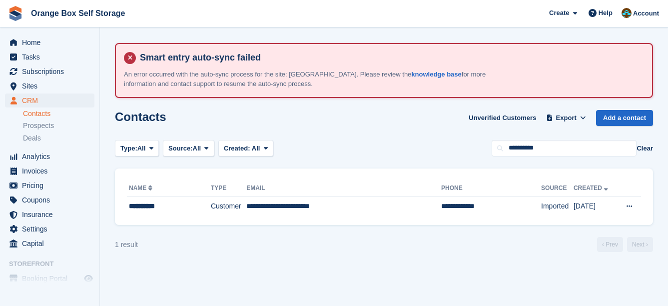
click at [438, 152] on div "Type: All All Lead Customer Source: All All Storefront Backoffice Pre-Opening i…" at bounding box center [384, 148] width 538 height 16
type input "*******"
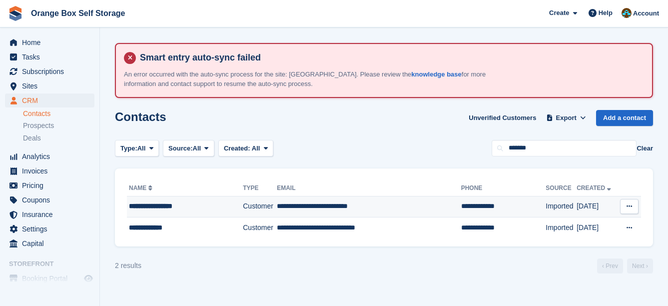
click at [413, 211] on td "**********" at bounding box center [369, 206] width 184 height 21
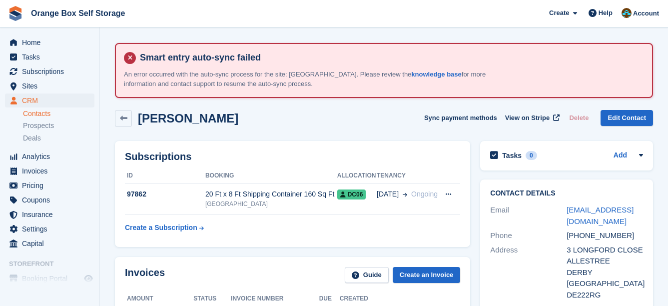
click at [401, 209] on td "17 Aug Ongoing" at bounding box center [408, 199] width 62 height 30
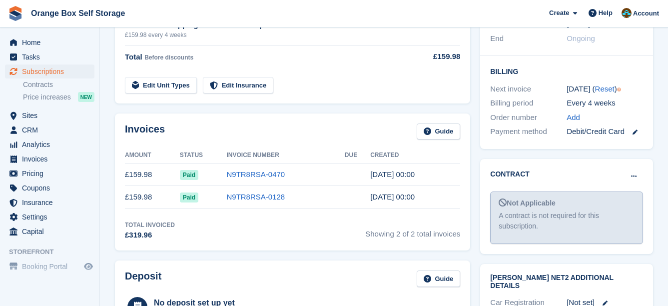
scroll to position [300, 0]
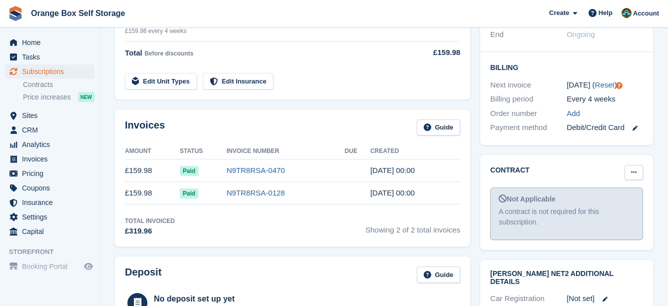
click at [632, 165] on button at bounding box center [634, 172] width 18 height 15
click at [612, 198] on p "Mark as signed" at bounding box center [595, 204] width 87 height 13
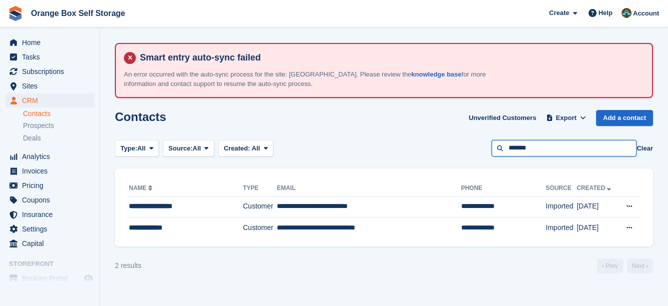
drag, startPoint x: 500, startPoint y: 150, endPoint x: 424, endPoint y: 150, distance: 76.5
click at [425, 150] on div "Type: All All Lead Customer Source: All All Storefront Backoffice Pre-Opening i…" at bounding box center [384, 148] width 538 height 16
type input "*****"
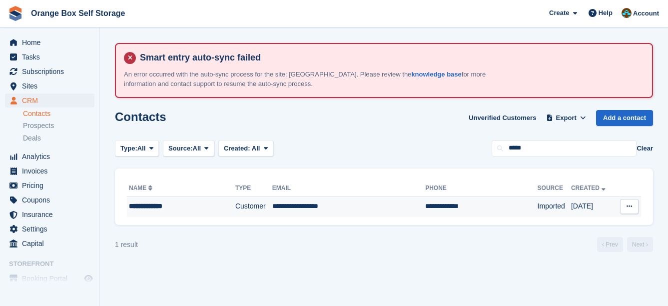
click at [389, 207] on td "**********" at bounding box center [348, 206] width 153 height 21
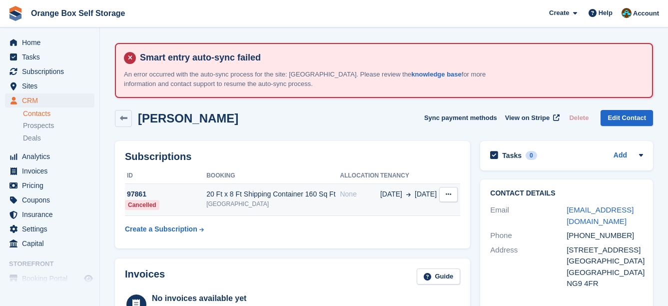
click at [374, 207] on td "None" at bounding box center [360, 200] width 40 height 32
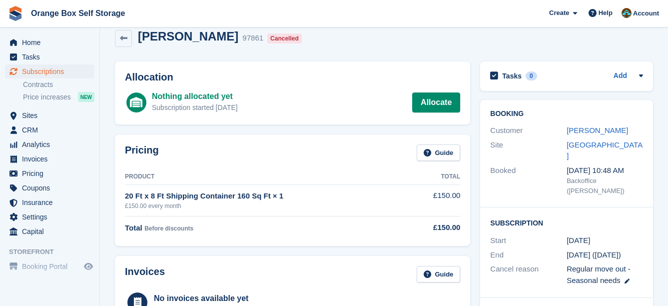
scroll to position [250, 0]
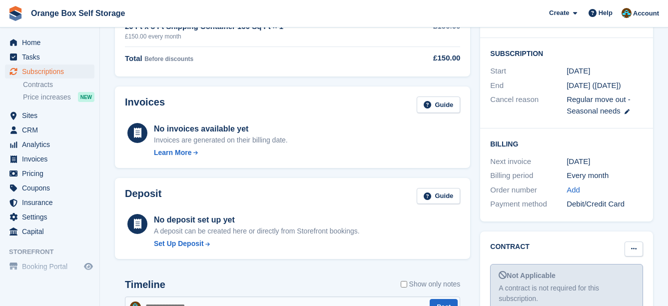
click at [633, 241] on button at bounding box center [634, 248] width 18 height 15
drag, startPoint x: 614, startPoint y: 258, endPoint x: 389, endPoint y: 36, distance: 316.3
click at [614, 275] on p "Mark as signed" at bounding box center [595, 281] width 87 height 13
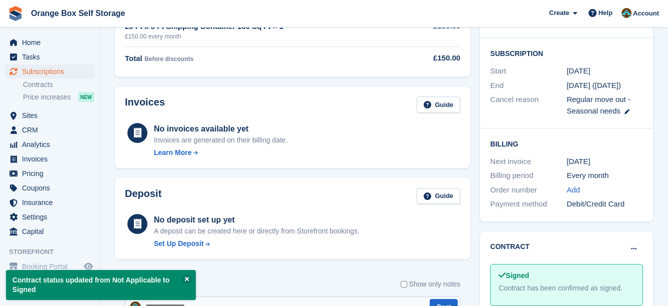
scroll to position [50, 0]
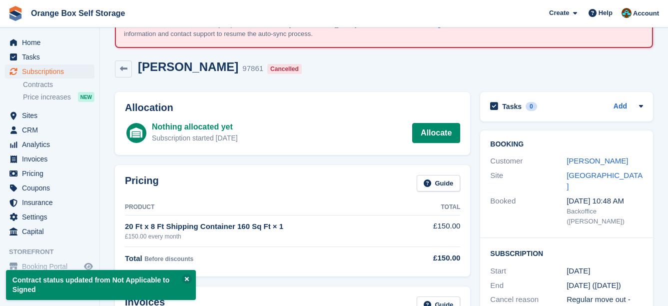
click at [378, 124] on div "Nothing allocated yet Subscription started [DATE] Allocate" at bounding box center [306, 133] width 308 height 24
drag, startPoint x: 388, startPoint y: 125, endPoint x: 377, endPoint y: 121, distance: 12.2
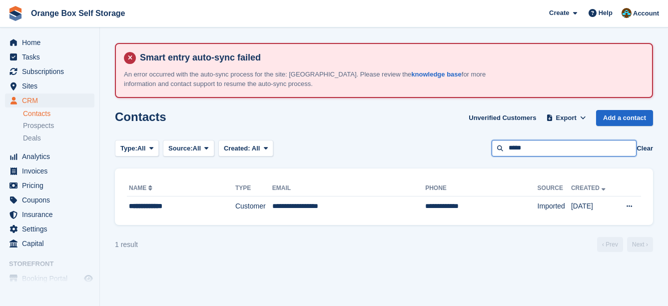
drag, startPoint x: 552, startPoint y: 146, endPoint x: 442, endPoint y: 150, distance: 110.0
click at [442, 150] on div "Type: All All Lead Customer Source: All All Storefront Backoffice Pre-Opening i…" at bounding box center [384, 148] width 538 height 16
type input "*****"
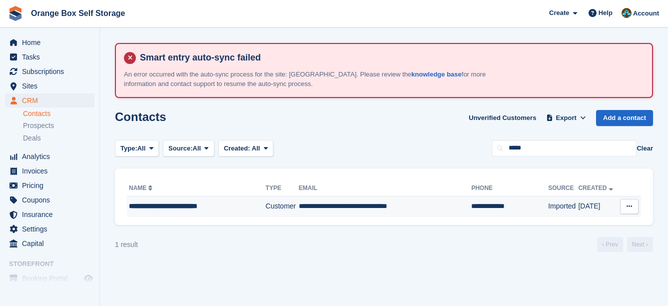
click at [415, 200] on td "**********" at bounding box center [385, 206] width 173 height 21
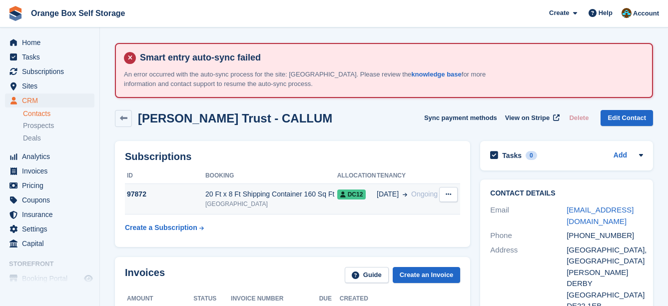
click at [386, 209] on td "01 Sep Ongoing" at bounding box center [408, 199] width 62 height 30
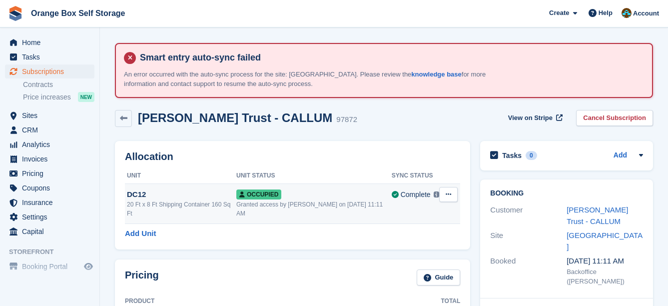
scroll to position [300, 0]
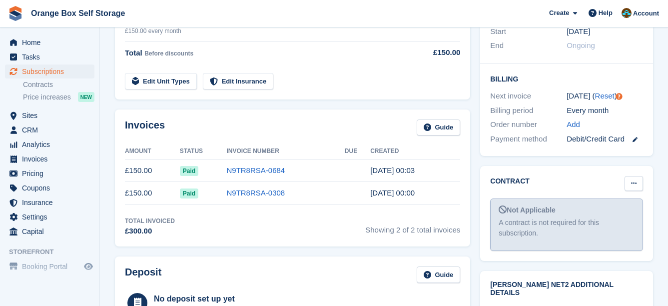
click at [634, 180] on icon at bounding box center [633, 183] width 5 height 6
drag, startPoint x: 618, startPoint y: 192, endPoint x: 380, endPoint y: 27, distance: 289.3
click at [617, 209] on p "Mark as signed" at bounding box center [595, 215] width 87 height 13
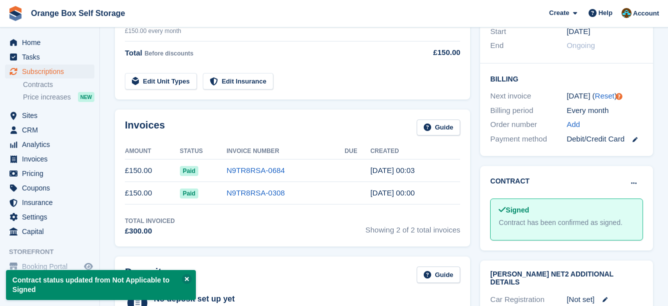
click at [491, 176] on h2 "Contract" at bounding box center [509, 181] width 39 height 10
drag, startPoint x: 496, startPoint y: 161, endPoint x: 488, endPoint y: 158, distance: 8.1
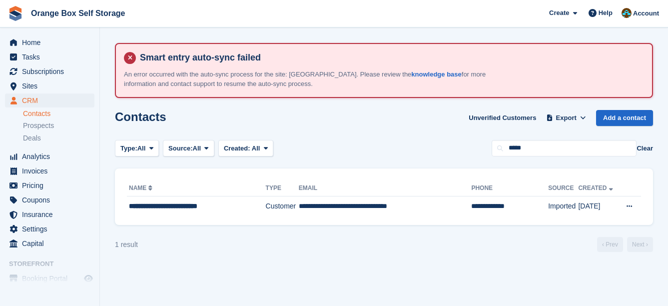
click at [416, 153] on div "Type: All All Lead Customer Source: All All Storefront Backoffice Pre-Opening i…" at bounding box center [384, 148] width 538 height 16
type input "********"
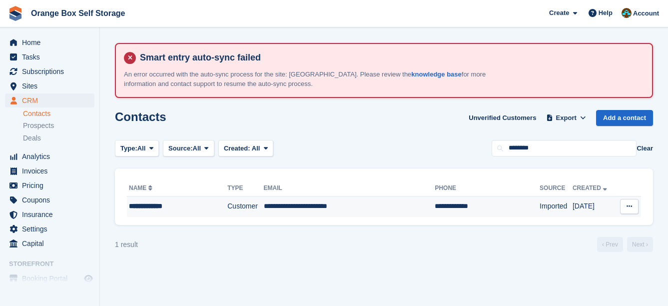
click at [395, 196] on td "**********" at bounding box center [349, 206] width 171 height 21
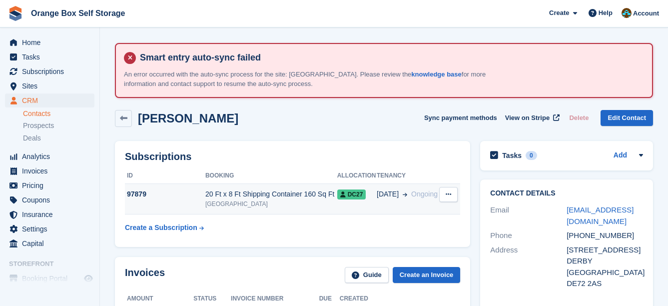
click at [393, 196] on span "[DATE]" at bounding box center [388, 194] width 22 height 10
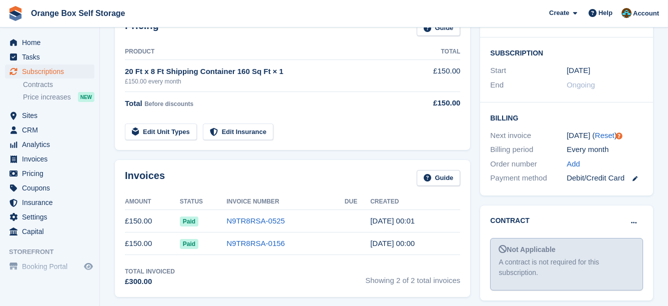
scroll to position [250, 0]
click at [641, 215] on button at bounding box center [634, 222] width 18 height 15
click at [581, 248] on p "Mark as signed" at bounding box center [595, 254] width 87 height 13
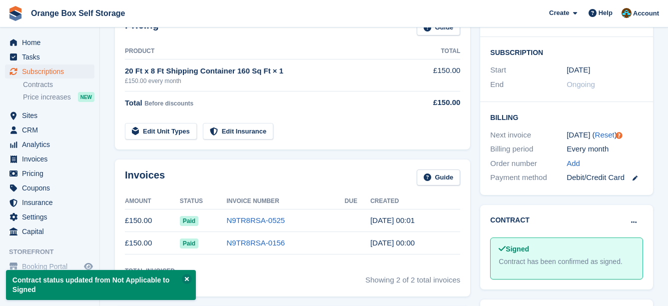
click at [451, 141] on div "Pricing Guide Product Total 20 Ft x 8 Ft Shipping Container 160 Sq Ft × 1 £150.…" at bounding box center [292, 79] width 365 height 150
drag, startPoint x: 450, startPoint y: 129, endPoint x: 434, endPoint y: 120, distance: 18.8
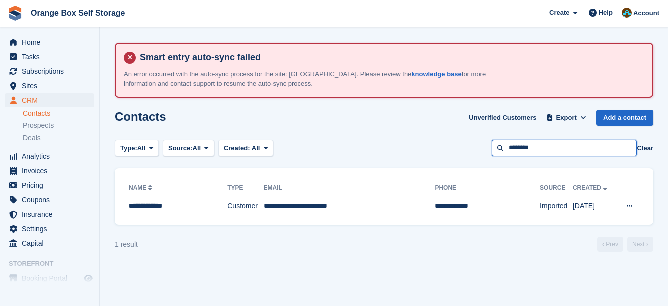
drag, startPoint x: 562, startPoint y: 150, endPoint x: 435, endPoint y: 149, distance: 127.0
click at [435, 149] on div "Type: All All Lead Customer Source: All All Storefront Backoffice Pre-Opening i…" at bounding box center [384, 148] width 538 height 16
type input "*******"
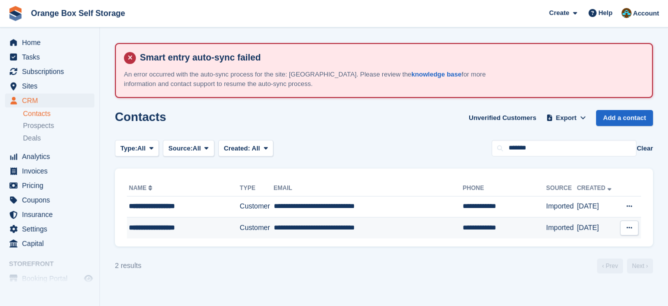
click at [354, 225] on td "**********" at bounding box center [368, 227] width 189 height 21
click at [351, 226] on td "**********" at bounding box center [368, 227] width 189 height 21
click at [335, 227] on td "**********" at bounding box center [368, 227] width 189 height 21
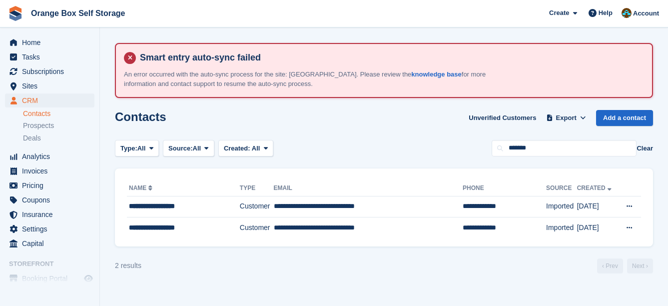
click at [333, 265] on div "2 results ‹ Prev Next ›" at bounding box center [384, 265] width 538 height 15
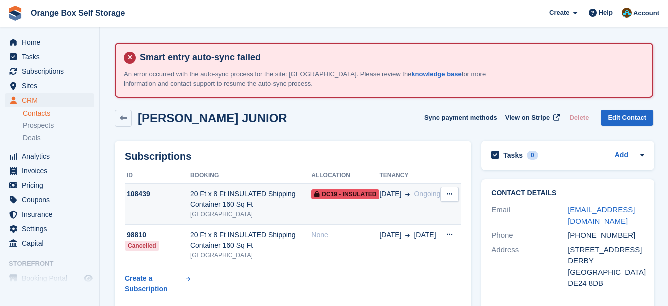
click at [306, 205] on div "20 Ft x 8 Ft INSULATED Shipping Container 160 Sq Ft" at bounding box center [250, 199] width 121 height 21
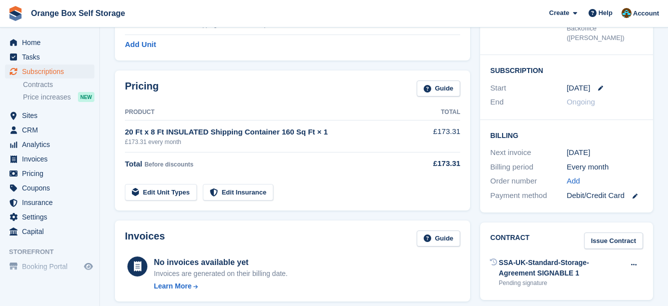
scroll to position [300, 0]
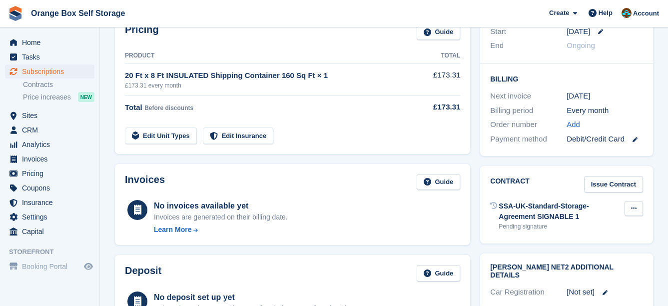
click at [635, 205] on icon at bounding box center [633, 208] width 5 height 6
click at [534, 198] on div "SSA-UK-Standard-Storage-Agreement SIGNABLE 1 Pending signature Void contract Se…" at bounding box center [566, 215] width 153 height 35
drag, startPoint x: 610, startPoint y: 180, endPoint x: 597, endPoint y: 176, distance: 13.8
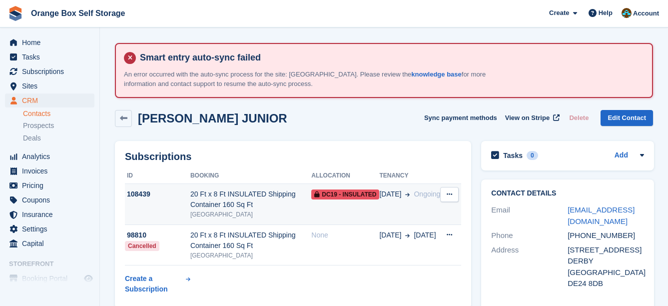
click at [363, 212] on td "DC19 - INSULATED" at bounding box center [345, 204] width 68 height 41
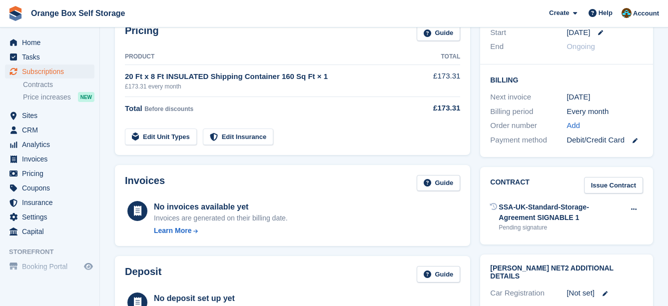
scroll to position [300, 0]
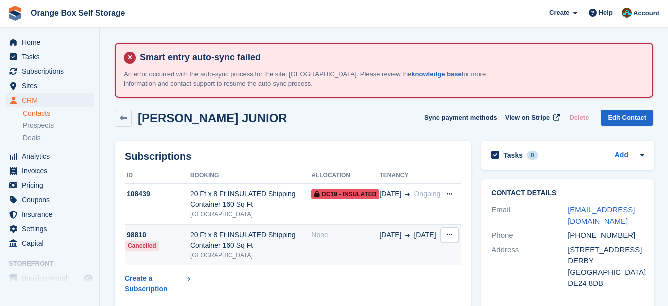
click at [356, 230] on div "None" at bounding box center [345, 235] width 68 height 10
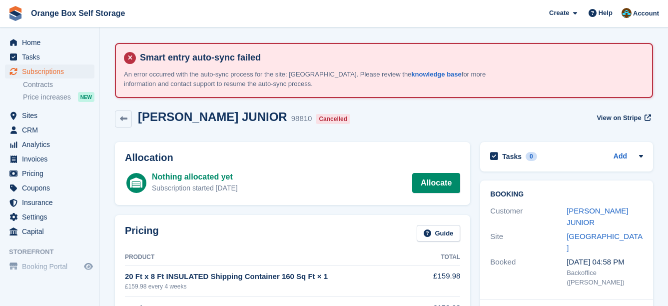
scroll to position [250, 0]
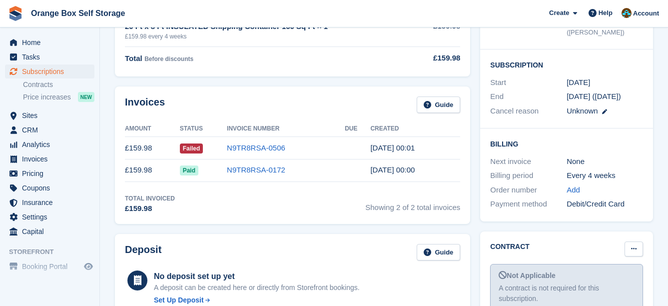
click at [639, 241] on button at bounding box center [634, 248] width 18 height 15
click at [612, 275] on p "Mark as signed" at bounding box center [595, 281] width 87 height 13
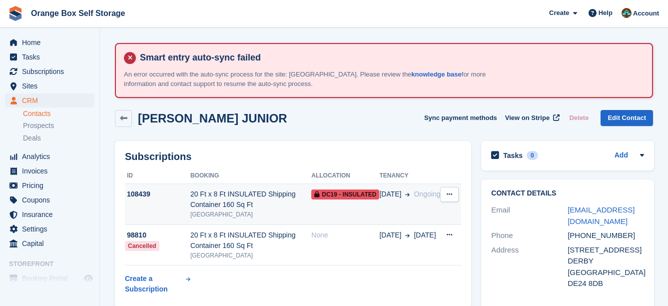
click at [346, 193] on span "DC19 - INSULATED" at bounding box center [345, 194] width 68 height 10
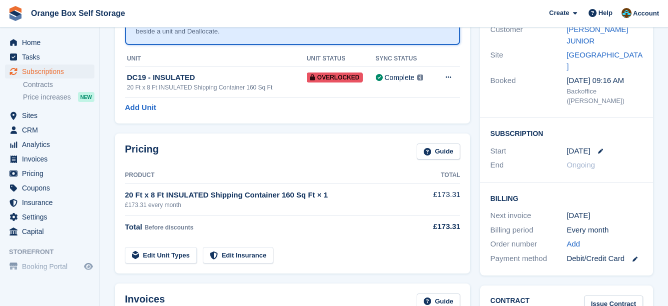
scroll to position [250, 0]
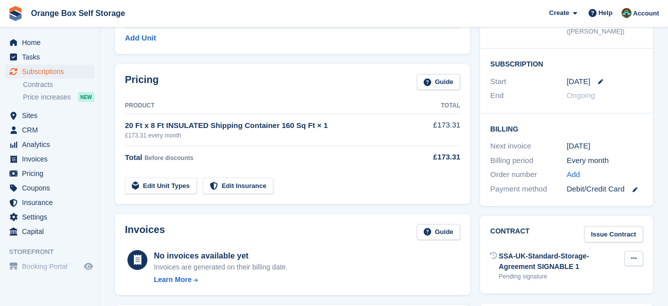
click at [633, 255] on icon at bounding box center [633, 258] width 5 height 6
click at [607, 271] on p "Void contract" at bounding box center [595, 277] width 87 height 13
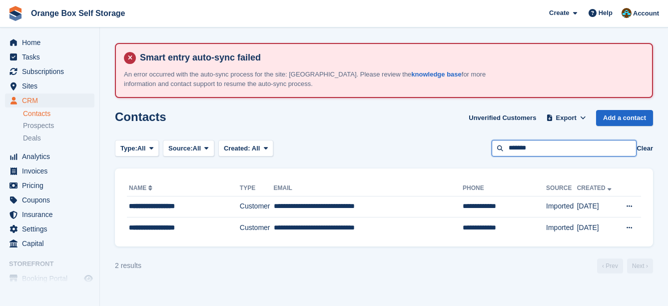
drag, startPoint x: 568, startPoint y: 151, endPoint x: 409, endPoint y: 152, distance: 158.9
click at [409, 152] on div "Type: All All Lead Customer Source: All All Storefront Backoffice Pre-Opening i…" at bounding box center [384, 148] width 538 height 16
type input "*******"
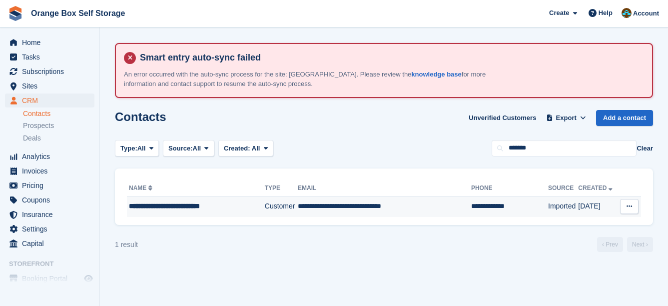
click at [390, 205] on td "**********" at bounding box center [384, 206] width 173 height 21
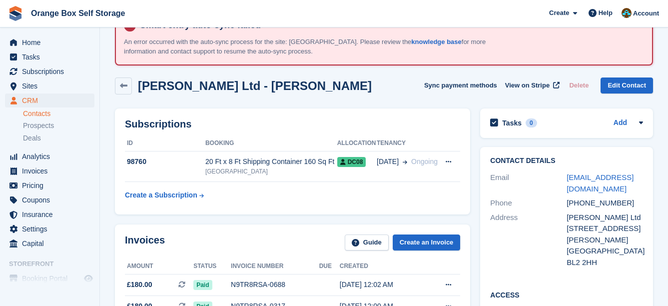
scroll to position [50, 0]
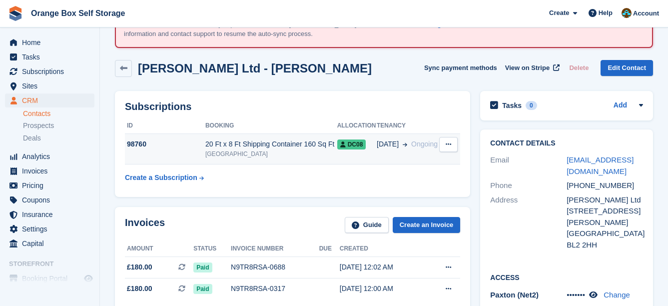
click at [362, 156] on td "DC08" at bounding box center [356, 149] width 39 height 30
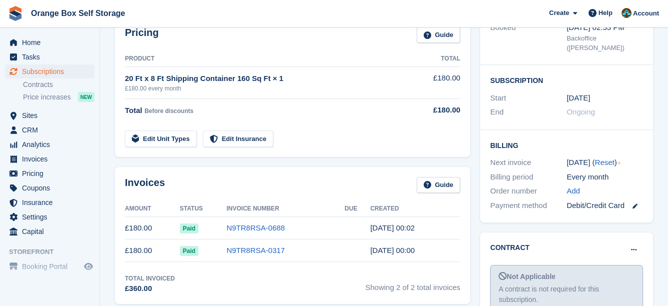
scroll to position [300, 0]
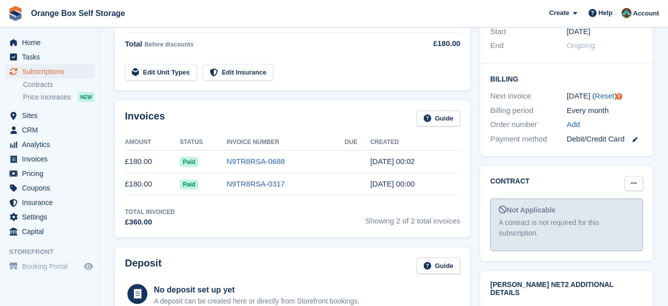
click at [630, 176] on button at bounding box center [634, 183] width 18 height 15
click at [597, 209] on p "Mark as signed" at bounding box center [595, 215] width 87 height 13
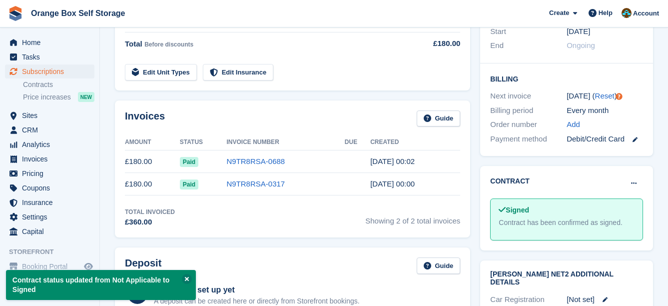
click at [375, 90] on div "Pricing Guide Product Total 20 Ft x 8 Ft Shipping Container 160 Sq Ft × 1 £180.…" at bounding box center [292, 21] width 365 height 150
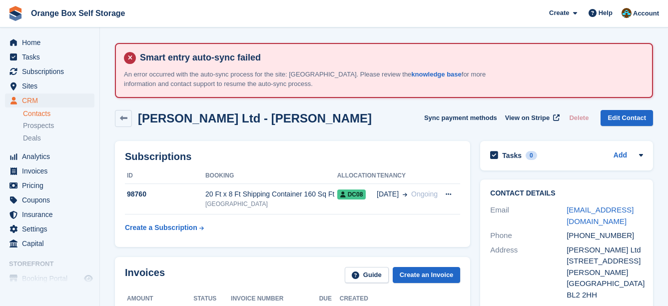
scroll to position [50, 0]
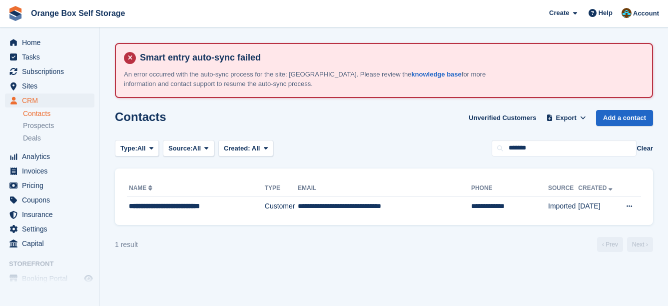
click at [588, 133] on div "Contacts Unverified Customers Export Export Contacts Export a CSV of all Contac…" at bounding box center [384, 124] width 538 height 28
drag, startPoint x: 588, startPoint y: 138, endPoint x: 466, endPoint y: 146, distance: 122.2
click at [466, 146] on section "Smart entry auto-sync failed An error occurred with the auto-sync process for t…" at bounding box center [384, 153] width 568 height 306
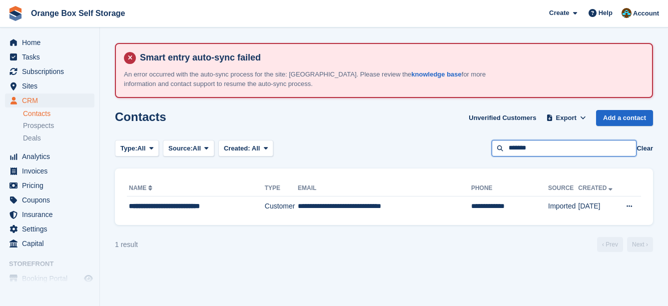
drag, startPoint x: 594, startPoint y: 150, endPoint x: 436, endPoint y: 150, distance: 157.9
click at [436, 150] on div "Type: All All Lead Customer Source: All All Storefront Backoffice Pre-Opening i…" at bounding box center [384, 148] width 538 height 16
type input "*******"
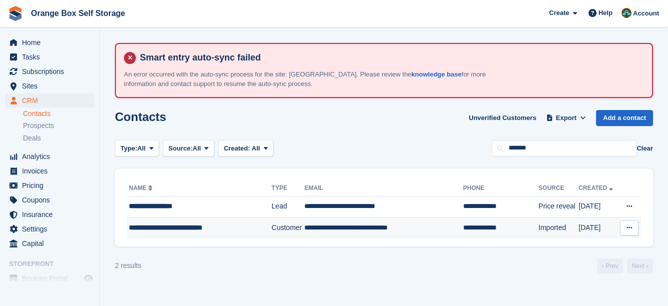
click at [333, 230] on td "**********" at bounding box center [383, 227] width 158 height 21
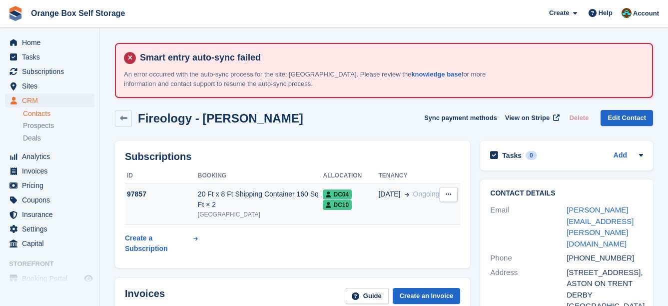
click at [313, 201] on div "20 Ft x 8 Ft Shipping Container 160 Sq Ft × 2" at bounding box center [260, 199] width 125 height 21
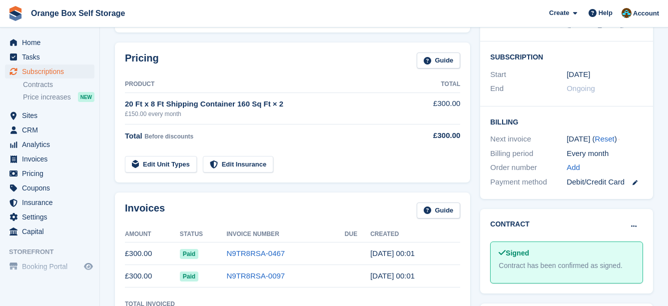
scroll to position [300, 0]
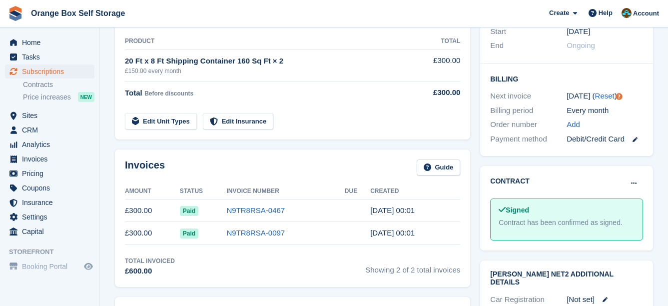
click at [480, 166] on div "Contract [PERSON_NAME] as pending [PERSON_NAME] as N/A Signed Contract has been…" at bounding box center [566, 208] width 173 height 84
drag, startPoint x: 486, startPoint y: 158, endPoint x: 479, endPoint y: 156, distance: 6.7
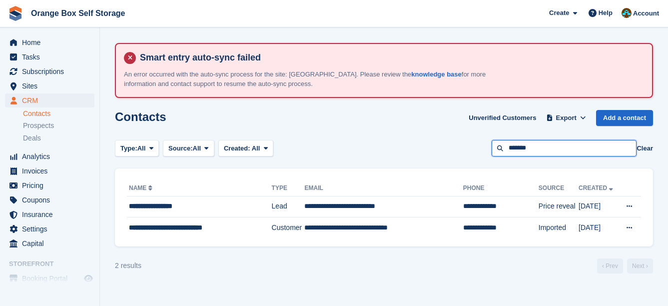
drag, startPoint x: 587, startPoint y: 153, endPoint x: 383, endPoint y: 152, distance: 204.4
click at [383, 152] on div "Type: All All Lead Customer Source: All All Storefront Backoffice Pre-Opening i…" at bounding box center [384, 148] width 538 height 16
type input "**********"
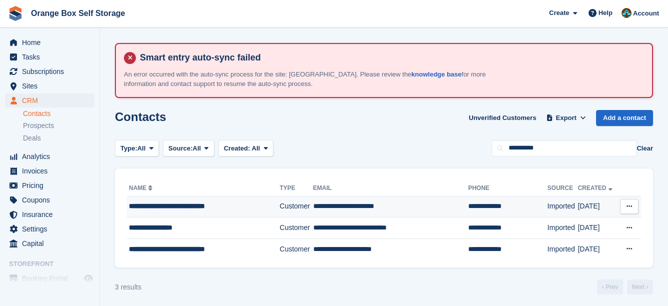
click at [282, 215] on td "Customer" at bounding box center [296, 206] width 33 height 21
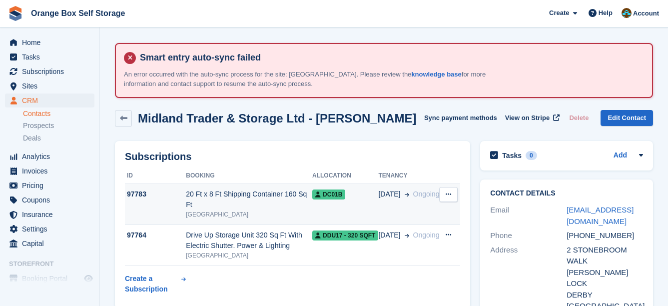
click at [281, 199] on div "20 Ft x 8 Ft Shipping Container 160 Sq Ft" at bounding box center [249, 199] width 126 height 21
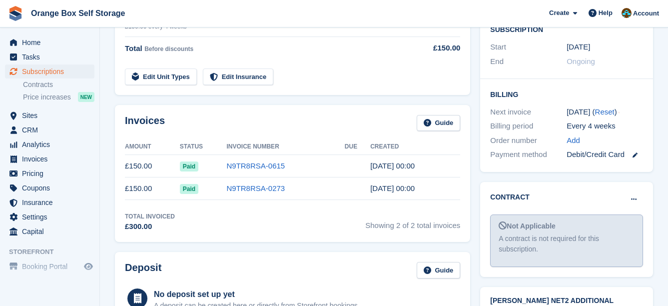
scroll to position [300, 0]
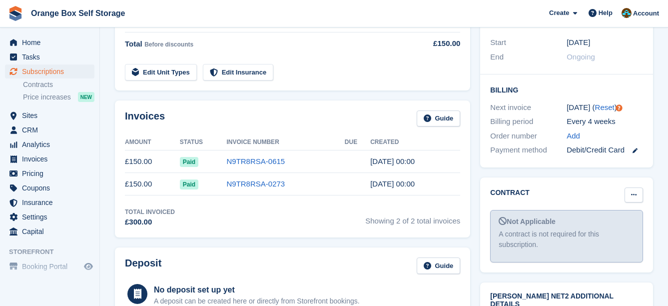
click at [629, 187] on button at bounding box center [634, 194] width 18 height 15
click at [610, 221] on p "Mark as signed" at bounding box center [595, 227] width 87 height 13
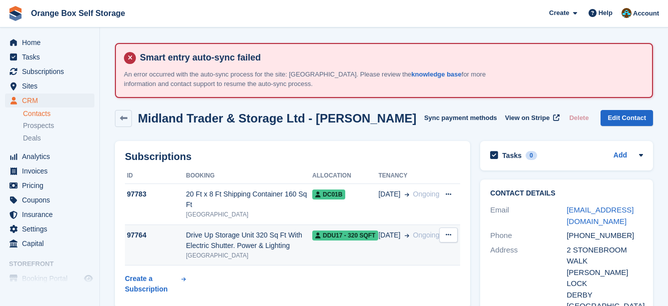
click at [340, 230] on div "DDU17 - 320 SQFT" at bounding box center [345, 235] width 66 height 10
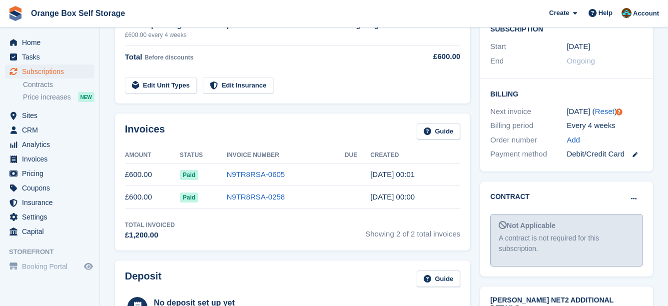
scroll to position [300, 0]
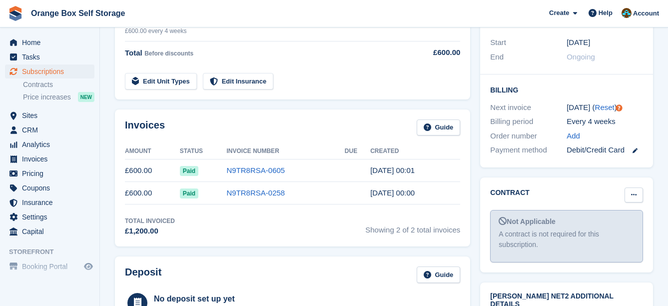
click at [631, 191] on icon at bounding box center [633, 194] width 5 height 6
click at [599, 221] on p "Mark as signed" at bounding box center [595, 227] width 87 height 13
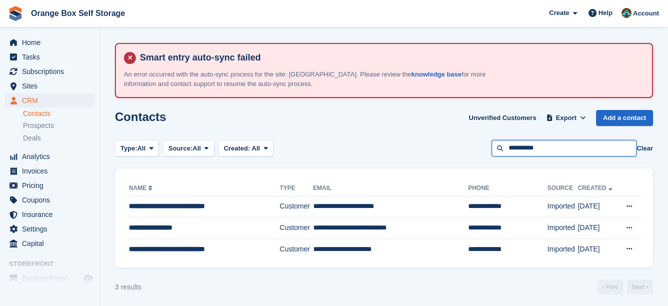
drag, startPoint x: 556, startPoint y: 142, endPoint x: 442, endPoint y: 148, distance: 113.6
click at [460, 153] on div "Type: All All Lead Customer Source: All All Storefront Backoffice Pre-Opening i…" at bounding box center [384, 148] width 538 height 16
type input "****"
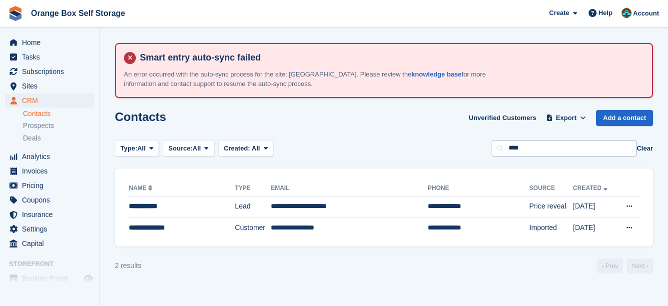
drag, startPoint x: 615, startPoint y: 136, endPoint x: 515, endPoint y: 147, distance: 100.5
click at [515, 147] on section "Smart entry auto-sync failed An error occurred with the auto-sync process for t…" at bounding box center [384, 153] width 568 height 306
drag, startPoint x: 532, startPoint y: 143, endPoint x: 490, endPoint y: 149, distance: 41.9
click at [491, 149] on div "Type: All All Lead Customer Source: All All Storefront Backoffice Pre-Opening i…" at bounding box center [384, 148] width 538 height 16
type input "********"
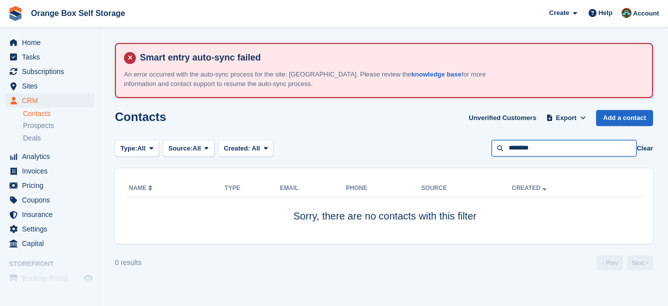
click at [406, 139] on section "Smart entry auto-sync failed An error occurred with the auto-sync process for t…" at bounding box center [384, 153] width 568 height 306
type input "****"
drag, startPoint x: 531, startPoint y: 146, endPoint x: 480, endPoint y: 144, distance: 51.0
click at [481, 144] on div "Type: All All Lead Customer Source: All All Storefront Backoffice Pre-Opening i…" at bounding box center [384, 148] width 538 height 16
type input "********"
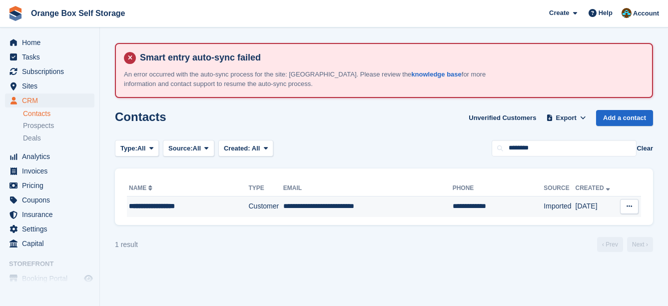
click at [346, 209] on td "**********" at bounding box center [367, 206] width 169 height 21
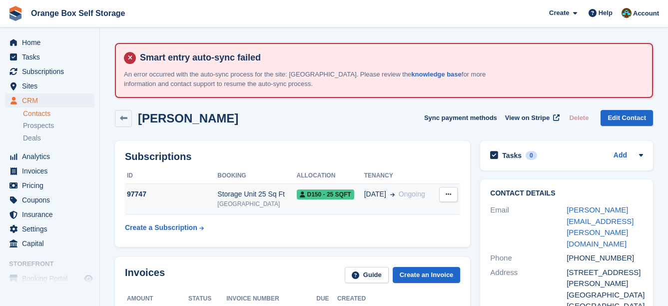
click at [346, 204] on td "D150 - 25 SQFT" at bounding box center [330, 199] width 67 height 30
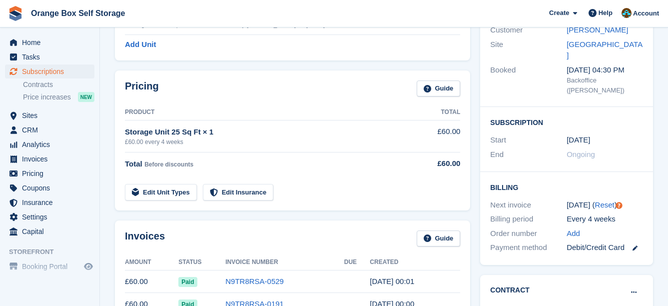
scroll to position [250, 0]
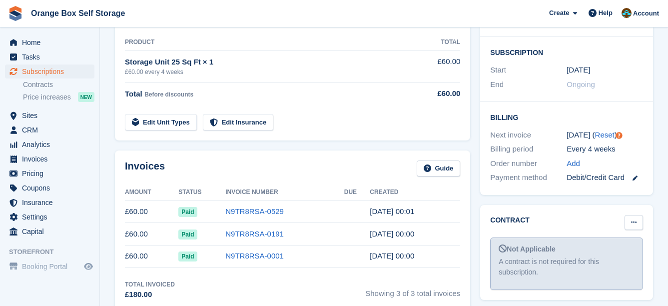
click at [633, 219] on icon at bounding box center [633, 222] width 5 height 6
drag, startPoint x: 612, startPoint y: 229, endPoint x: 382, endPoint y: 24, distance: 308.0
click at [612, 248] on p "Mark as signed" at bounding box center [595, 254] width 87 height 13
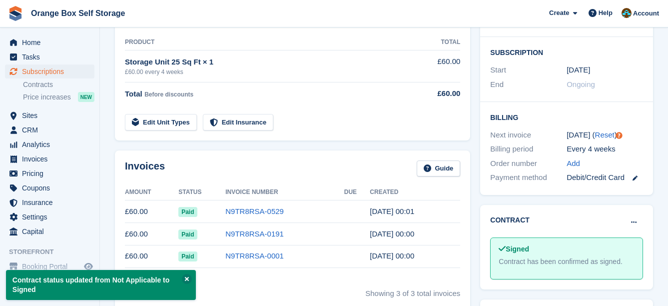
click at [420, 125] on td at bounding box center [438, 116] width 45 height 28
drag, startPoint x: 430, startPoint y: 135, endPoint x: 396, endPoint y: 123, distance: 35.9
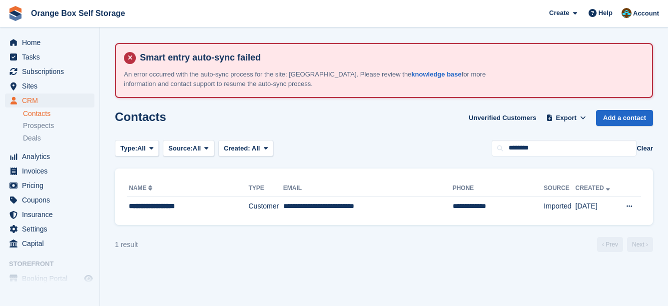
click at [489, 147] on div "Type: All All Lead Customer Source: All All Storefront Backoffice Pre-Opening i…" at bounding box center [384, 148] width 538 height 16
type input "*******"
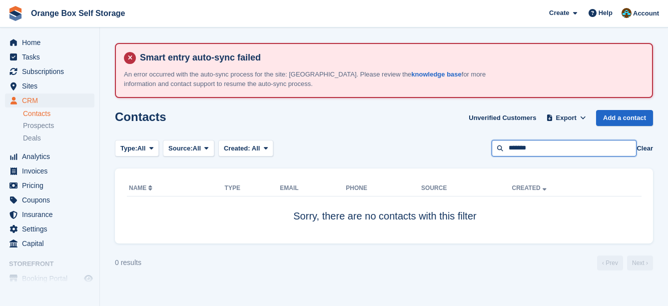
drag, startPoint x: 563, startPoint y: 140, endPoint x: 491, endPoint y: 142, distance: 72.5
click at [491, 142] on div "Type: All All Lead Customer Source: All All Storefront Backoffice Pre-Opening i…" at bounding box center [384, 148] width 538 height 16
type input "********"
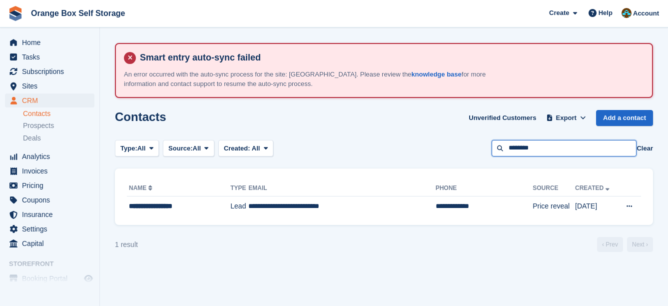
click at [551, 155] on input "********" at bounding box center [564, 148] width 145 height 16
drag, startPoint x: 517, startPoint y: 156, endPoint x: 466, endPoint y: 155, distance: 51.5
click at [466, 155] on div "Type: All All Lead Customer Source: All All Storefront Backoffice Pre-Opening i…" at bounding box center [384, 148] width 538 height 16
type input "********"
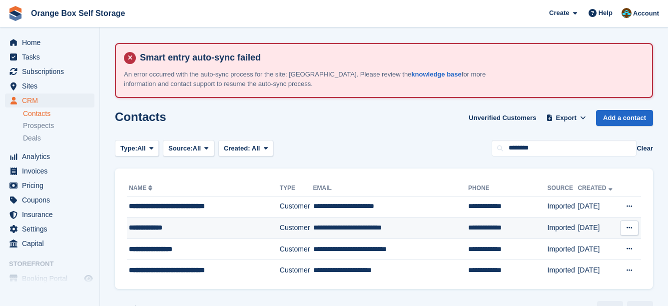
click at [400, 221] on td "**********" at bounding box center [390, 227] width 155 height 21
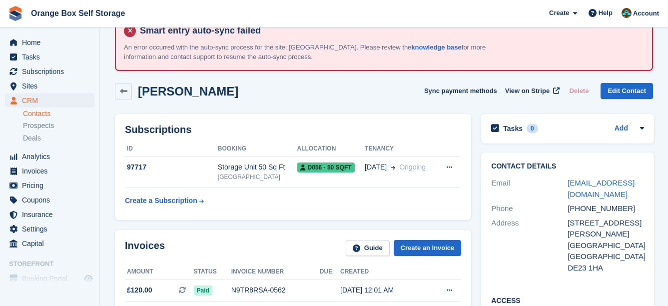
scroll to position [100, 0]
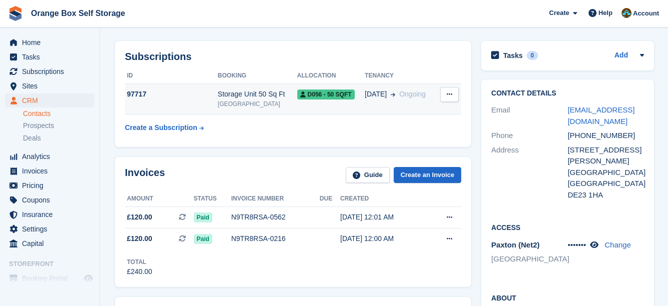
click at [346, 98] on span "D056 - 50 SQFT" at bounding box center [325, 94] width 57 height 10
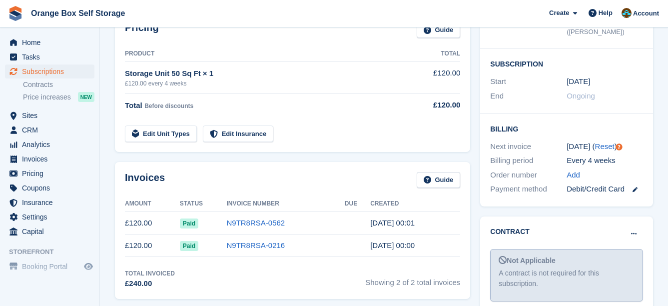
scroll to position [350, 0]
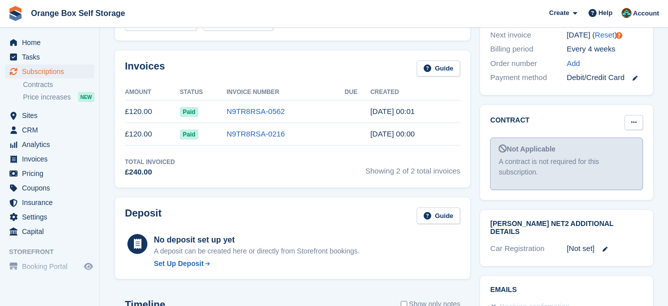
click at [636, 119] on icon at bounding box center [633, 122] width 5 height 6
drag, startPoint x: 626, startPoint y: 134, endPoint x: 392, endPoint y: 33, distance: 254.8
click at [625, 148] on p "Mark as signed" at bounding box center [595, 154] width 87 height 13
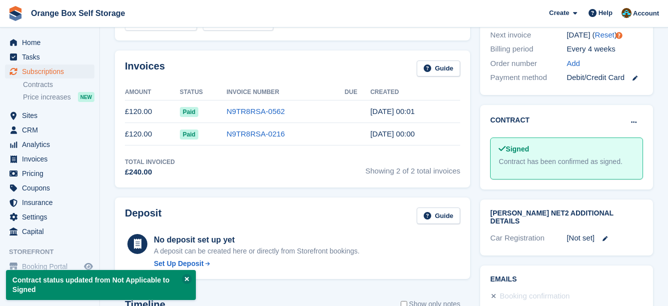
drag, startPoint x: 396, startPoint y: 59, endPoint x: 387, endPoint y: 58, distance: 8.6
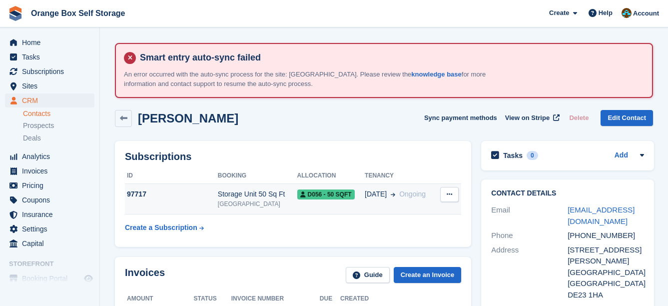
scroll to position [100, 0]
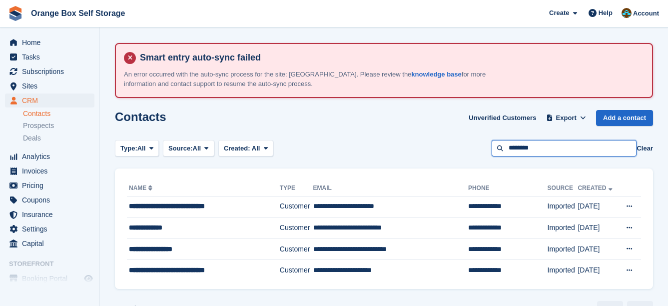
drag, startPoint x: 511, startPoint y: 152, endPoint x: 449, endPoint y: 152, distance: 61.5
click at [449, 152] on div "Type: All All Lead Customer Source: All All Storefront Backoffice Pre-Opening i…" at bounding box center [384, 148] width 538 height 16
type input "********"
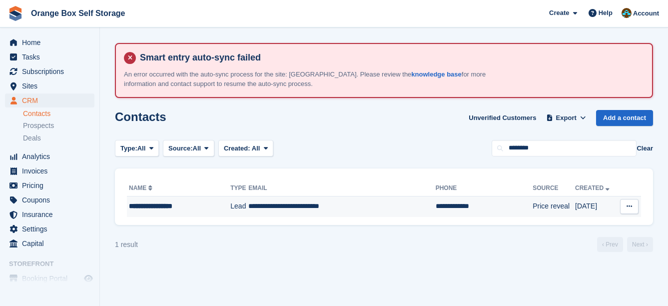
click at [363, 215] on td "**********" at bounding box center [341, 206] width 187 height 21
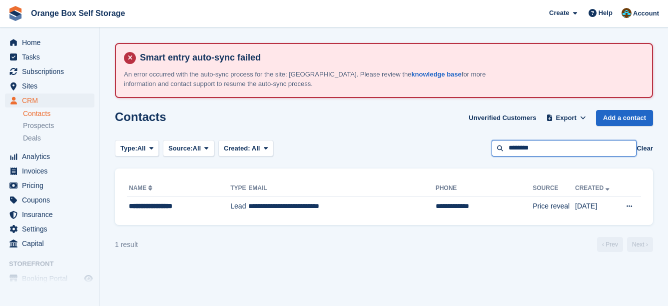
drag, startPoint x: 448, startPoint y: 139, endPoint x: 394, endPoint y: 133, distance: 54.3
click at [394, 133] on section "Smart entry auto-sync failed An error occurred with the auto-sync process for t…" at bounding box center [384, 153] width 568 height 306
type input "********"
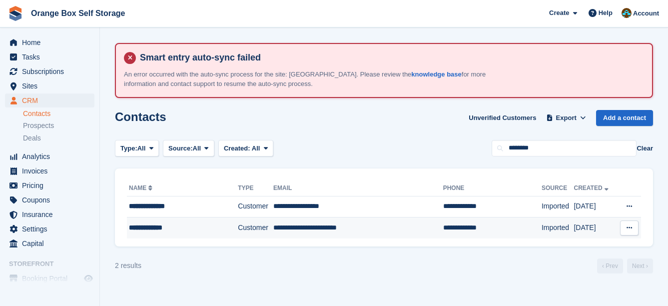
click at [269, 233] on td "Customer" at bounding box center [255, 227] width 35 height 21
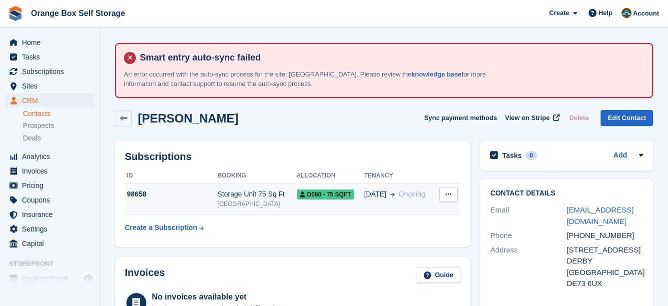
click at [312, 201] on td "D080 - 75 SQFT" at bounding box center [330, 199] width 67 height 30
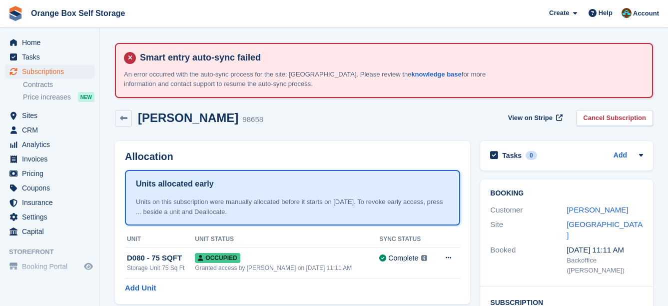
scroll to position [150, 0]
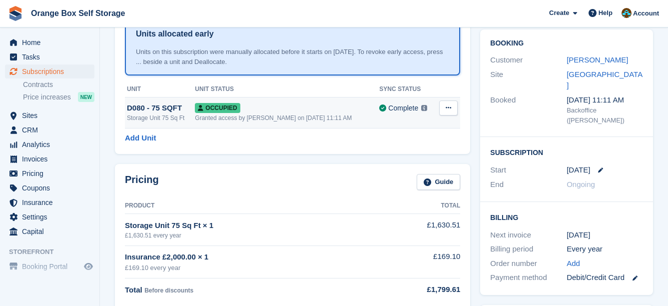
click at [340, 122] on td "Occupied Granted access by [PERSON_NAME] on [DATE] 11:11 AM" at bounding box center [287, 112] width 184 height 31
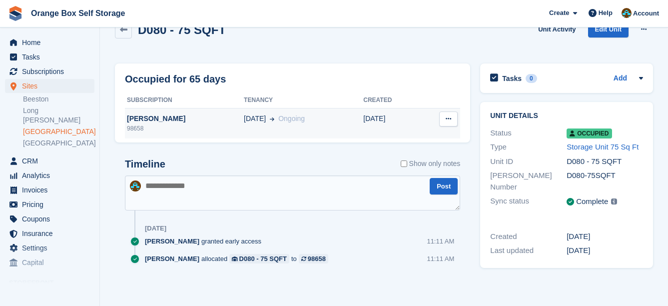
scroll to position [90, 0]
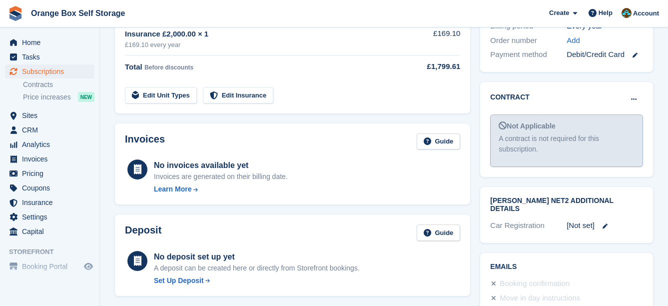
scroll to position [348, 0]
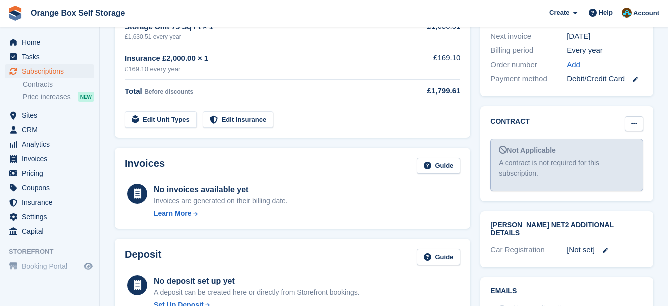
click at [633, 120] on icon at bounding box center [633, 123] width 5 height 6
drag, startPoint x: 613, startPoint y: 135, endPoint x: 399, endPoint y: 25, distance: 240.5
click at [613, 150] on p "Mark as signed" at bounding box center [595, 156] width 87 height 13
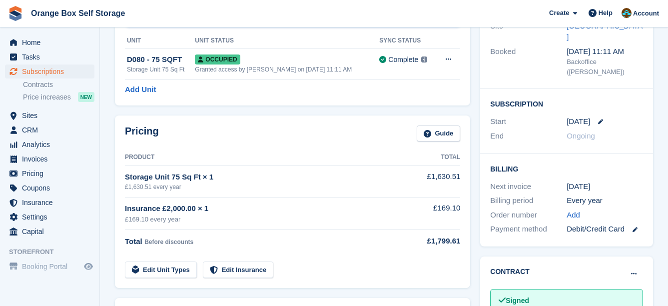
scroll to position [0, 0]
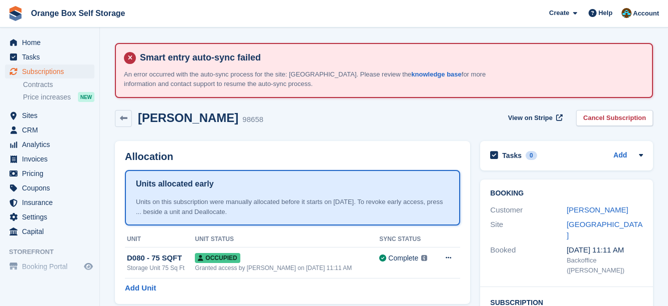
drag, startPoint x: 503, startPoint y: 150, endPoint x: 491, endPoint y: 140, distance: 16.3
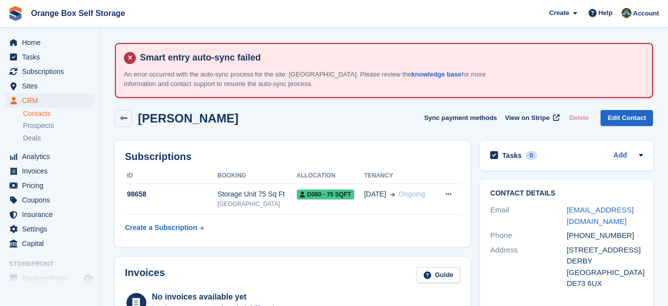
click at [383, 136] on div "Subscriptions ID Booking Allocation Tenancy 98658 Storage Unit 75 Sq Ft Derby D…" at bounding box center [292, 194] width 365 height 116
drag, startPoint x: 380, startPoint y: 133, endPoint x: 374, endPoint y: 128, distance: 8.1
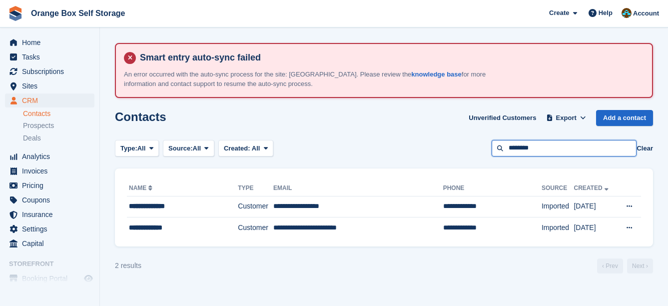
drag, startPoint x: 561, startPoint y: 154, endPoint x: 447, endPoint y: 154, distance: 113.9
click at [447, 154] on div "Type: All All Lead Customer Source: All All Storefront Backoffice Pre-Opening i…" at bounding box center [384, 148] width 538 height 16
type input "******"
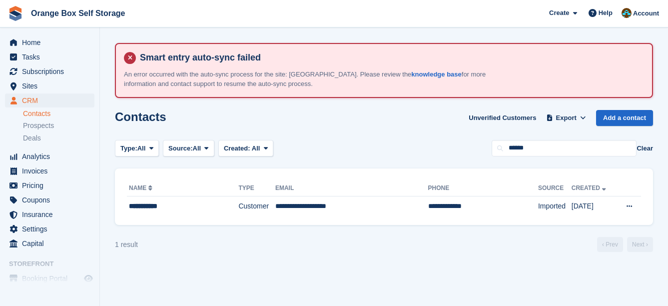
click at [384, 195] on th "Email" at bounding box center [351, 188] width 153 height 16
click at [383, 198] on td "**********" at bounding box center [351, 206] width 153 height 21
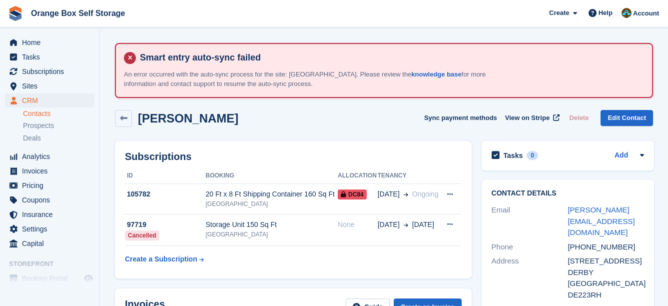
scroll to position [100, 0]
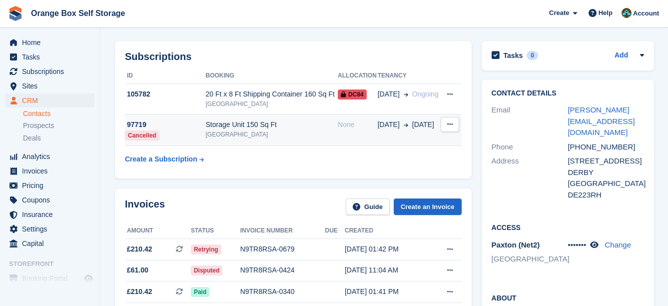
click at [321, 122] on div "Storage Unit 150 Sq Ft" at bounding box center [271, 124] width 132 height 10
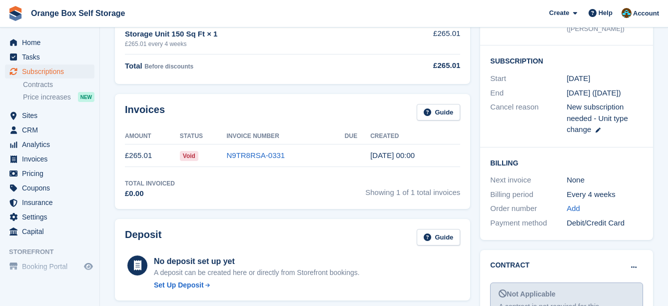
scroll to position [300, 0]
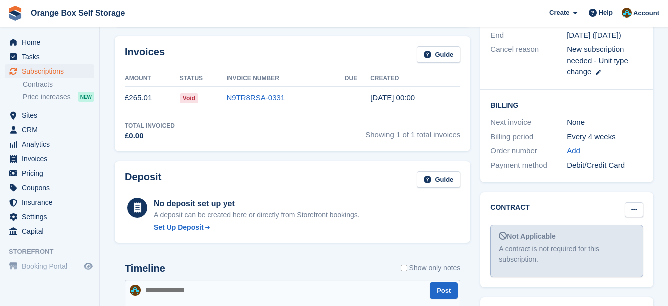
click at [626, 202] on button at bounding box center [634, 209] width 18 height 15
drag, startPoint x: 613, startPoint y: 217, endPoint x: 370, endPoint y: 32, distance: 305.7
click at [613, 236] on p "Mark as signed" at bounding box center [595, 242] width 87 height 13
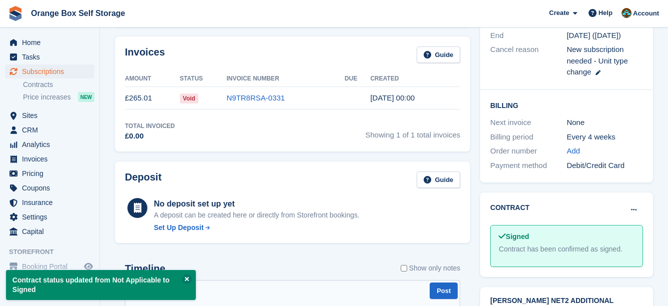
drag, startPoint x: 394, startPoint y: 109, endPoint x: 353, endPoint y: 96, distance: 43.3
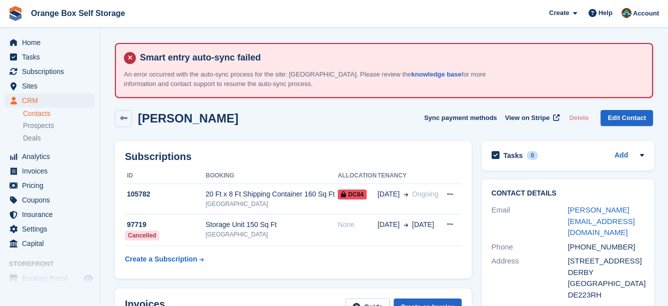
scroll to position [100, 0]
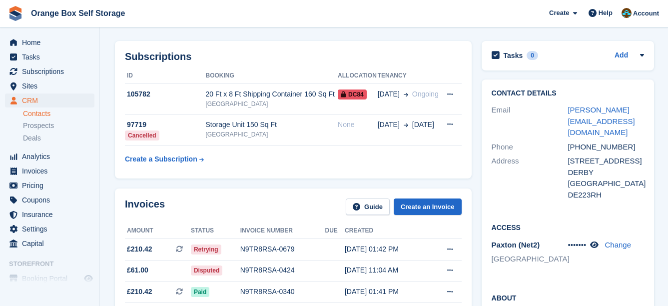
click at [280, 79] on th "Booking" at bounding box center [271, 76] width 132 height 16
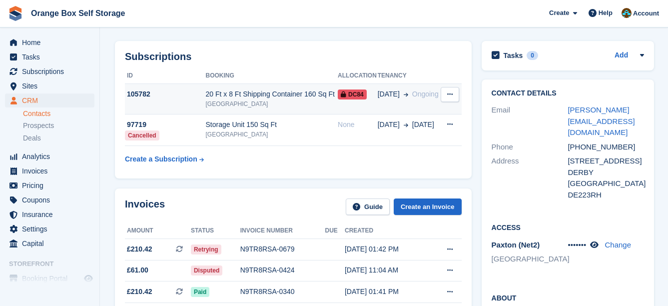
click at [279, 89] on div "20 Ft x 8 Ft Shipping Container 160 Sq Ft" at bounding box center [271, 94] width 132 height 10
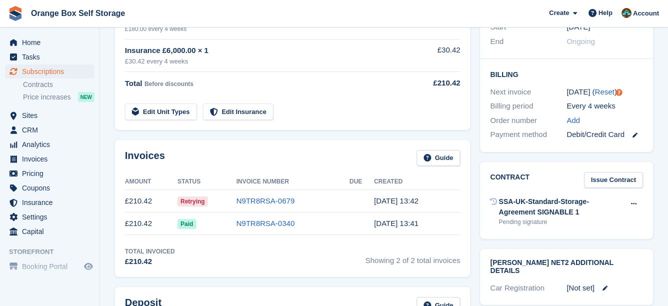
scroll to position [350, 0]
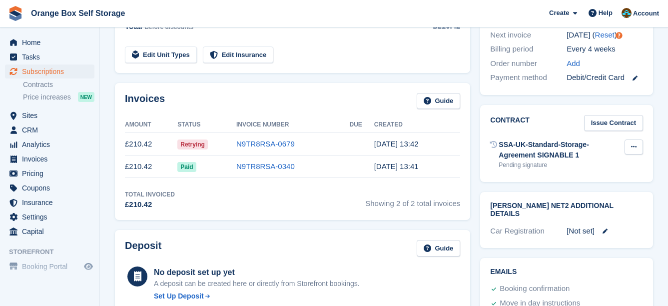
click at [632, 139] on button at bounding box center [634, 146] width 18 height 15
click at [613, 160] on p "Void contract" at bounding box center [595, 166] width 87 height 13
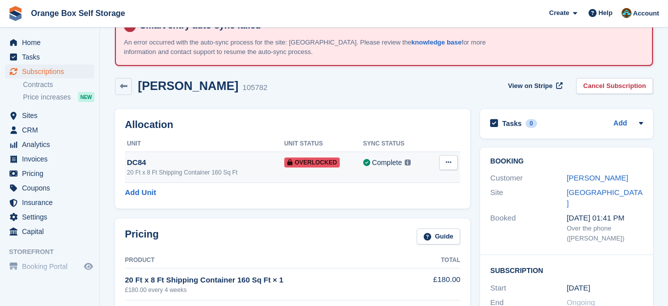
scroll to position [50, 0]
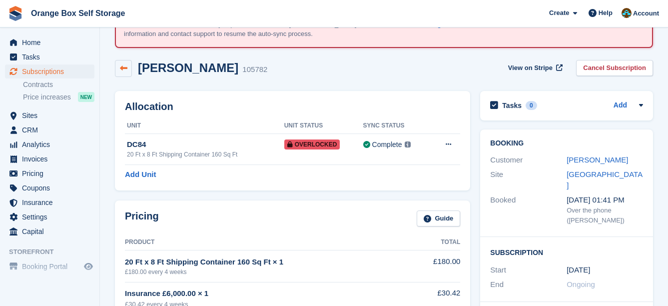
click at [125, 69] on icon at bounding box center [123, 67] width 7 height 7
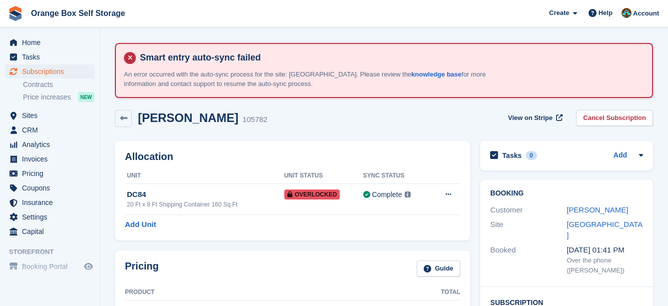
scroll to position [50, 0]
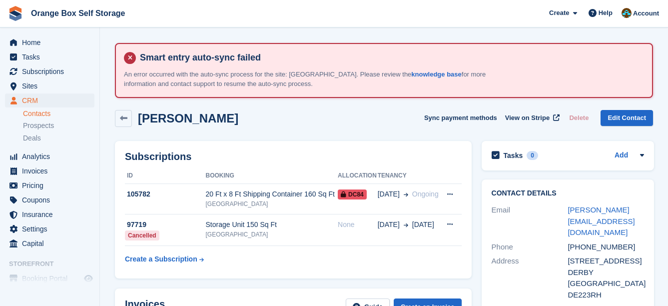
click at [347, 140] on div "Subscriptions ID Booking Allocation Tenancy 105782 20 Ft x 8 Ft Shipping Contai…" at bounding box center [293, 210] width 367 height 148
click at [387, 197] on span "[DATE]" at bounding box center [389, 194] width 22 height 10
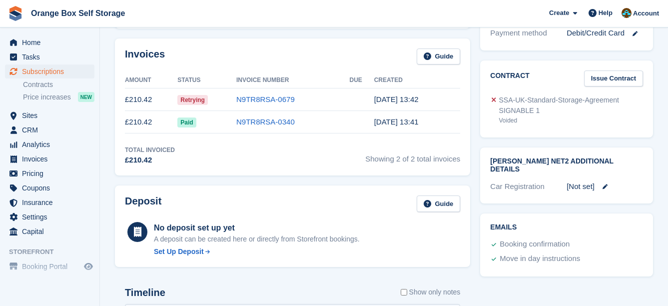
scroll to position [400, 0]
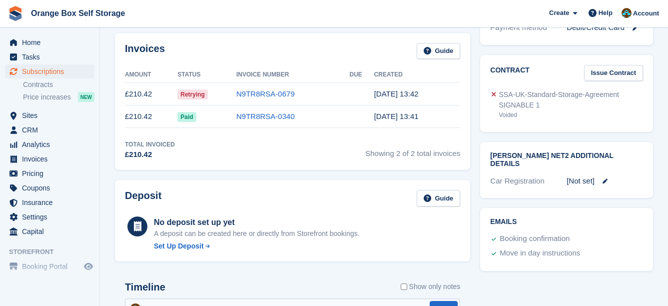
drag, startPoint x: 379, startPoint y: 194, endPoint x: 374, endPoint y: 191, distance: 6.3
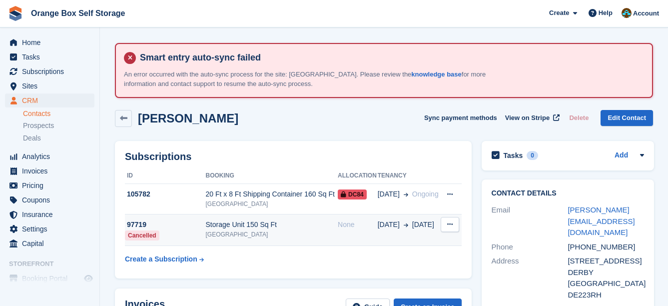
click at [370, 222] on div "None" at bounding box center [358, 224] width 40 height 10
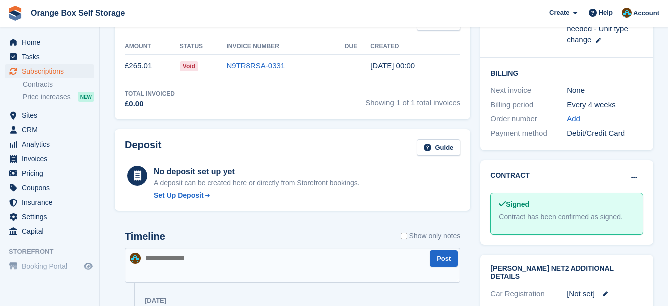
scroll to position [350, 0]
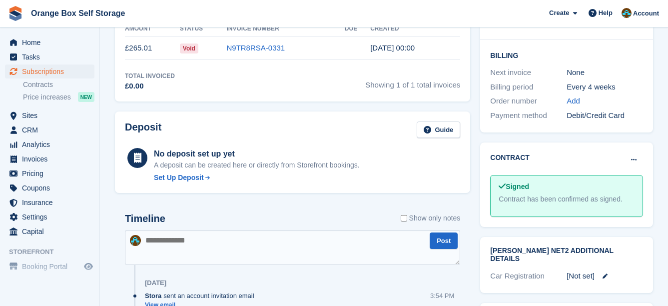
drag, startPoint x: 382, startPoint y: 219, endPoint x: 376, endPoint y: 218, distance: 5.6
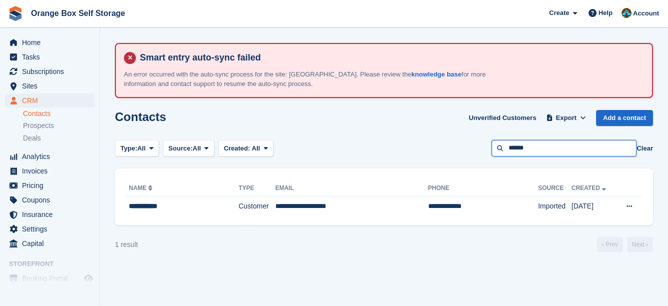
drag, startPoint x: 556, startPoint y: 150, endPoint x: 379, endPoint y: 140, distance: 177.7
click at [379, 140] on div "Type: All All Lead Customer Source: All All Storefront Backoffice Pre-Opening i…" at bounding box center [384, 148] width 538 height 16
type input "******"
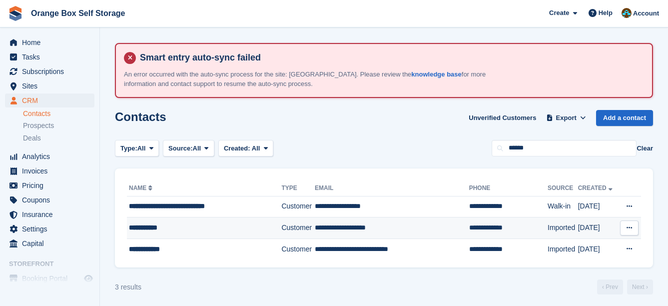
click at [320, 224] on td "**********" at bounding box center [392, 227] width 154 height 21
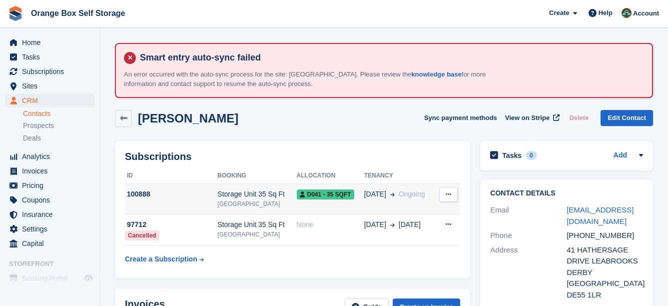
click at [388, 198] on span at bounding box center [390, 194] width 8 height 10
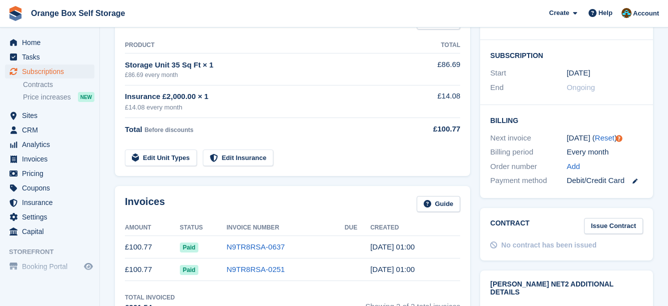
scroll to position [300, 0]
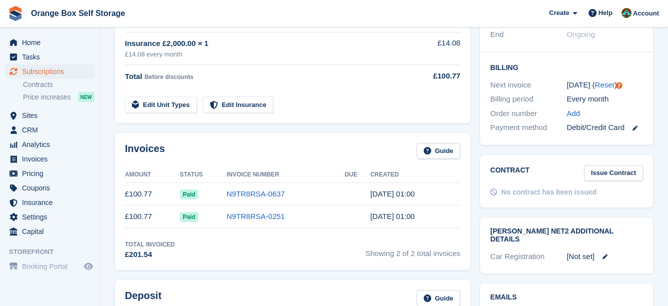
drag, startPoint x: 469, startPoint y: 188, endPoint x: 466, endPoint y: 183, distance: 5.7
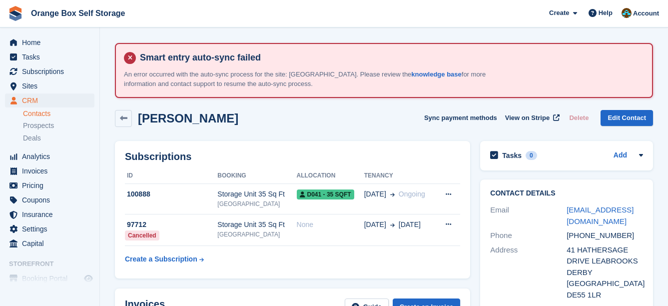
click at [399, 222] on span "[DATE]" at bounding box center [410, 224] width 22 height 10
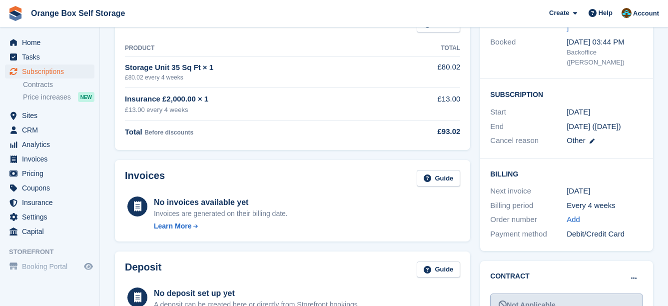
scroll to position [300, 0]
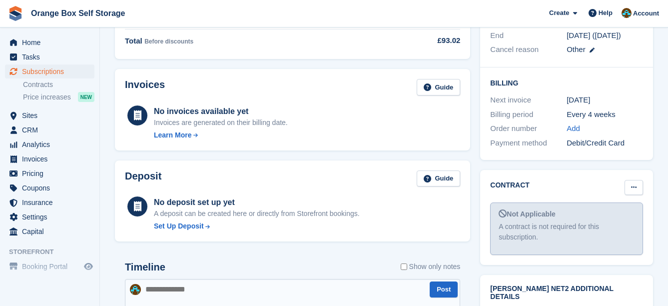
click at [631, 184] on icon at bounding box center [633, 187] width 5 height 6
click at [615, 213] on p "Mark as signed" at bounding box center [595, 219] width 87 height 13
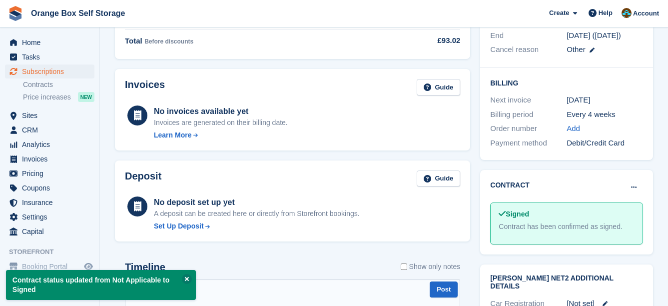
scroll to position [350, 0]
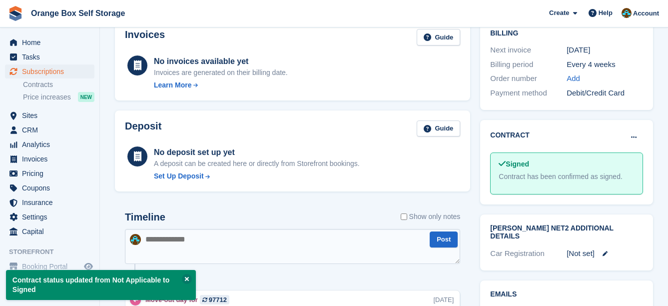
drag, startPoint x: 450, startPoint y: 147, endPoint x: 445, endPoint y: 146, distance: 5.2
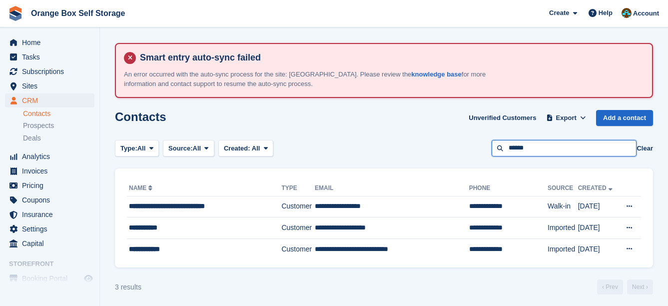
drag, startPoint x: 550, startPoint y: 147, endPoint x: 385, endPoint y: 143, distance: 165.0
click at [385, 143] on div "Type: All All Lead Customer Source: All All Storefront Backoffice Pre-Opening i…" at bounding box center [384, 148] width 538 height 16
type input "*******"
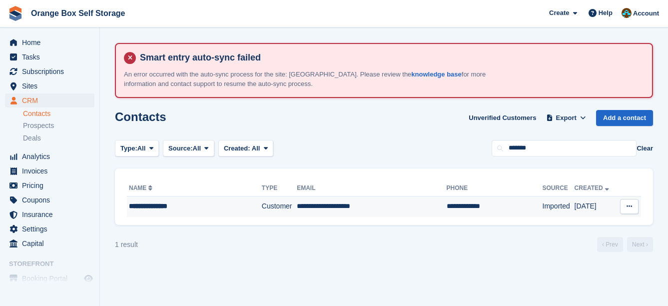
click at [369, 203] on td "**********" at bounding box center [371, 206] width 149 height 21
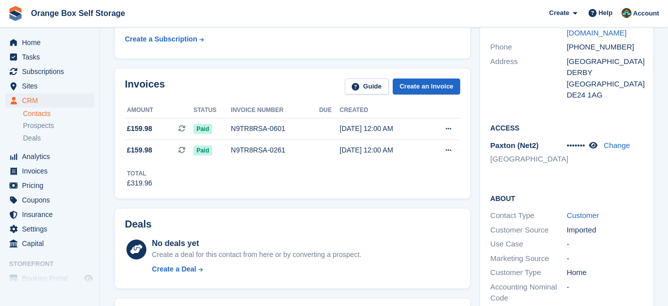
scroll to position [50, 0]
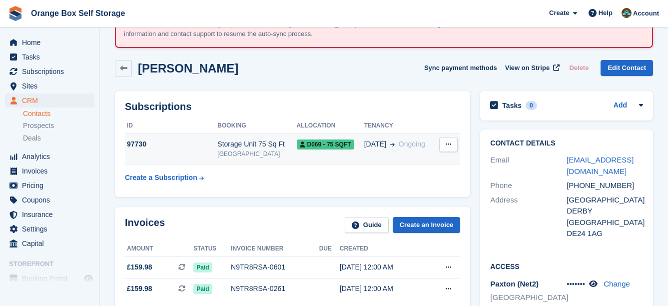
click at [341, 149] on span "D069 - 75 SQFT" at bounding box center [325, 144] width 57 height 10
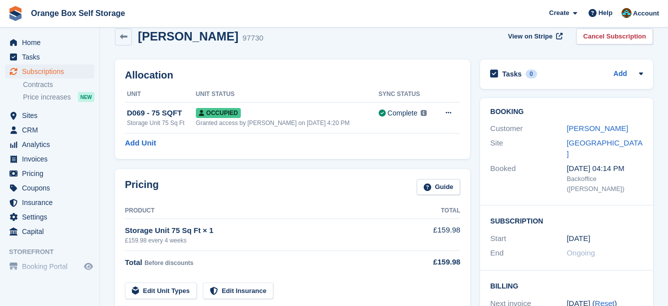
scroll to position [250, 0]
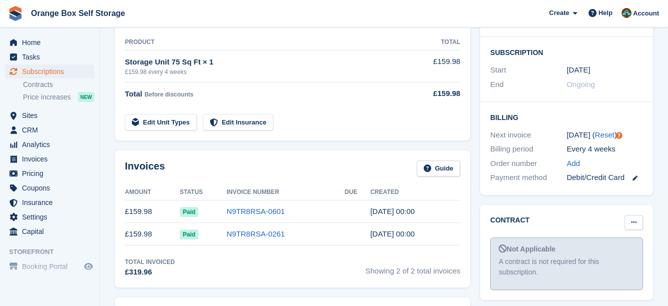
click at [635, 219] on icon at bounding box center [633, 222] width 5 height 6
click at [612, 248] on p "Mark as signed" at bounding box center [595, 254] width 87 height 13
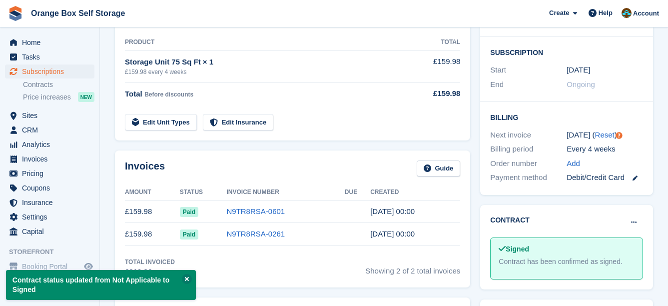
drag, startPoint x: 394, startPoint y: 90, endPoint x: 388, endPoint y: 88, distance: 5.8
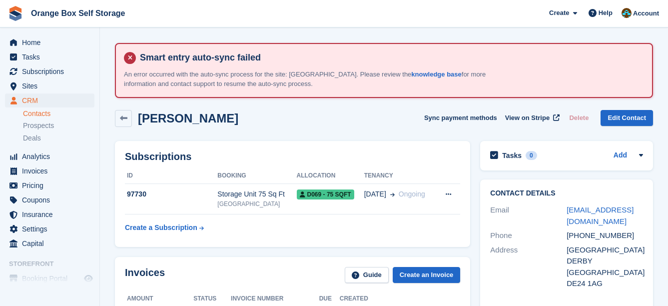
scroll to position [50, 0]
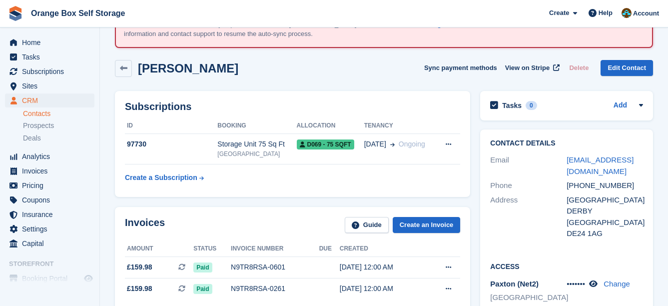
click at [419, 91] on div "Subscriptions ID Booking Allocation Tenancy 97730 Storage Unit 75 Sq Ft Derby D…" at bounding box center [292, 144] width 355 height 106
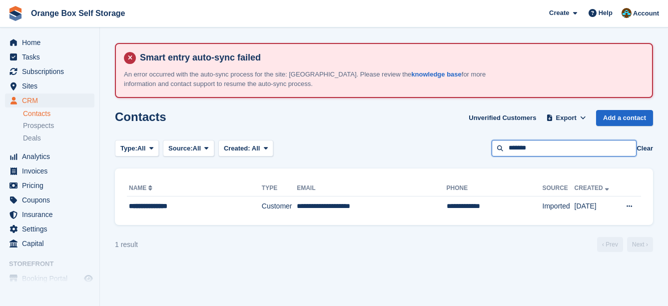
drag, startPoint x: 555, startPoint y: 147, endPoint x: 466, endPoint y: 156, distance: 89.4
click at [466, 156] on section "Smart entry auto-sync failed An error occurred with the auto-sync process for t…" at bounding box center [384, 153] width 568 height 306
type input "****"
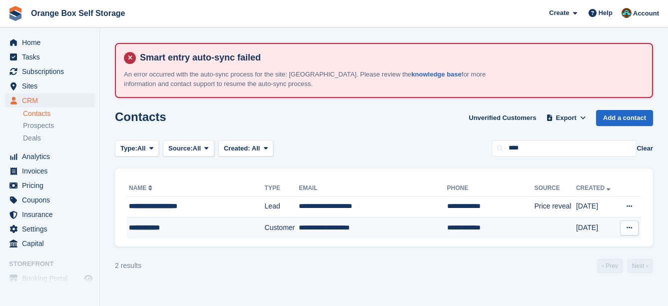
click at [447, 229] on td "**********" at bounding box center [490, 227] width 87 height 21
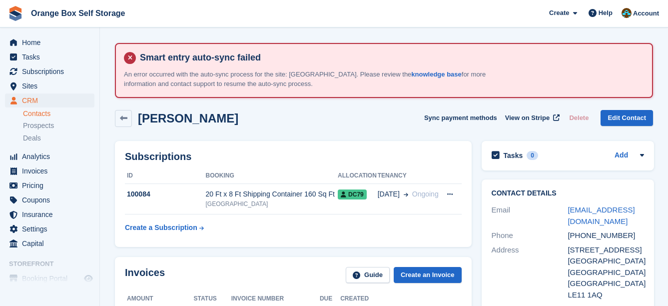
drag, startPoint x: 0, startPoint y: 0, endPoint x: 402, endPoint y: 218, distance: 457.3
click at [403, 222] on table "ID Booking Allocation Tenancy 100084 20 Ft x 8 Ft Shipping Container 160 Sq Ft …" at bounding box center [293, 202] width 337 height 69
click at [392, 199] on td "01 Sep Ongoing" at bounding box center [409, 199] width 62 height 30
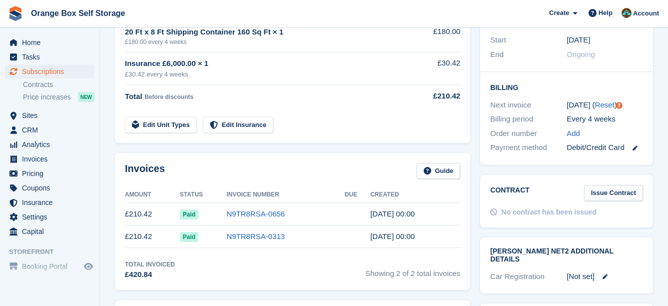
scroll to position [300, 0]
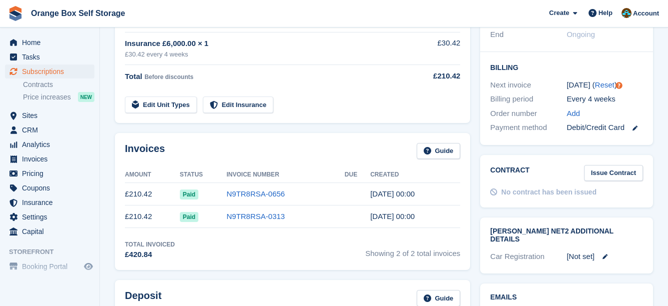
drag, startPoint x: 0, startPoint y: 0, endPoint x: 391, endPoint y: 199, distance: 439.0
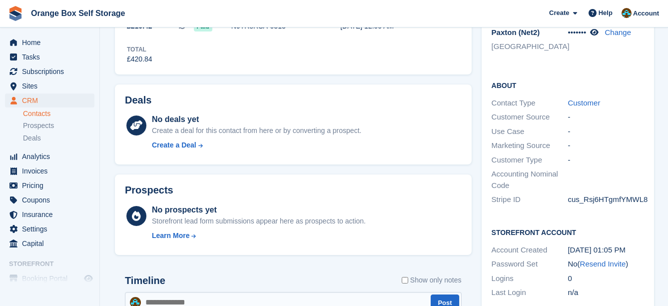
scroll to position [400, 0]
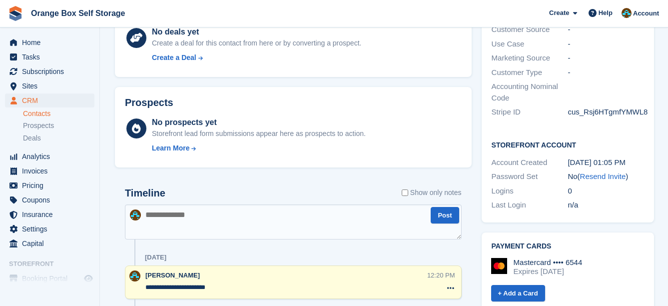
click at [446, 137] on div "No prospects yet Storefront lead form submissions appear here as prospects to a…" at bounding box center [307, 136] width 310 height 41
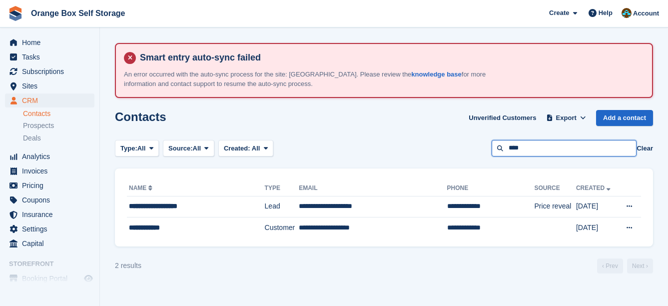
drag, startPoint x: 472, startPoint y: 146, endPoint x: 396, endPoint y: 146, distance: 76.0
click at [396, 146] on div "Type: All All Lead Customer Source: All All Storefront Backoffice Pre-Opening i…" at bounding box center [384, 148] width 538 height 16
type input "******"
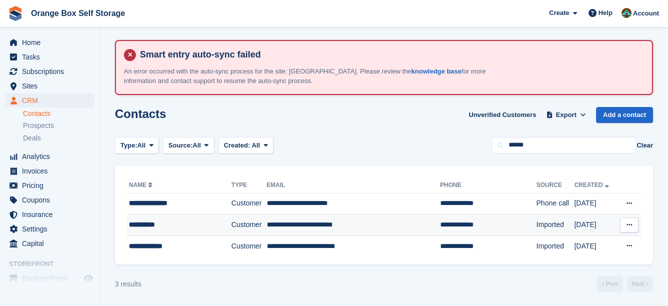
scroll to position [3, 0]
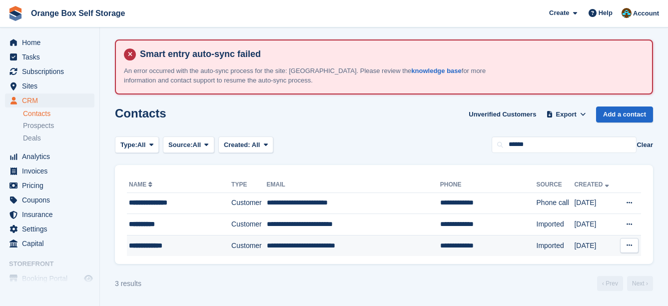
click at [349, 239] on td "**********" at bounding box center [353, 245] width 173 height 21
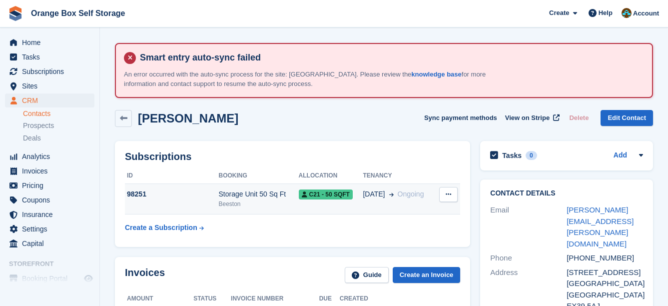
click at [363, 209] on td "27 Aug Ongoing" at bounding box center [399, 199] width 72 height 30
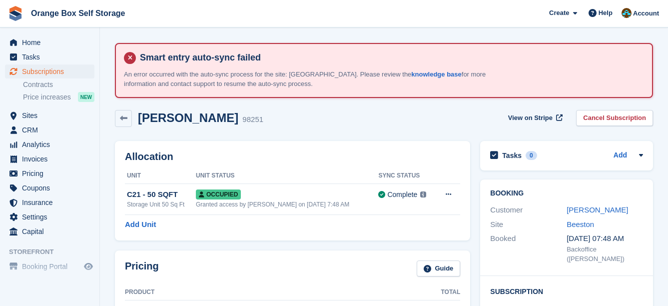
scroll to position [300, 0]
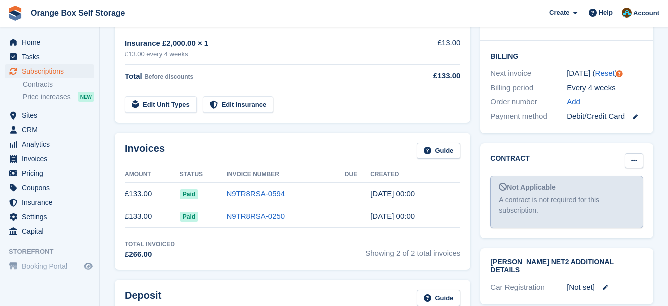
click at [636, 157] on icon at bounding box center [633, 160] width 5 height 6
drag, startPoint x: 602, startPoint y: 180, endPoint x: 375, endPoint y: 36, distance: 268.4
click at [602, 187] on p "Mark as signed" at bounding box center [595, 193] width 87 height 13
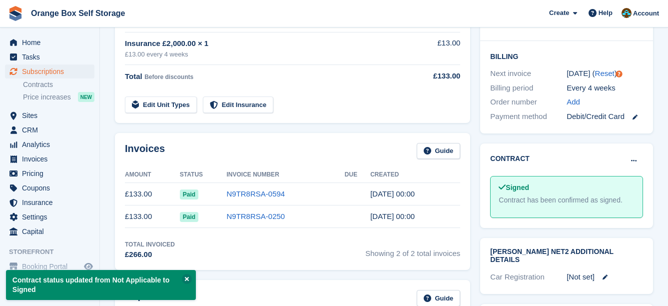
click at [462, 116] on div "Pricing Guide Product Total Storage Unit 50 Sq Ft × 1 £120.00 every 4 weeks £12…" at bounding box center [292, 37] width 355 height 172
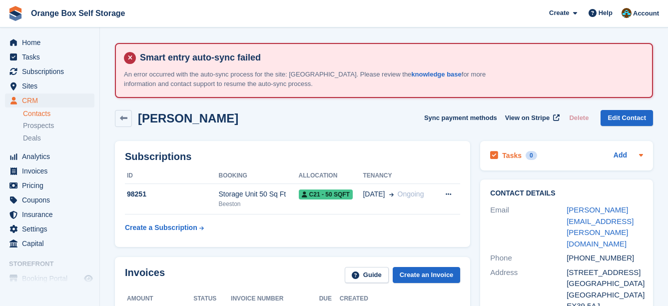
drag, startPoint x: 563, startPoint y: 154, endPoint x: 555, endPoint y: 152, distance: 8.2
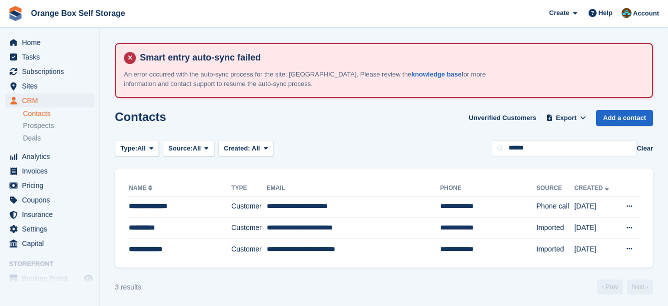
scroll to position [3, 0]
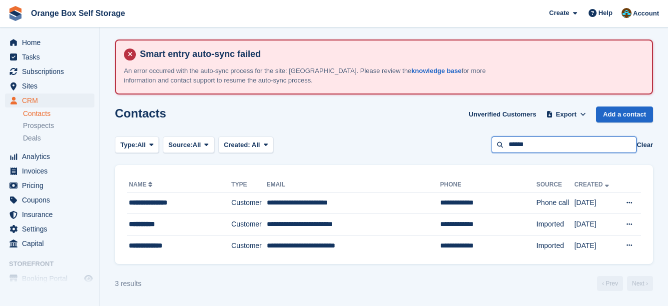
drag, startPoint x: 0, startPoint y: 0, endPoint x: 437, endPoint y: 146, distance: 461.2
click at [437, 146] on div "Type: All All Lead Customer Source: All All Storefront Backoffice Pre-Opening i…" at bounding box center [384, 144] width 538 height 16
type input "******"
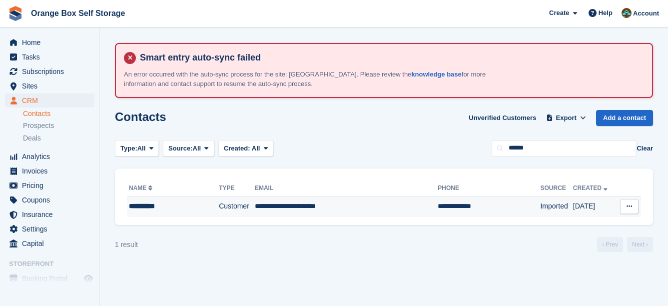
click at [277, 210] on td "**********" at bounding box center [346, 206] width 183 height 21
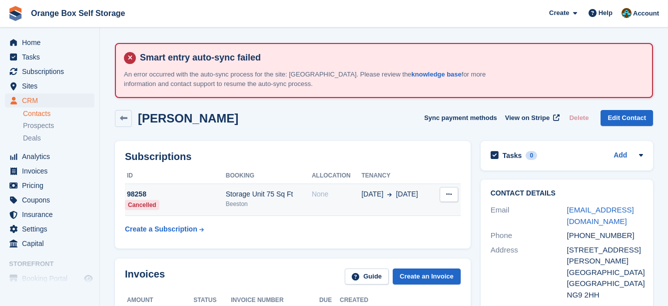
click at [274, 208] on td "Storage Unit 75 Sq Ft Beeston" at bounding box center [269, 200] width 86 height 32
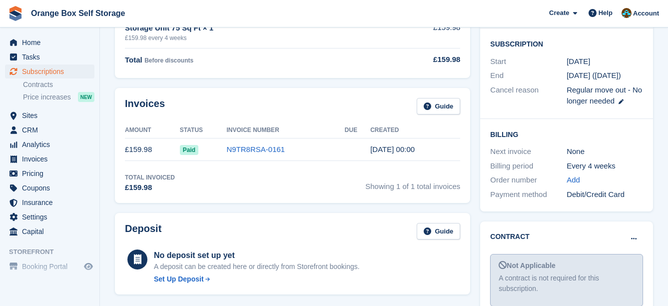
scroll to position [250, 0]
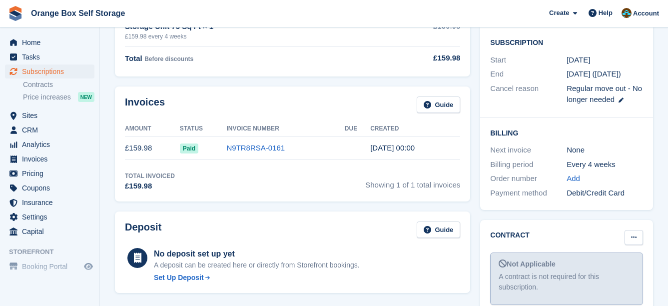
click at [628, 230] on button at bounding box center [634, 237] width 18 height 15
drag, startPoint x: 602, startPoint y: 256, endPoint x: 394, endPoint y: 32, distance: 305.9
click at [602, 263] on p "Mark as signed" at bounding box center [595, 269] width 87 height 13
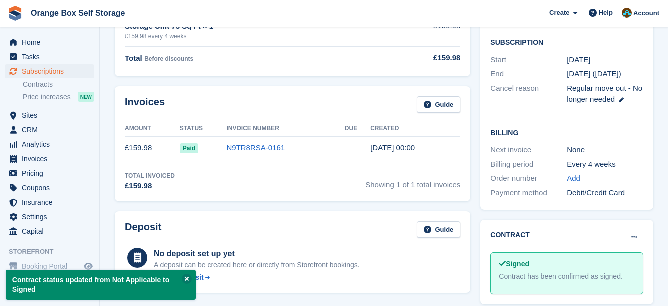
drag, startPoint x: 418, startPoint y: 92, endPoint x: 413, endPoint y: 90, distance: 5.6
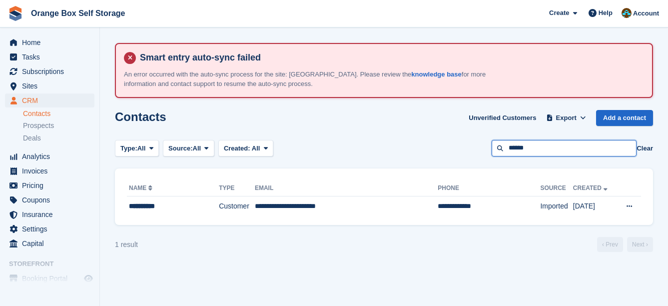
drag, startPoint x: 470, startPoint y: 148, endPoint x: 404, endPoint y: 119, distance: 72.1
click at [439, 142] on div "Type: All All Lead Customer Source: All All Storefront Backoffice Pre-Opening i…" at bounding box center [384, 148] width 538 height 16
type input "******"
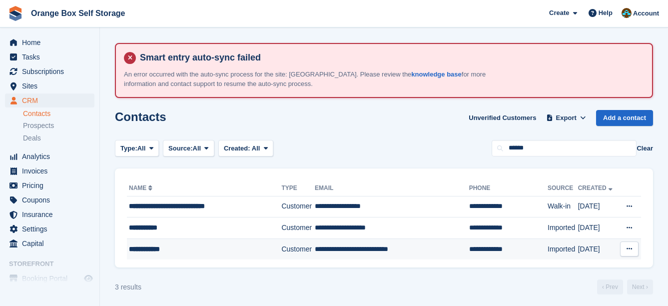
click at [301, 245] on td "Customer" at bounding box center [297, 248] width 33 height 21
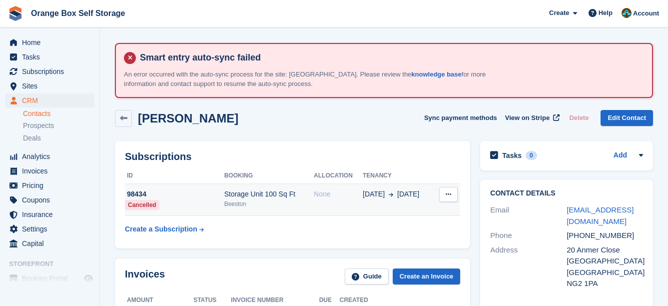
click at [314, 190] on div "None" at bounding box center [338, 194] width 49 height 10
